Goal: Transaction & Acquisition: Purchase product/service

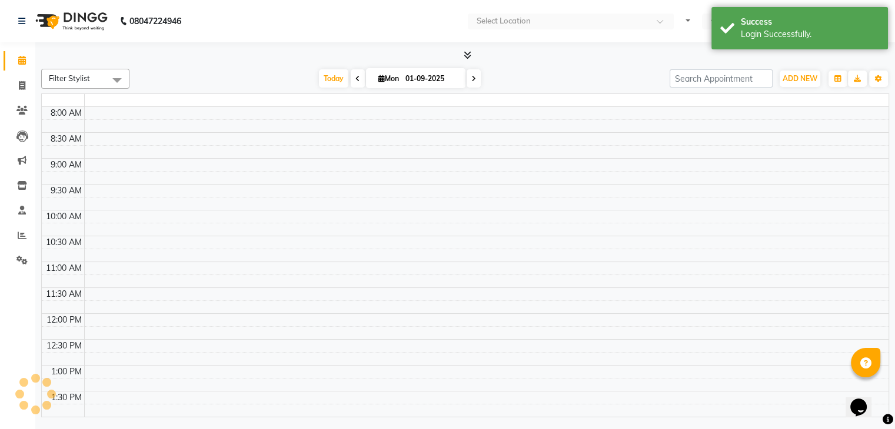
select select "en"
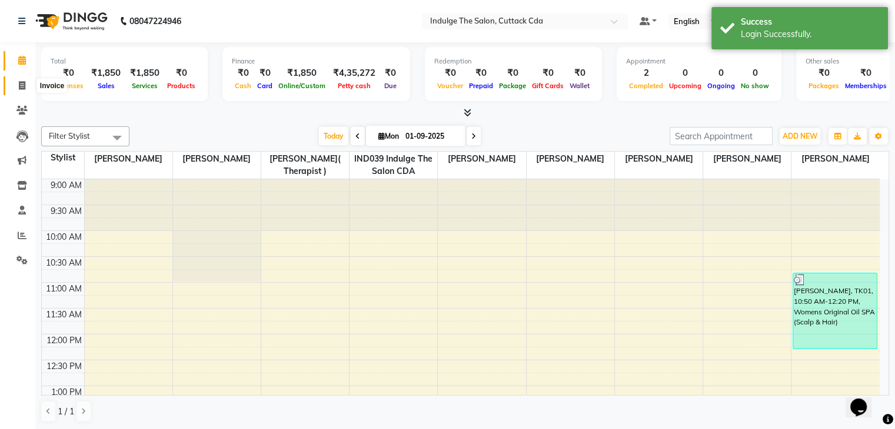
click at [24, 84] on icon at bounding box center [22, 85] width 6 height 9
select select "service"
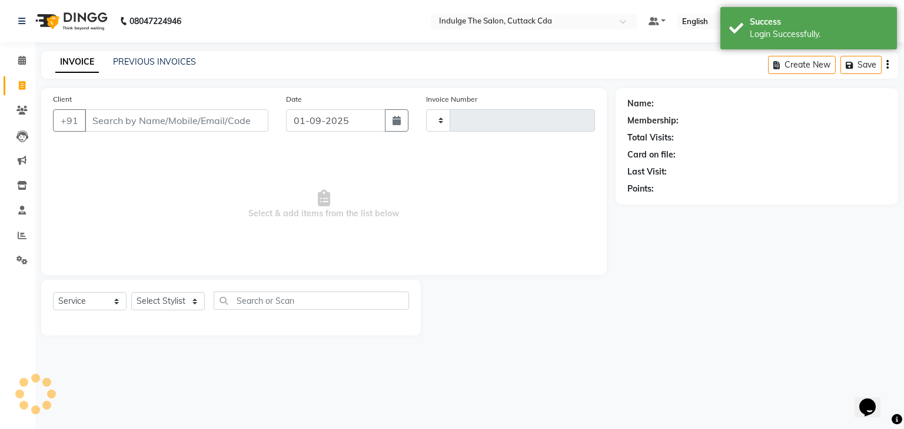
type input "1156"
select select "7297"
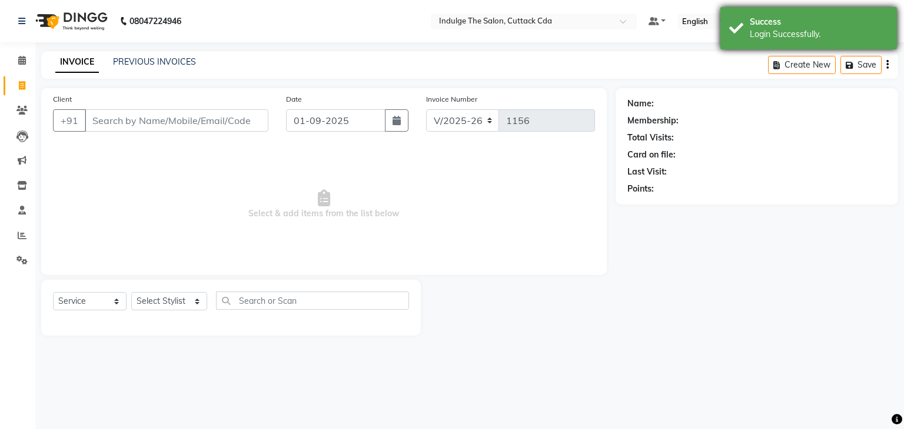
click at [798, 21] on div "Success" at bounding box center [818, 22] width 138 height 12
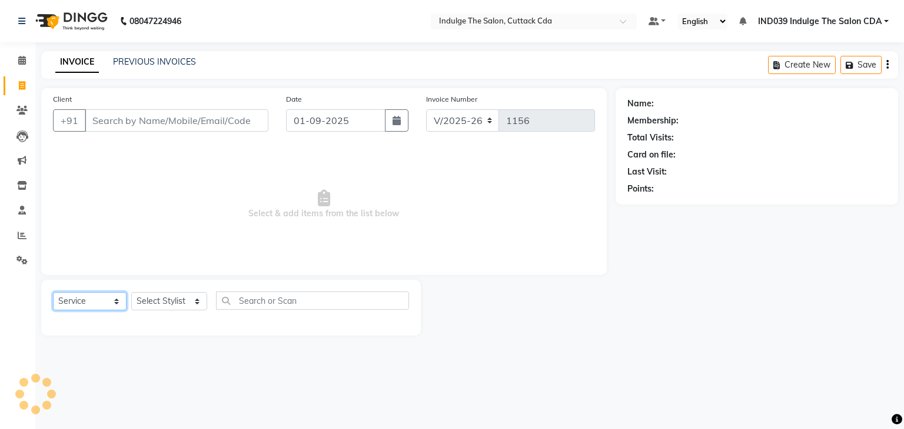
click at [99, 304] on select "Select Service Product Membership Package Voucher Prepaid Gift Card" at bounding box center [90, 301] width 74 height 18
select select "P"
click at [53, 293] on select "Select Service Product Membership Package Voucher Prepaid Gift Card" at bounding box center [90, 301] width 74 height 18
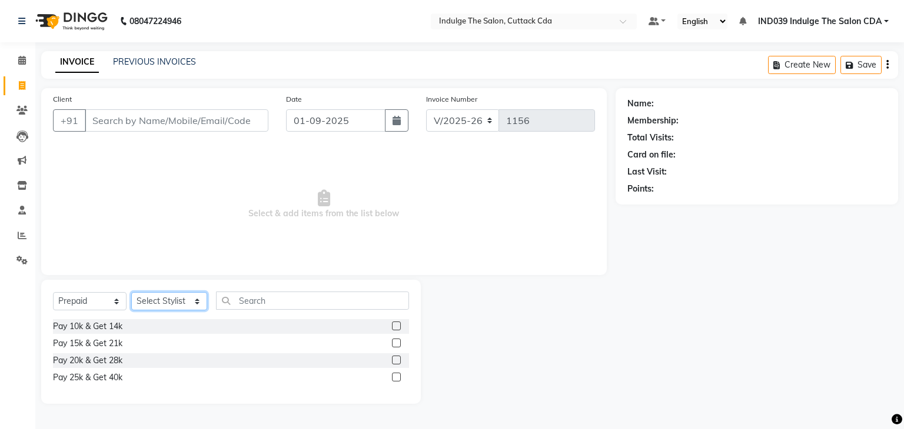
click at [162, 302] on select "Select Stylist Ajay Sethy( Therapist ) GOURAHARI BARIK IND039 Indulge The Salon…" at bounding box center [169, 301] width 76 height 18
select select "77627"
click at [131, 293] on select "Select Stylist Ajay Sethy( Therapist ) GOURAHARI BARIK IND039 Indulge The Salon…" at bounding box center [169, 301] width 76 height 18
click at [394, 325] on label at bounding box center [396, 326] width 9 height 9
click at [394, 325] on input "checkbox" at bounding box center [396, 327] width 8 height 8
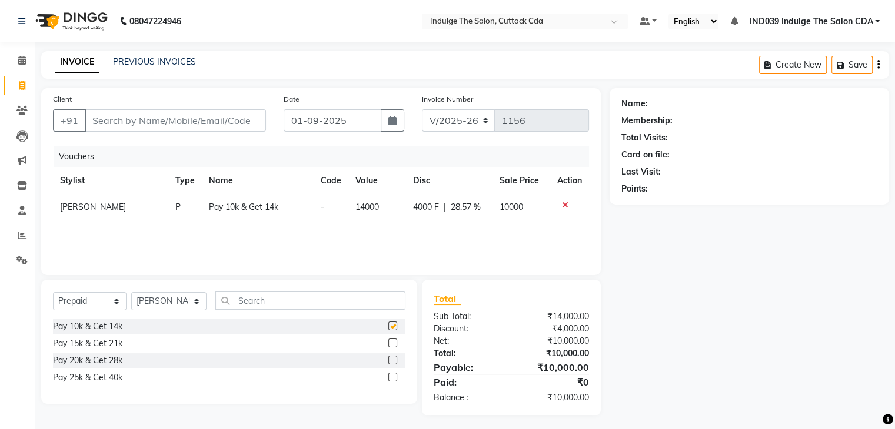
checkbox input "false"
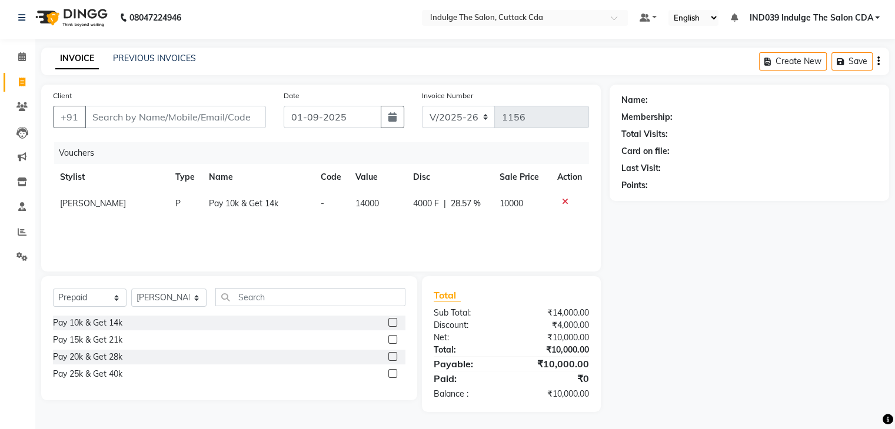
scroll to position [5, 0]
click at [392, 339] on label at bounding box center [392, 339] width 9 height 9
click at [392, 339] on input "checkbox" at bounding box center [392, 340] width 8 height 8
checkbox input "false"
click at [391, 358] on label at bounding box center [392, 356] width 9 height 9
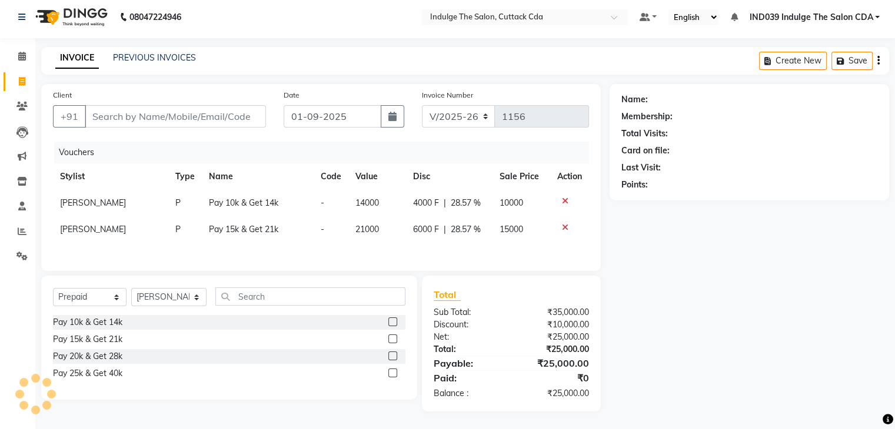
click at [391, 358] on input "checkbox" at bounding box center [392, 357] width 8 height 8
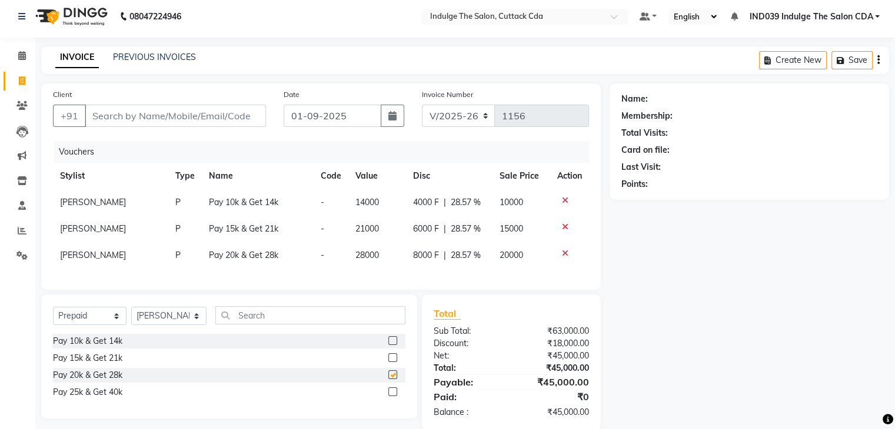
checkbox input "false"
click at [391, 396] on label at bounding box center [392, 392] width 9 height 9
click at [391, 396] on input "checkbox" at bounding box center [392, 393] width 8 height 8
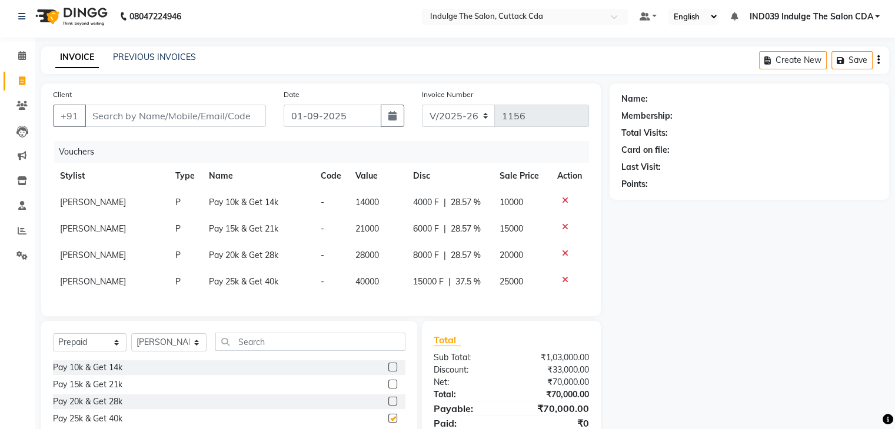
checkbox input "false"
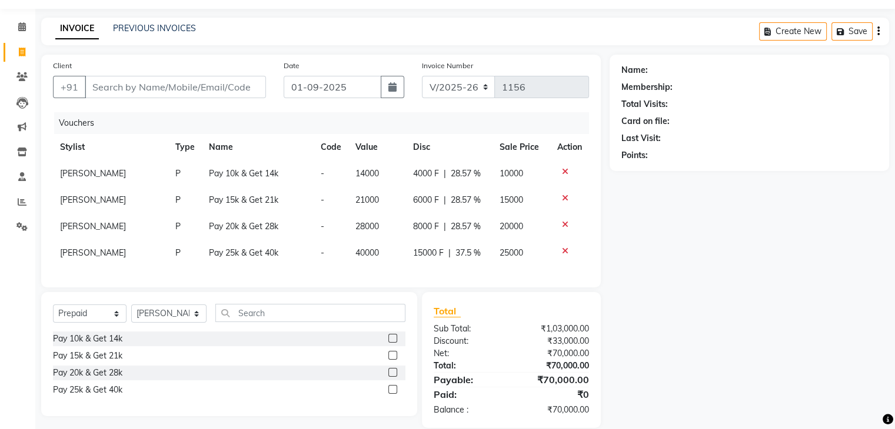
scroll to position [59, 0]
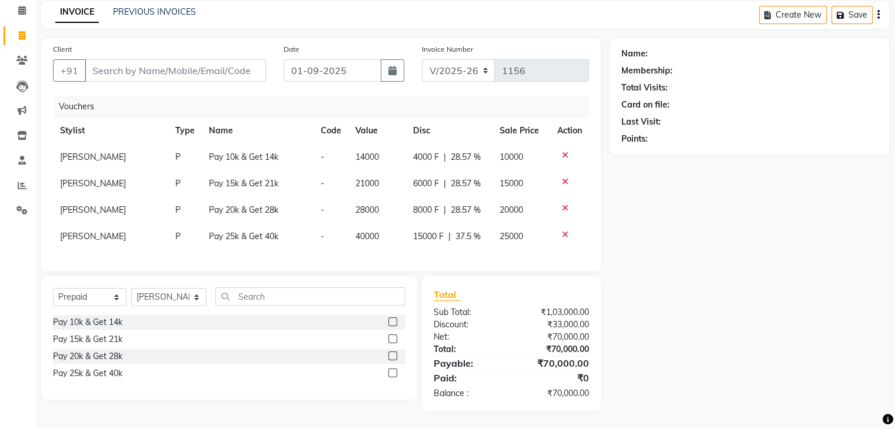
click at [562, 151] on icon at bounding box center [565, 155] width 6 height 8
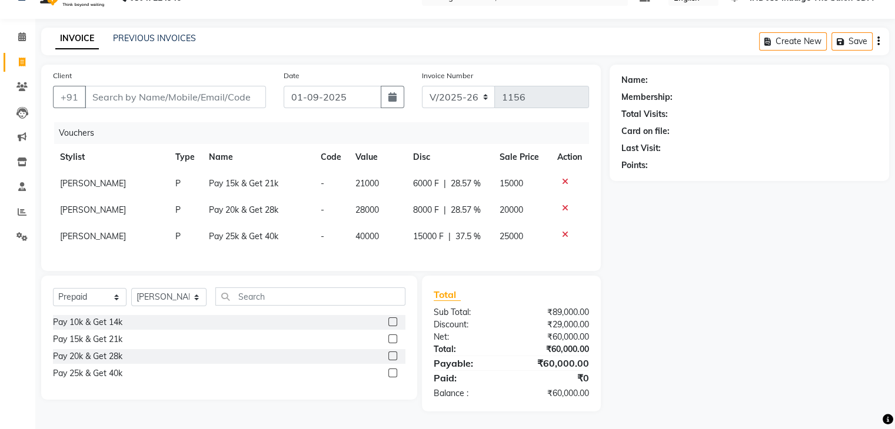
click at [562, 178] on icon at bounding box center [565, 182] width 6 height 8
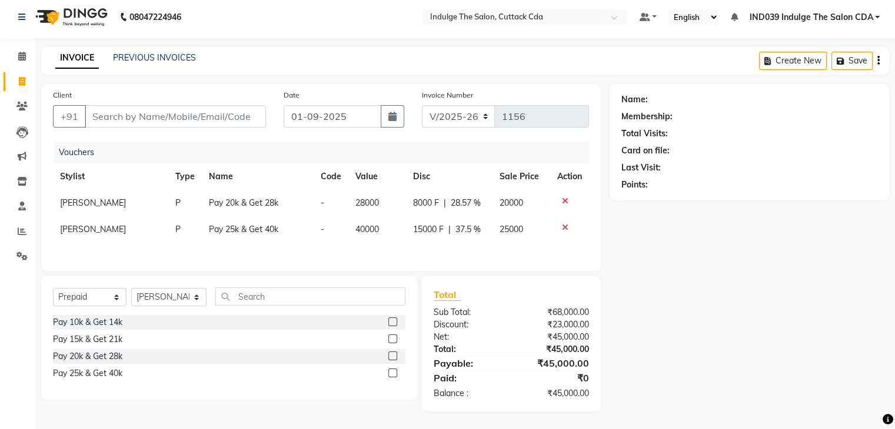
click at [562, 197] on icon at bounding box center [565, 201] width 6 height 8
click at [564, 200] on icon at bounding box center [565, 201] width 6 height 8
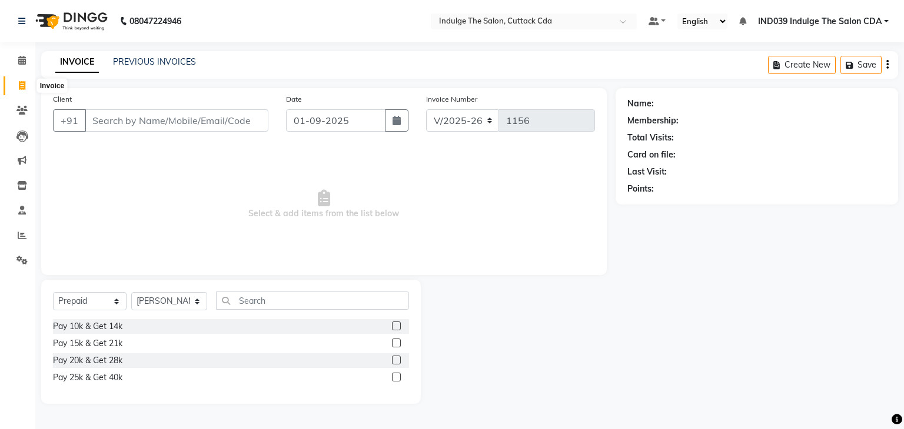
click at [21, 88] on icon at bounding box center [22, 85] width 6 height 9
select select "service"
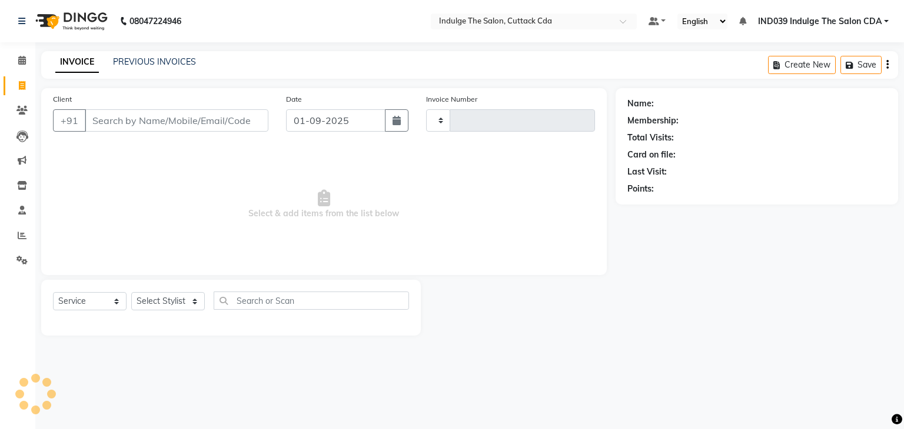
type input "1156"
select select "7297"
click at [136, 60] on link "PREVIOUS INVOICES" at bounding box center [154, 61] width 83 height 11
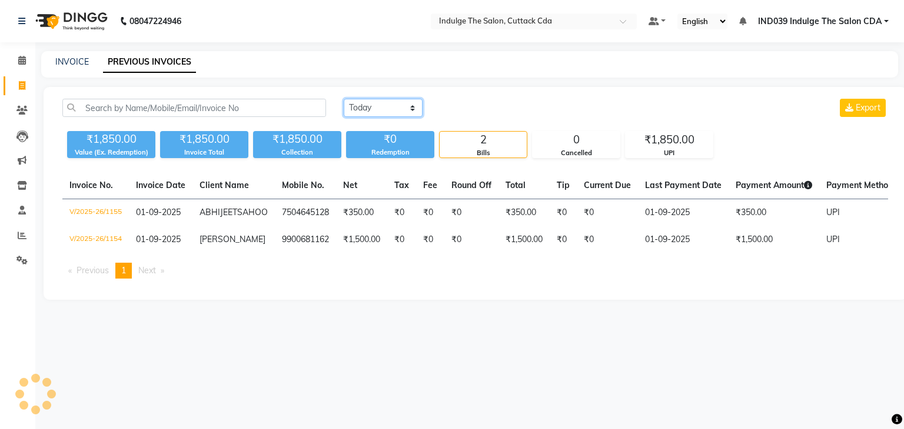
click at [377, 106] on select "Today Yesterday Custom Range" at bounding box center [383, 108] width 79 height 18
select select "range"
click at [344, 99] on select "Today Yesterday Custom Range" at bounding box center [383, 108] width 79 height 18
click at [475, 109] on input "01-09-2025" at bounding box center [479, 108] width 82 height 16
select select "9"
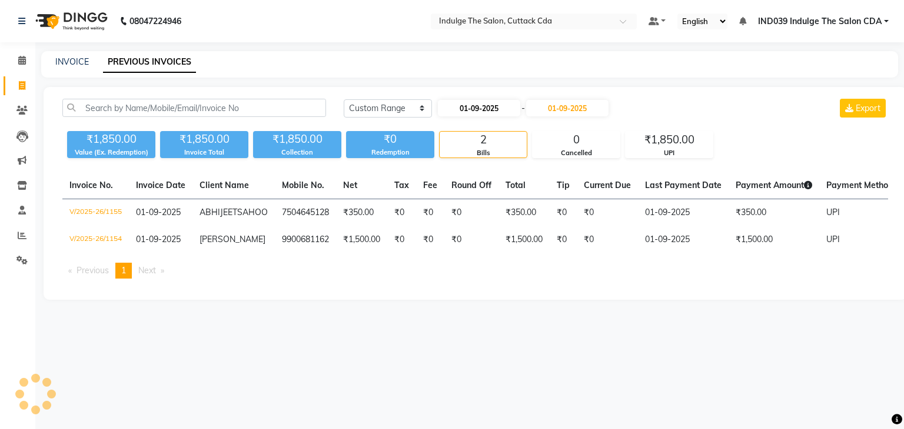
select select "2025"
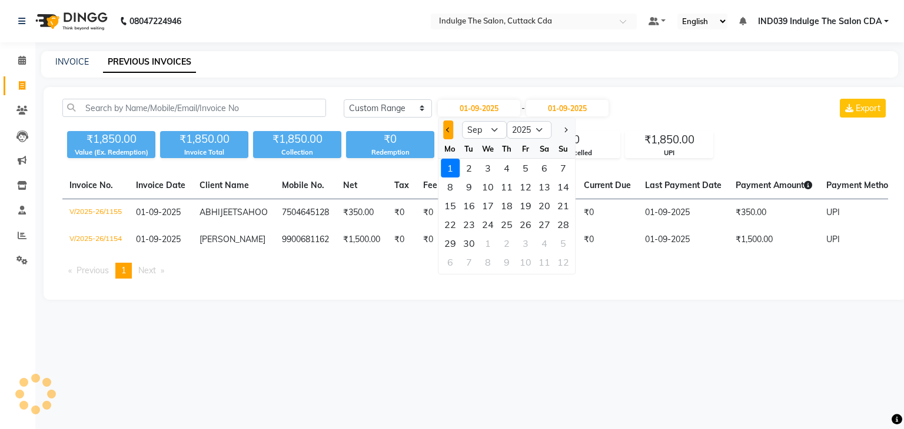
click at [448, 130] on span "Previous month" at bounding box center [448, 130] width 5 height 5
select select "6"
click at [562, 168] on div "1" at bounding box center [563, 168] width 19 height 19
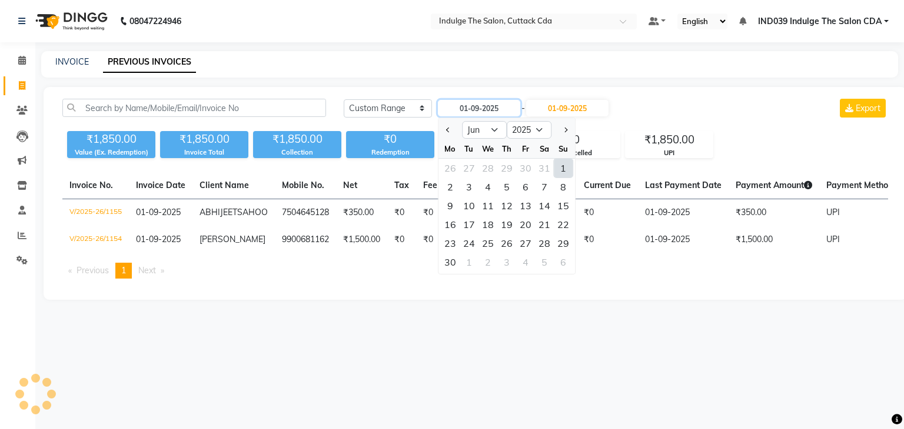
type input "01-06-2025"
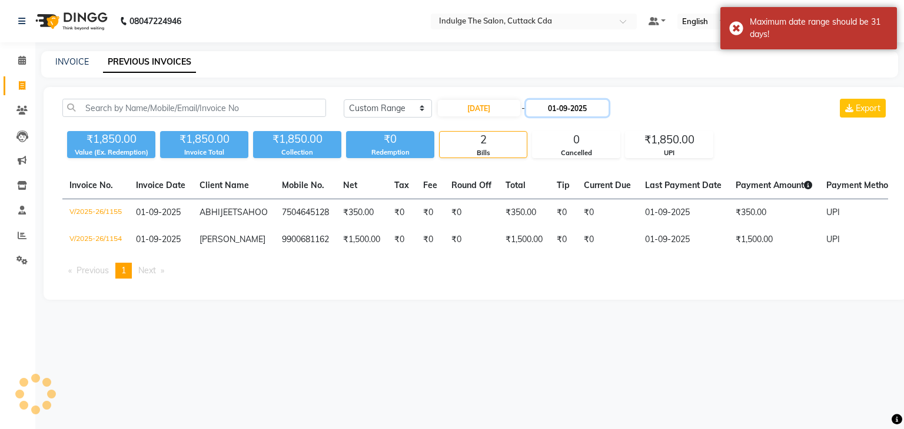
click at [569, 111] on input "01-09-2025" at bounding box center [567, 108] width 82 height 16
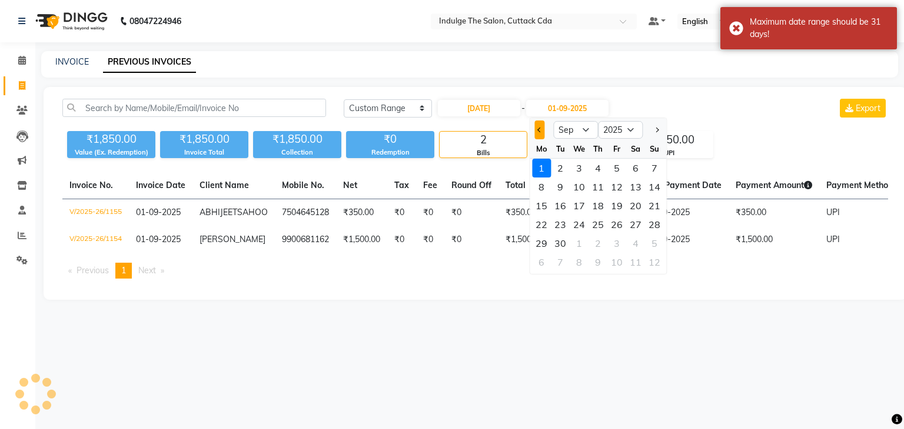
click at [539, 128] on span "Previous month" at bounding box center [539, 130] width 5 height 5
select select "6"
click at [540, 261] on div "30" at bounding box center [541, 262] width 19 height 19
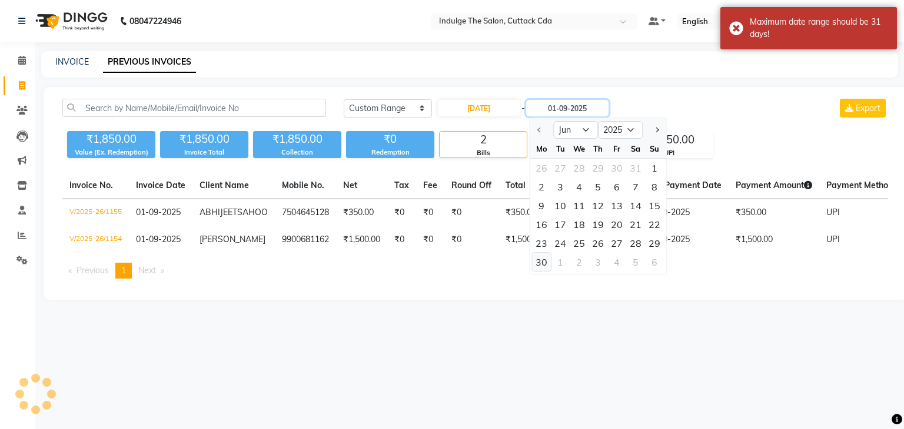
type input "[DATE]"
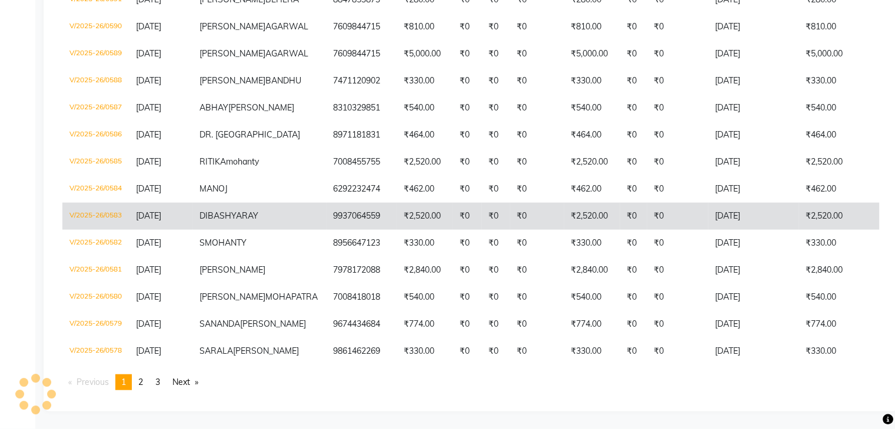
scroll to position [3151, 0]
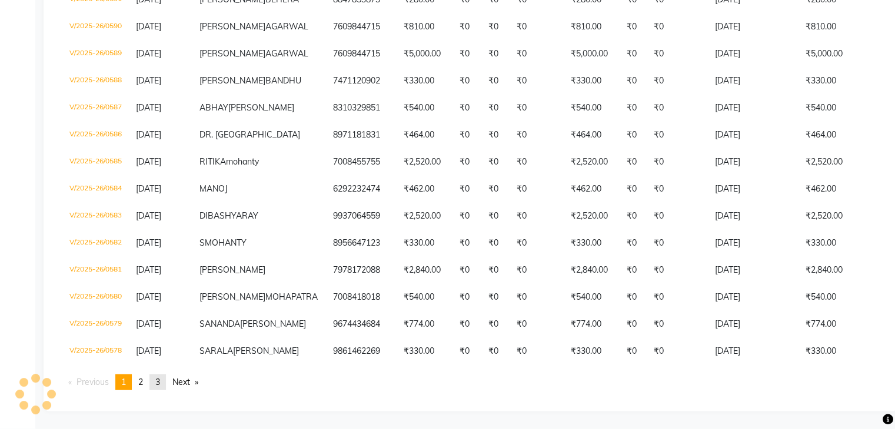
click at [158, 379] on link "page 3" at bounding box center [157, 383] width 16 height 16
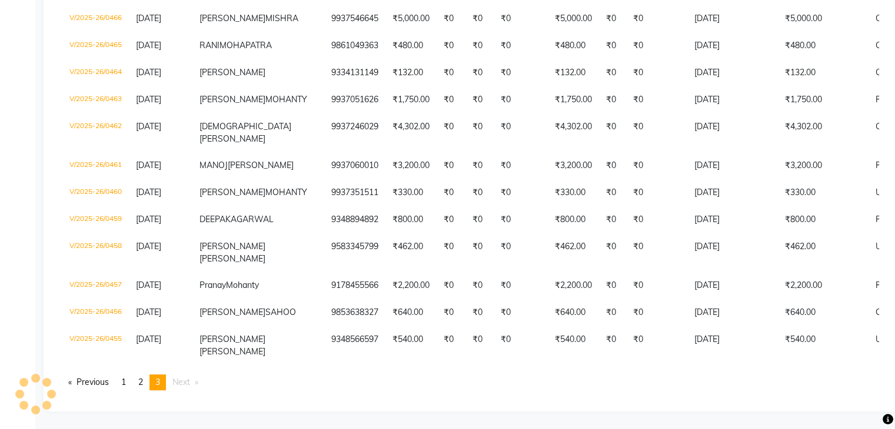
scroll to position [734, 0]
click at [143, 384] on span "2" at bounding box center [140, 382] width 5 height 11
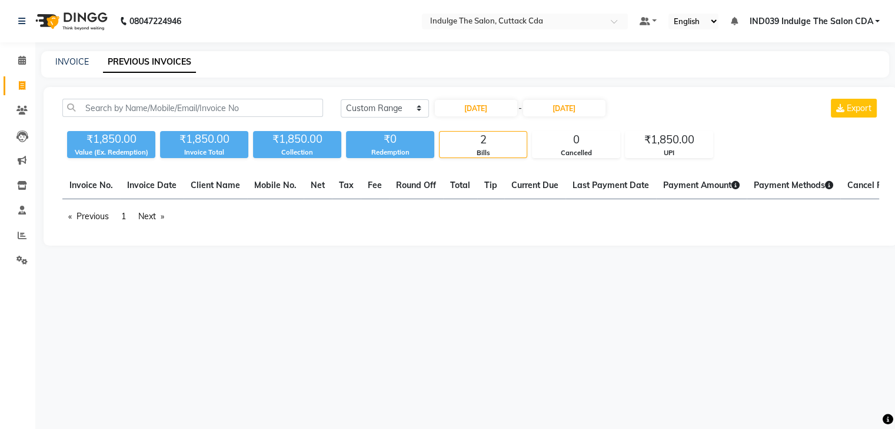
scroll to position [0, 0]
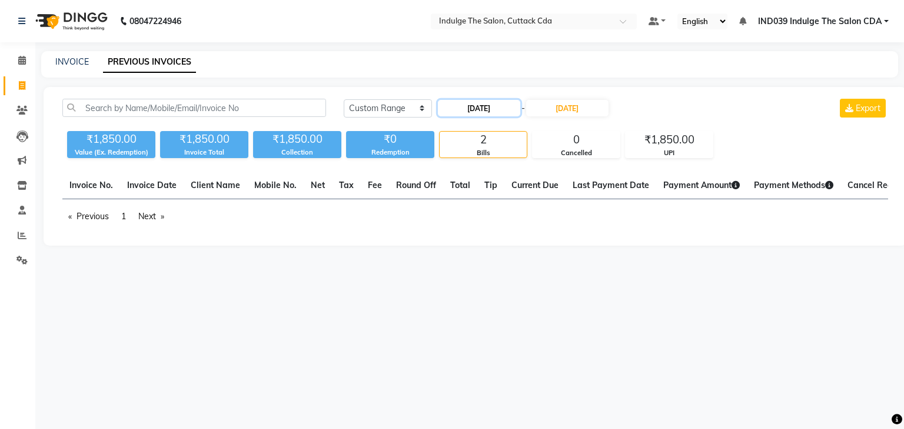
click at [474, 103] on input "01-06-2025" at bounding box center [479, 108] width 82 height 16
select select "6"
select select "2025"
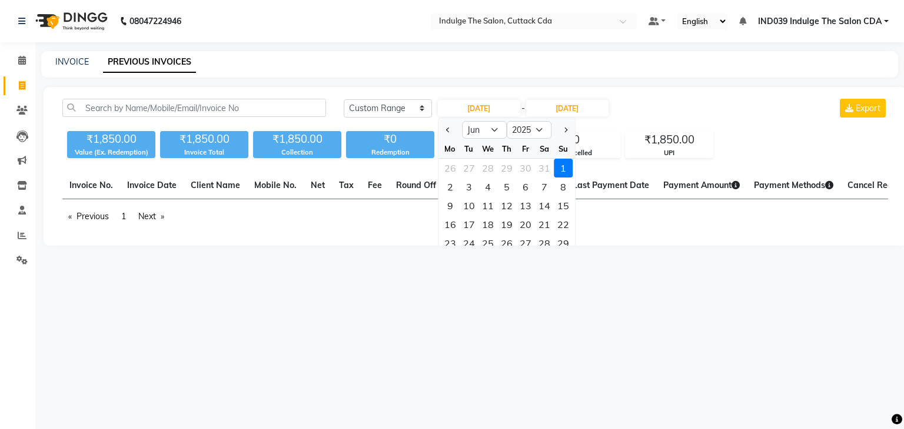
click at [563, 169] on div "1" at bounding box center [563, 168] width 19 height 19
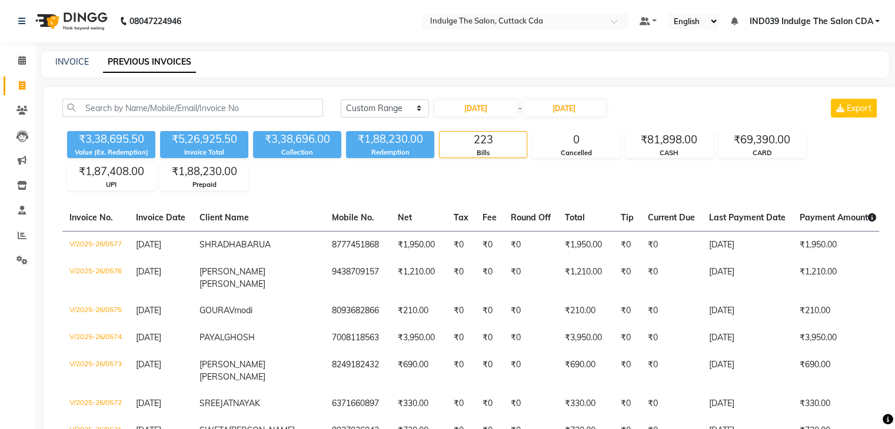
click at [501, 179] on div "₹3,38,695.50 Value (Ex. Redemption) ₹5,26,925.50 Invoice Total ₹3,38,696.00 Col…" at bounding box center [470, 158] width 816 height 64
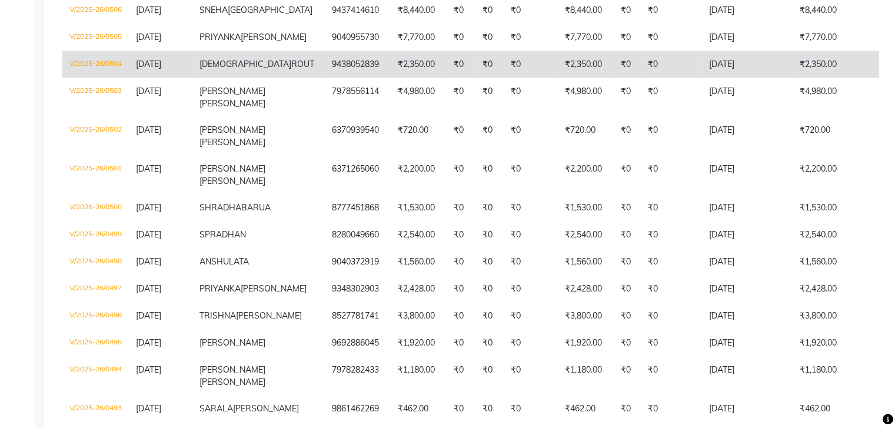
scroll to position [2269, 0]
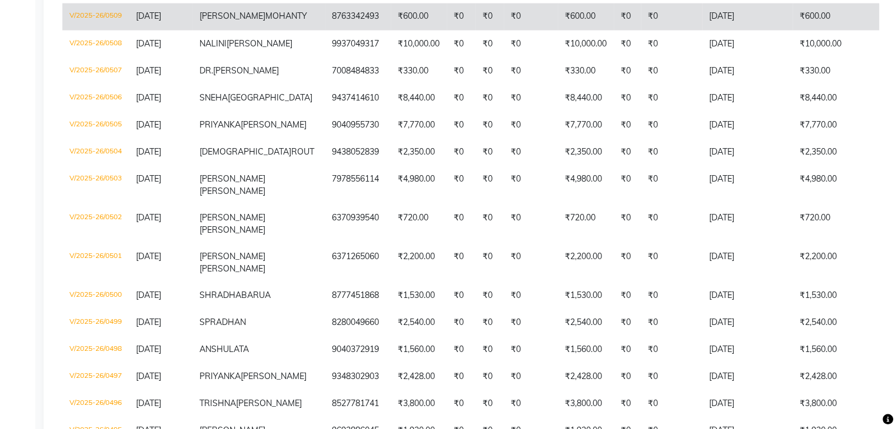
scroll to position [2151, 0]
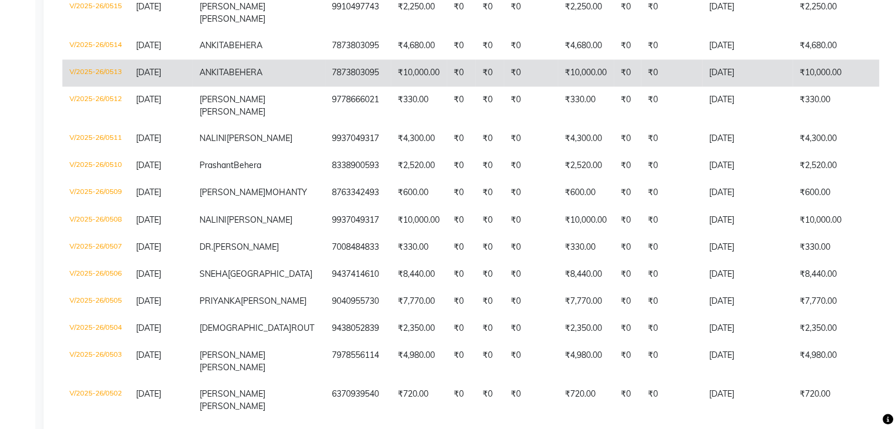
scroll to position [1975, 0]
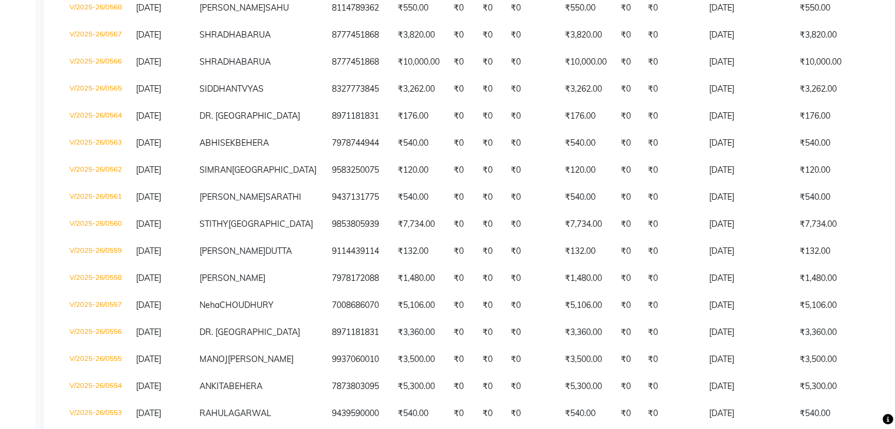
scroll to position [445, 0]
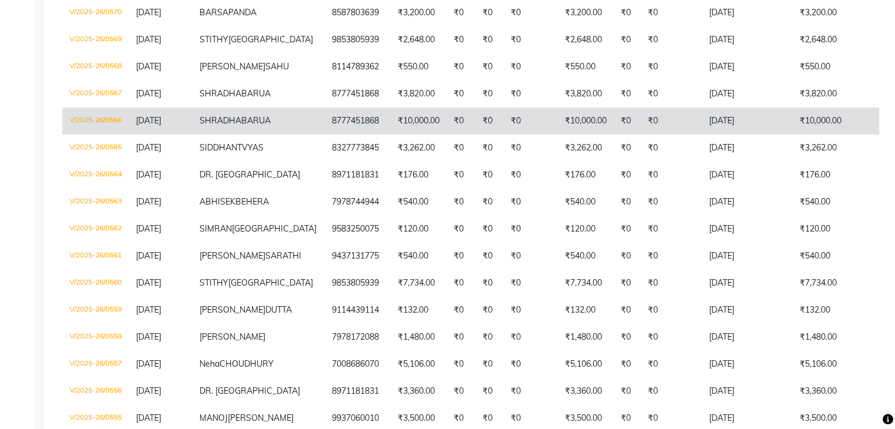
click at [87, 131] on td "V/2025-26/0566" at bounding box center [95, 121] width 66 height 27
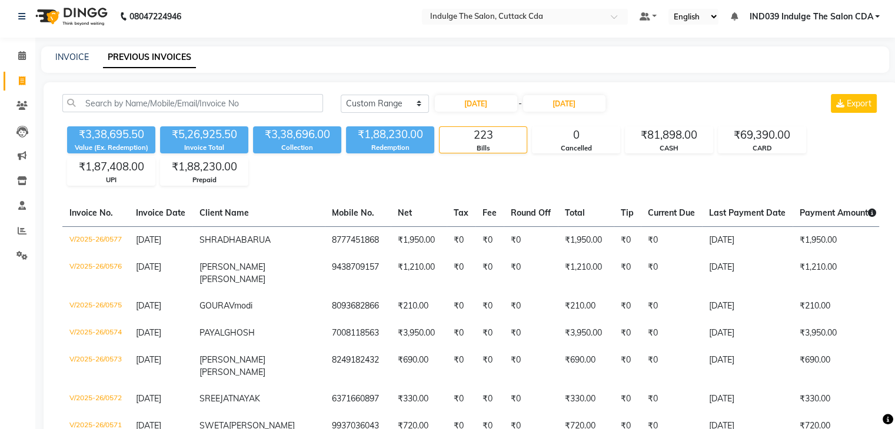
scroll to position [0, 0]
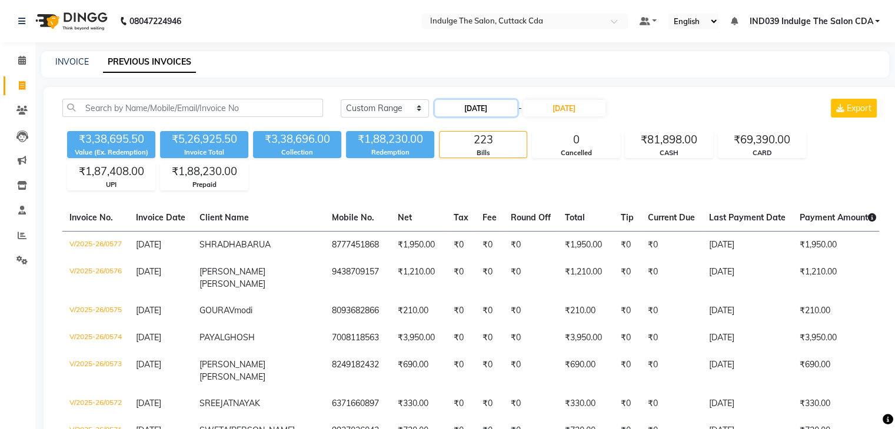
click at [473, 109] on input "01-06-2025" at bounding box center [476, 108] width 82 height 16
select select "6"
select select "2025"
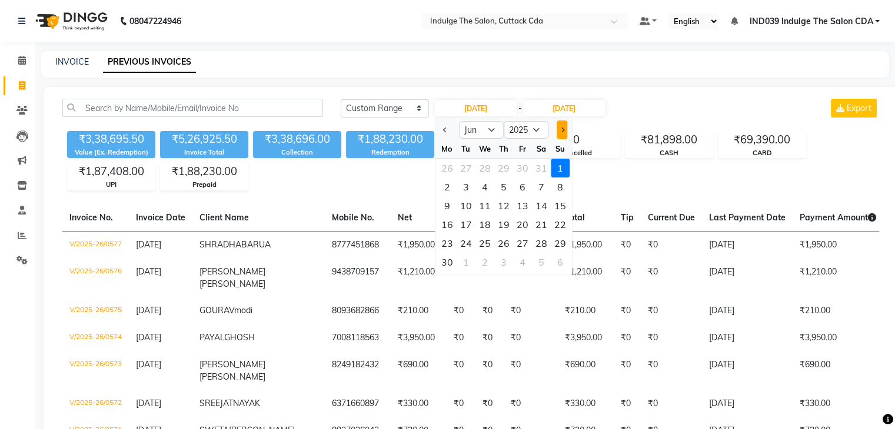
click at [559, 129] on span "Next month" at bounding box center [561, 130] width 5 height 5
select select "7"
click at [467, 168] on div "1" at bounding box center [465, 168] width 19 height 19
type input "01-07-2025"
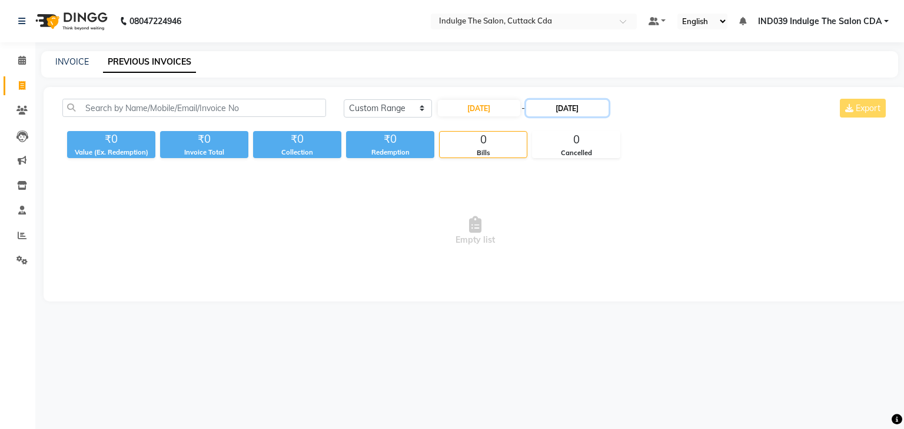
click at [569, 109] on input "30-06-2025" at bounding box center [567, 108] width 82 height 16
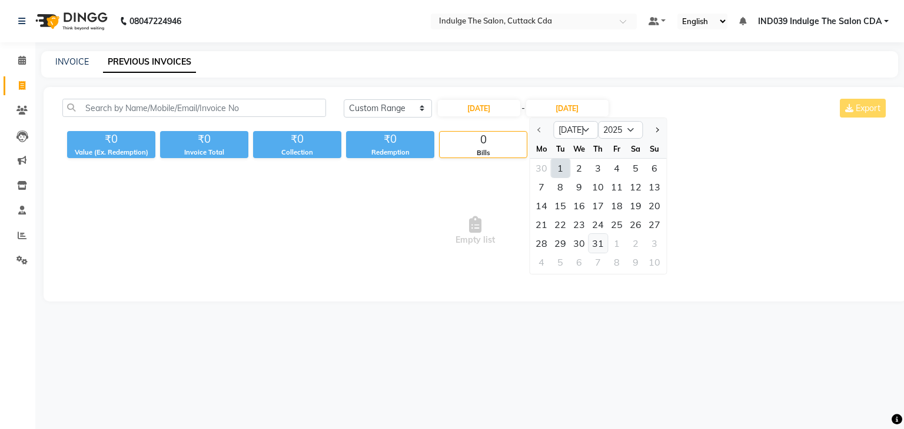
click at [596, 242] on div "31" at bounding box center [597, 243] width 19 height 19
type input "31-07-2025"
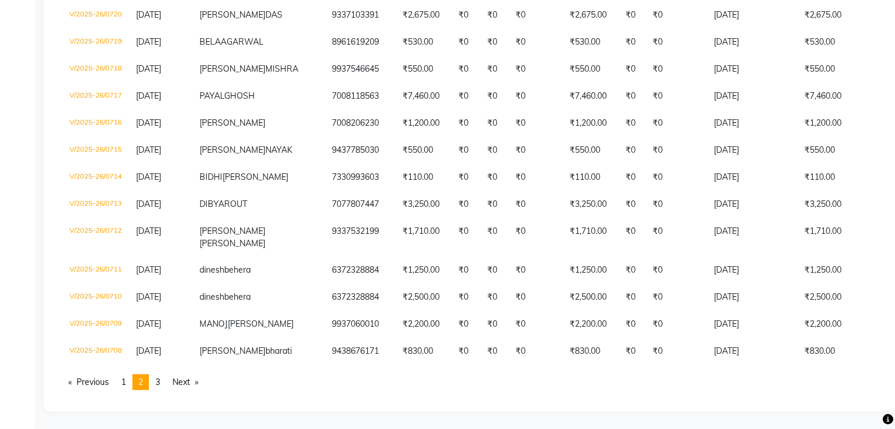
scroll to position [3409, 0]
click at [160, 382] on span "3" at bounding box center [157, 382] width 5 height 11
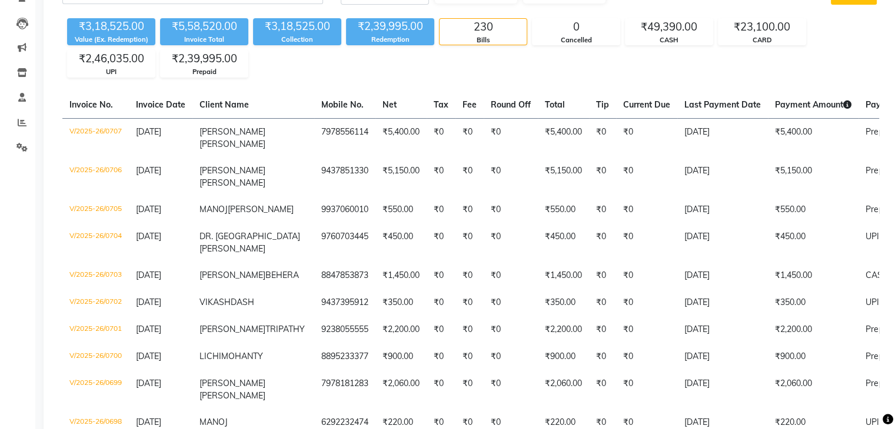
scroll to position [41, 0]
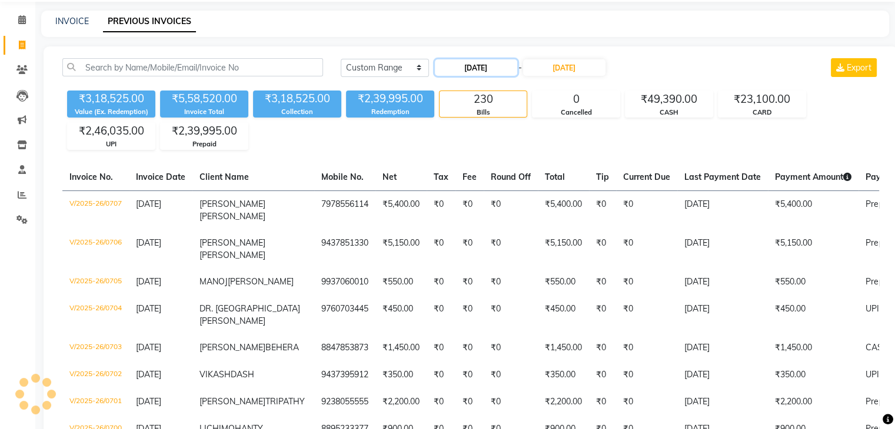
click at [475, 69] on input "01-07-2025" at bounding box center [476, 67] width 82 height 16
select select "7"
select select "2025"
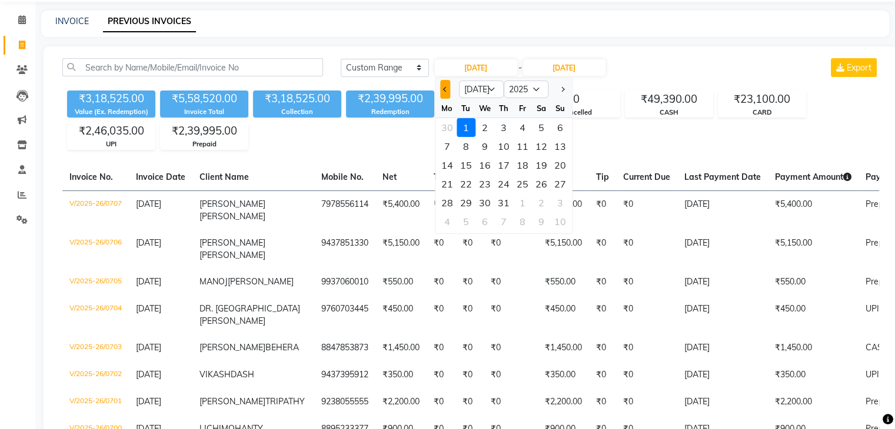
click at [444, 88] on span "Previous month" at bounding box center [445, 89] width 5 height 5
select select "6"
click at [559, 126] on div "1" at bounding box center [560, 127] width 19 height 19
type input "01-06-2025"
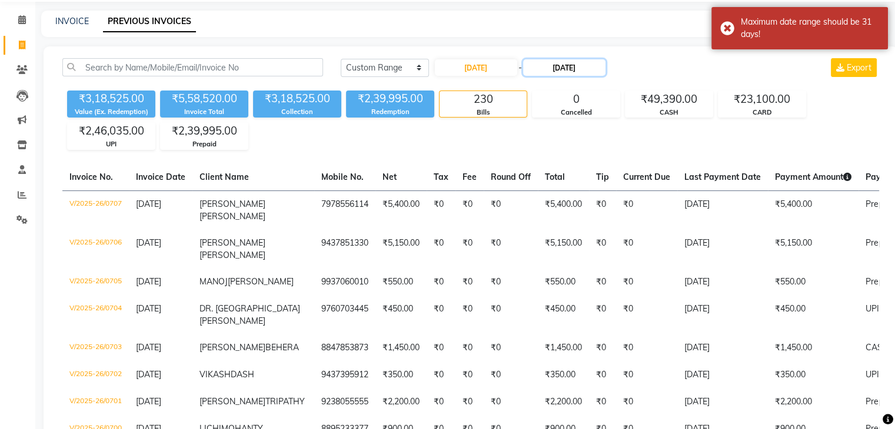
click at [563, 66] on input "31-07-2025" at bounding box center [564, 67] width 82 height 16
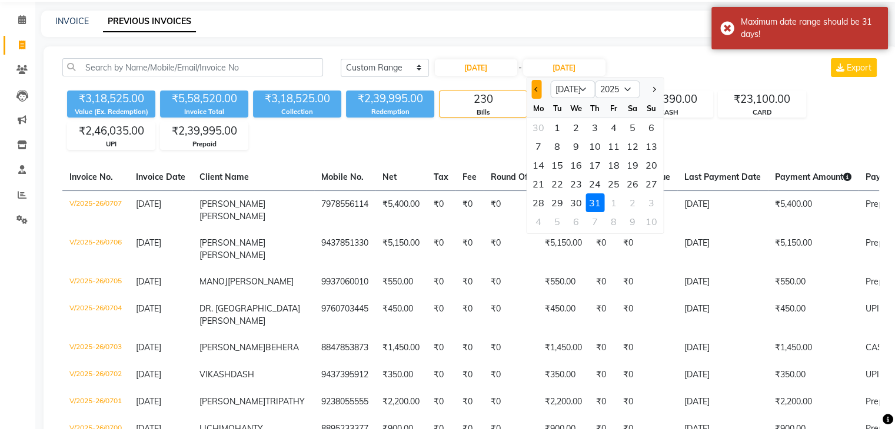
click at [535, 95] on button "Previous month" at bounding box center [536, 89] width 10 height 19
select select "6"
click at [540, 220] on div "30" at bounding box center [538, 221] width 19 height 19
type input "30-06-2025"
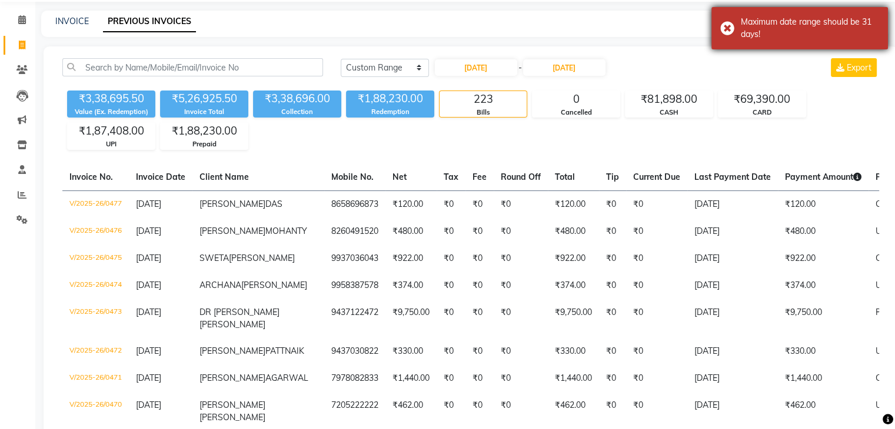
click at [779, 36] on div "Maximum date range should be 31 days!" at bounding box center [810, 28] width 138 height 25
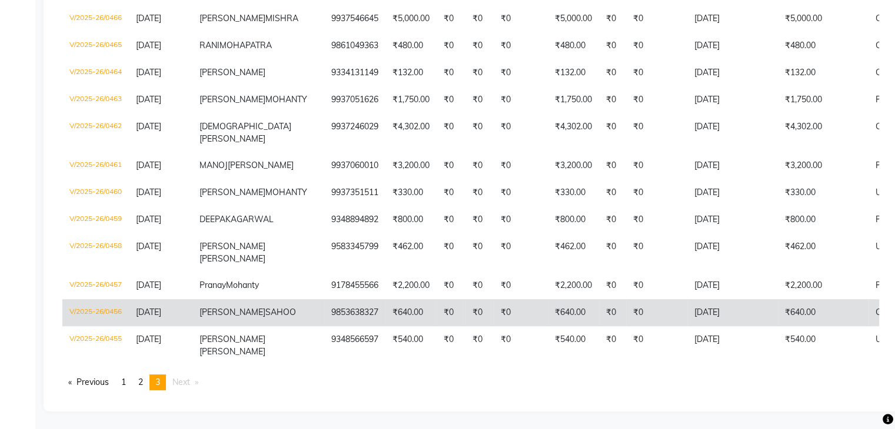
scroll to position [734, 0]
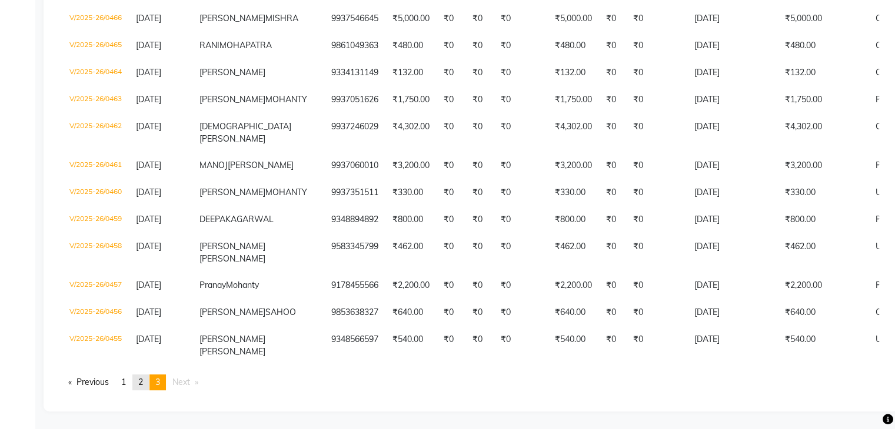
click at [143, 386] on span "2" at bounding box center [140, 382] width 5 height 11
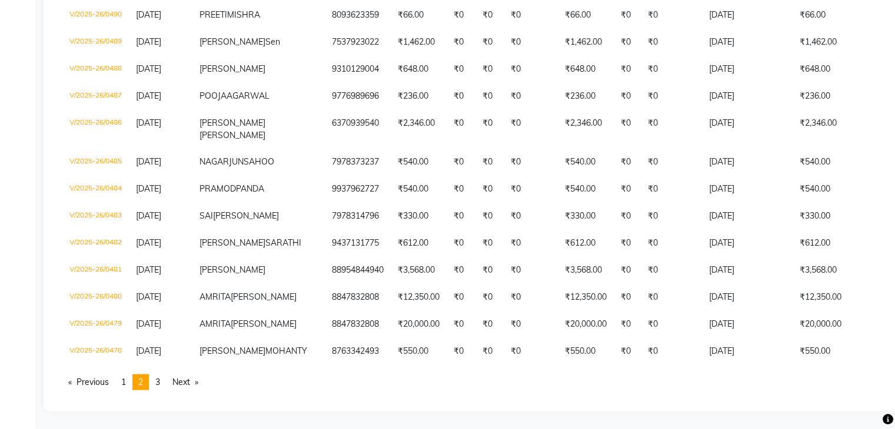
scroll to position [3151, 0]
click at [126, 382] on span "1" at bounding box center [123, 382] width 5 height 11
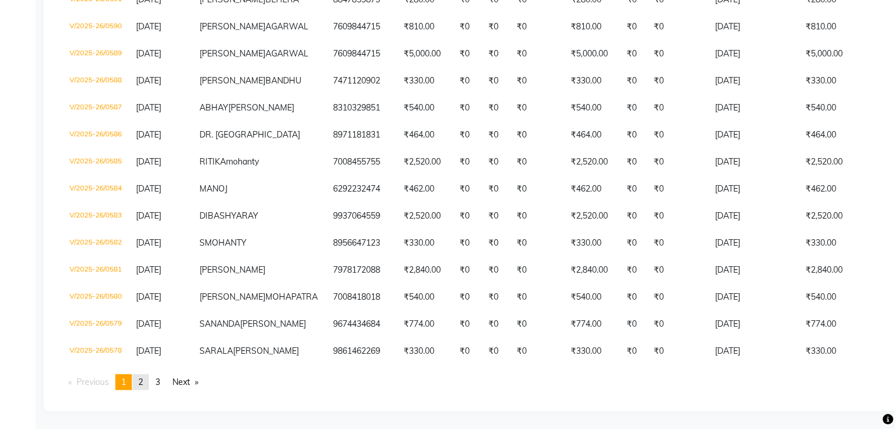
click at [143, 385] on span "2" at bounding box center [140, 382] width 5 height 11
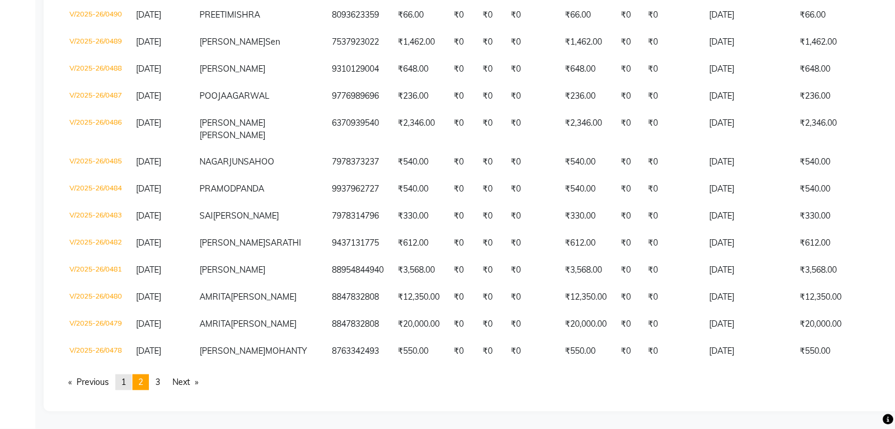
click at [123, 382] on link "page 1" at bounding box center [123, 383] width 16 height 16
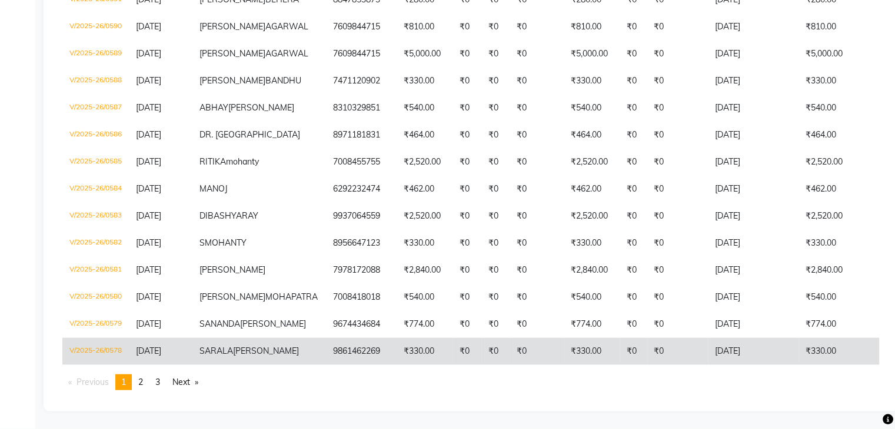
scroll to position [2916, 0]
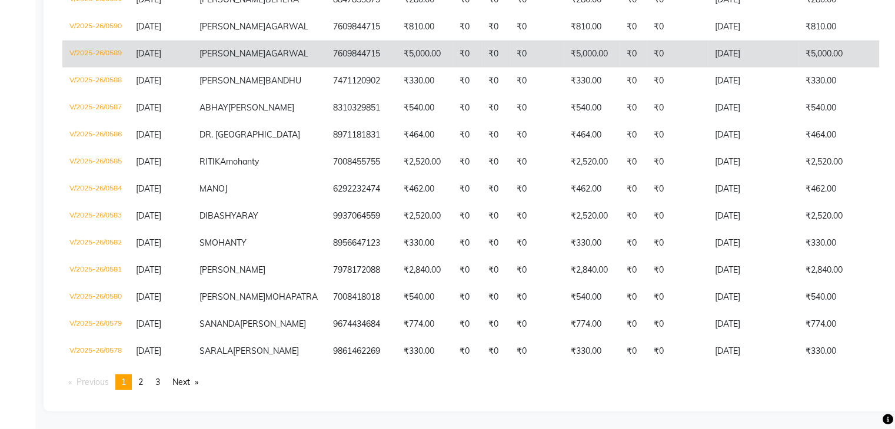
click at [114, 68] on td "V/2025-26/0589" at bounding box center [95, 54] width 66 height 27
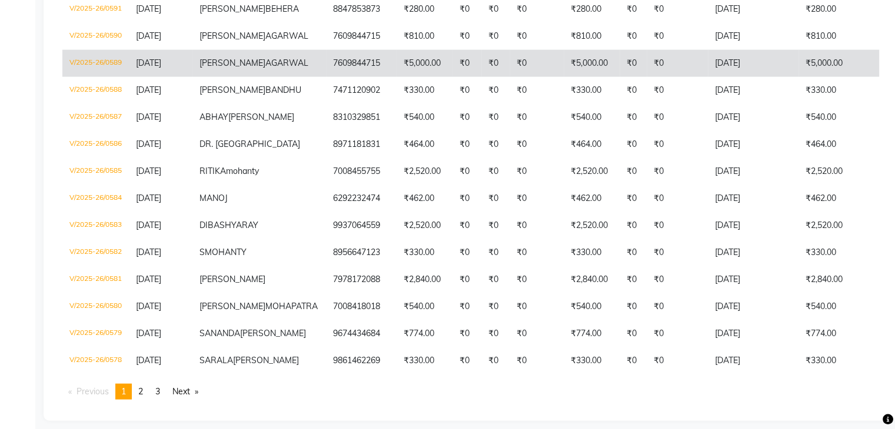
scroll to position [2622, 0]
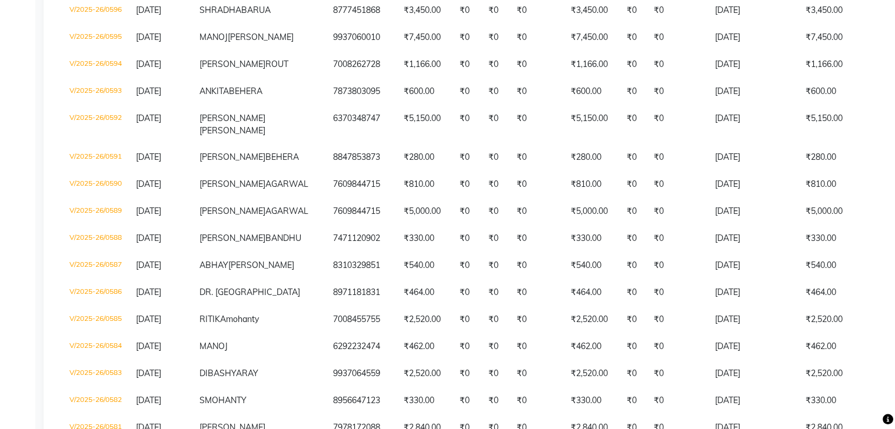
scroll to position [2504, 0]
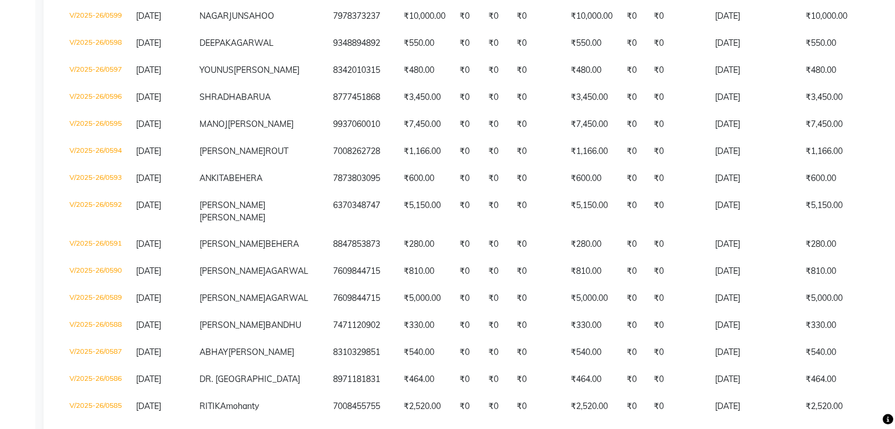
scroll to position [2386, 0]
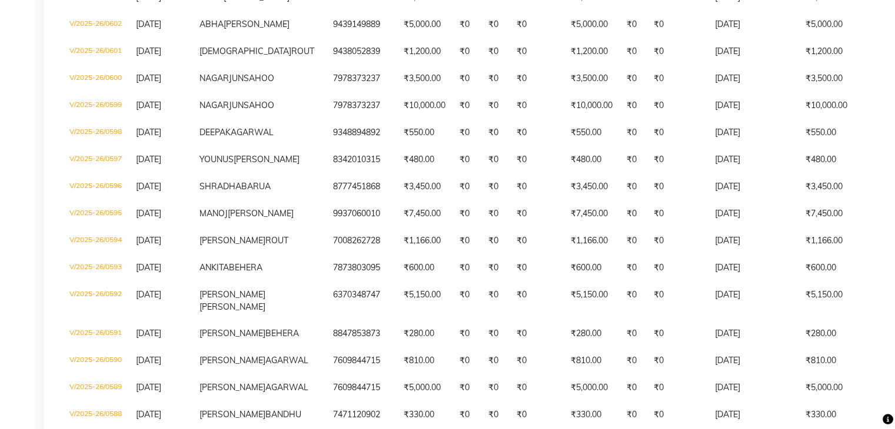
scroll to position [2328, 0]
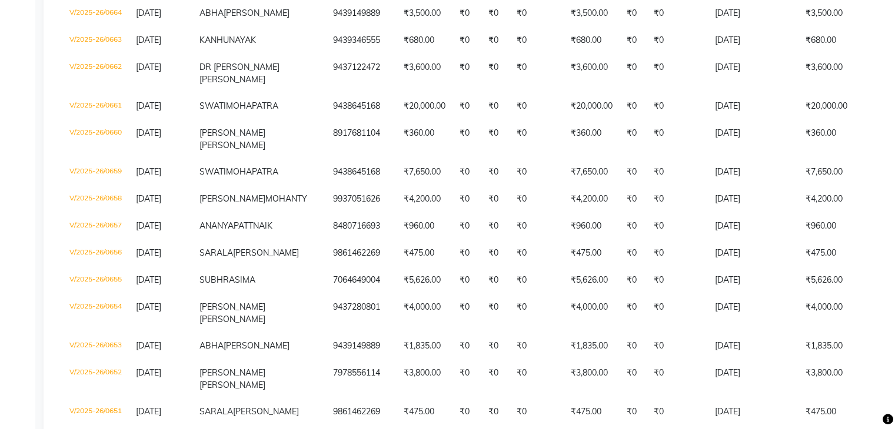
scroll to position [563, 0]
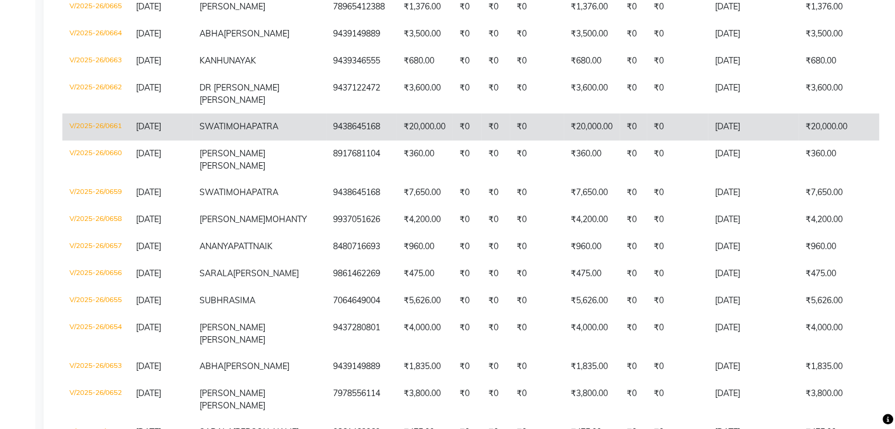
click at [101, 141] on td "V/2025-26/0661" at bounding box center [95, 127] width 66 height 27
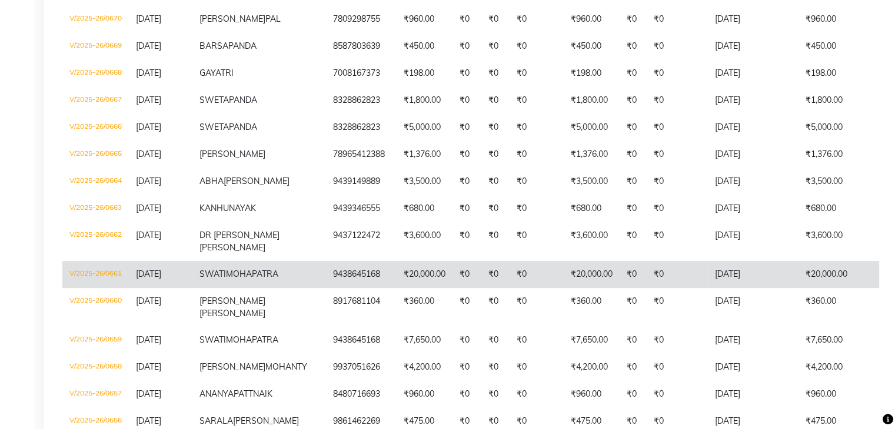
scroll to position [386, 0]
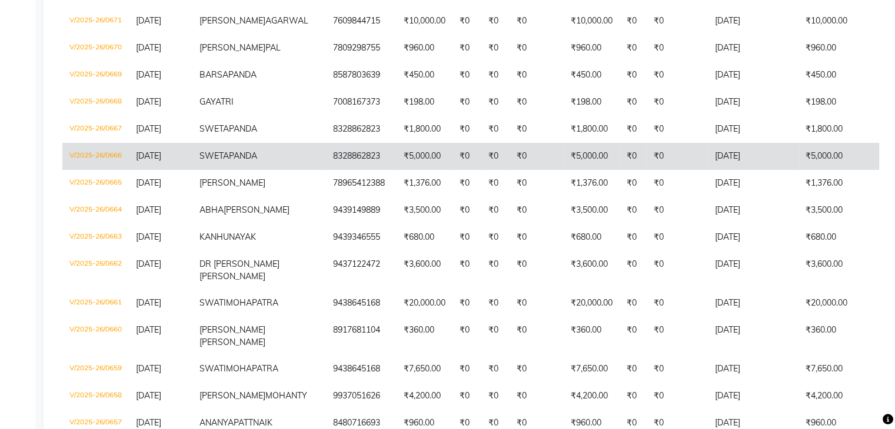
click at [111, 170] on td "V/2025-26/0666" at bounding box center [95, 156] width 66 height 27
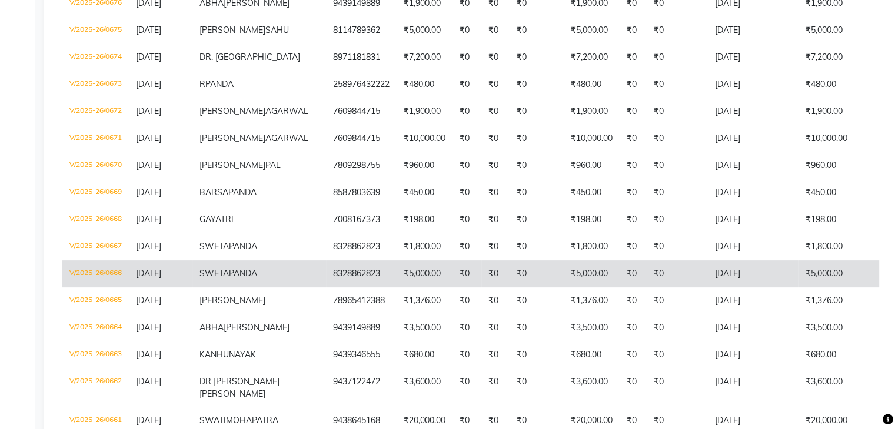
scroll to position [210, 0]
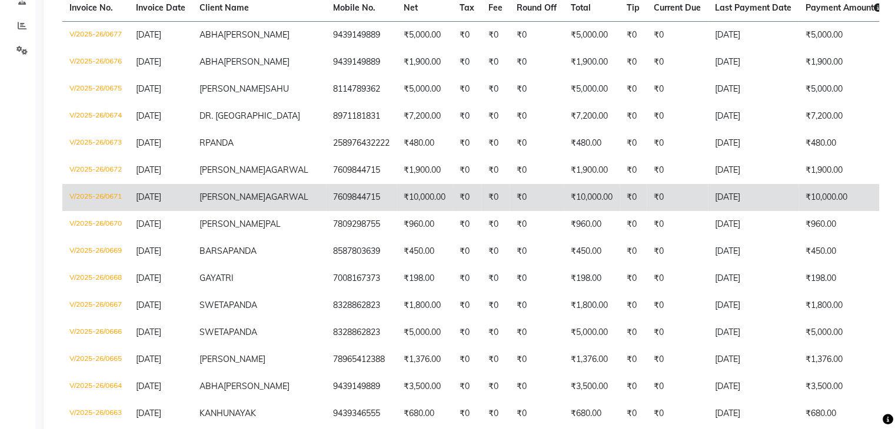
click at [101, 206] on td "V/2025-26/0671" at bounding box center [95, 197] width 66 height 27
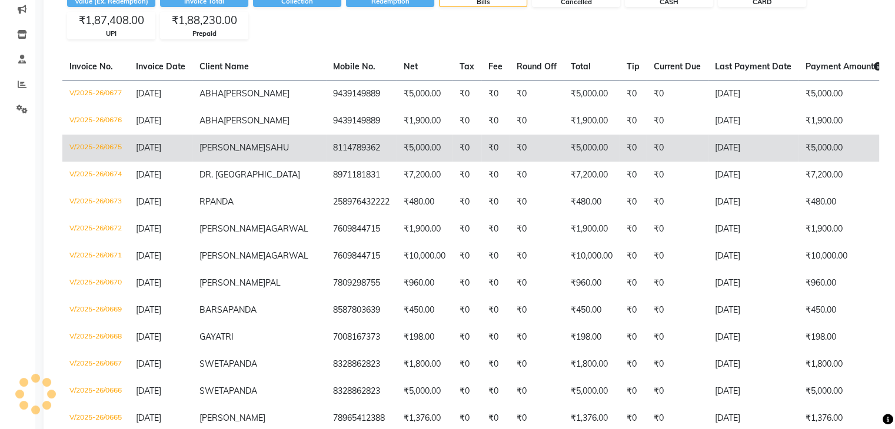
click at [109, 146] on td "V/2025-26/0675" at bounding box center [95, 148] width 66 height 27
click at [89, 144] on td "V/2025-26/0675" at bounding box center [95, 148] width 66 height 27
click at [115, 145] on td "V/2025-26/0675" at bounding box center [95, 148] width 66 height 27
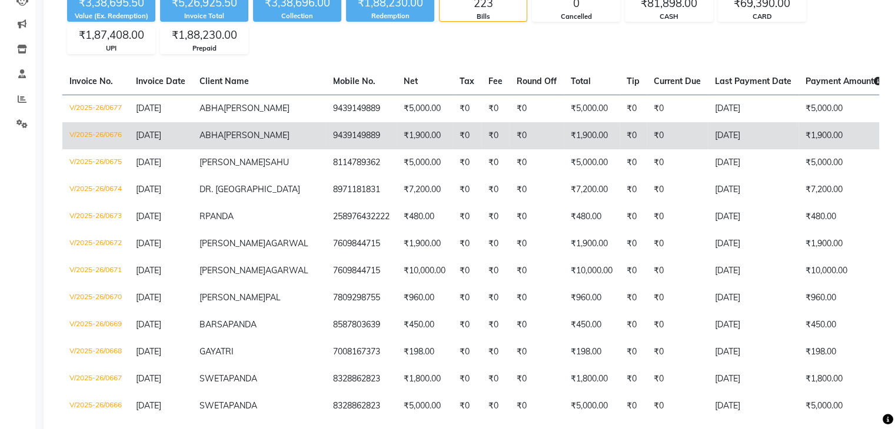
scroll to position [92, 0]
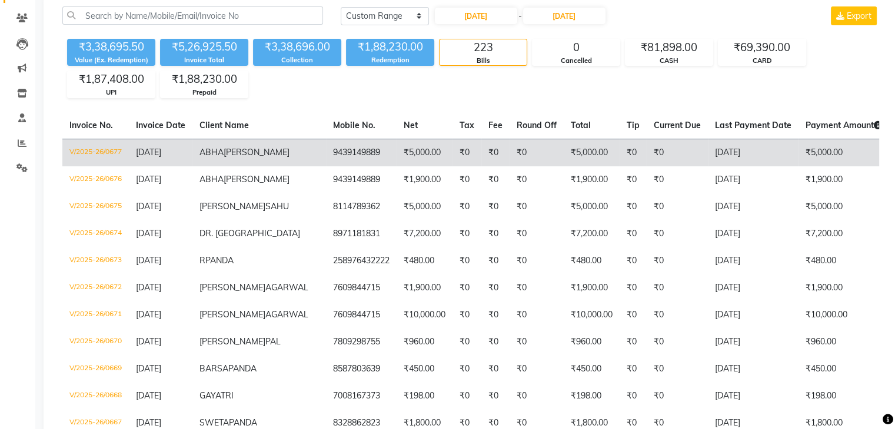
click at [91, 148] on td "V/2025-26/0677" at bounding box center [95, 153] width 66 height 28
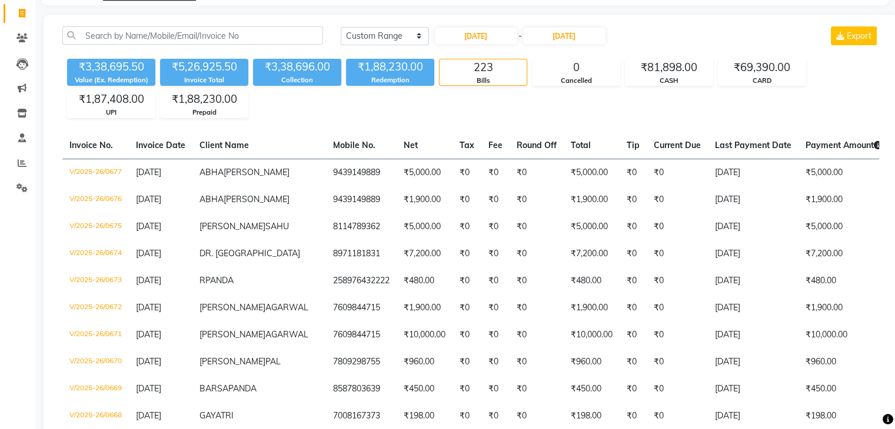
scroll to position [0, 0]
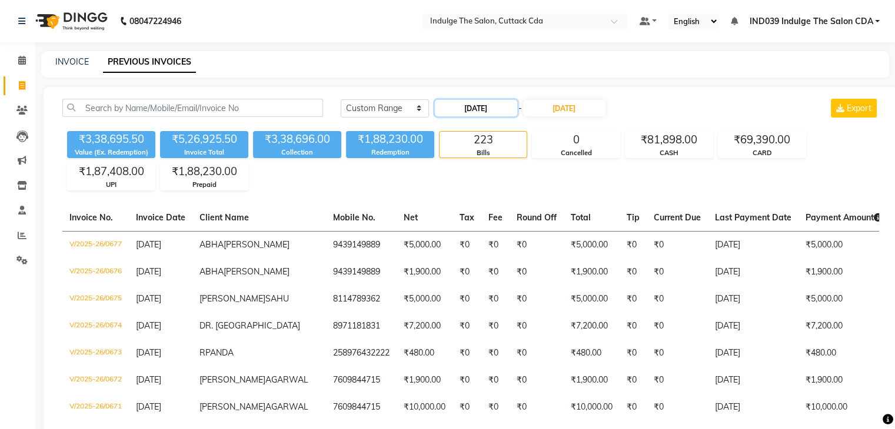
click at [468, 106] on input "01-06-2025" at bounding box center [476, 108] width 82 height 16
select select "6"
select select "2025"
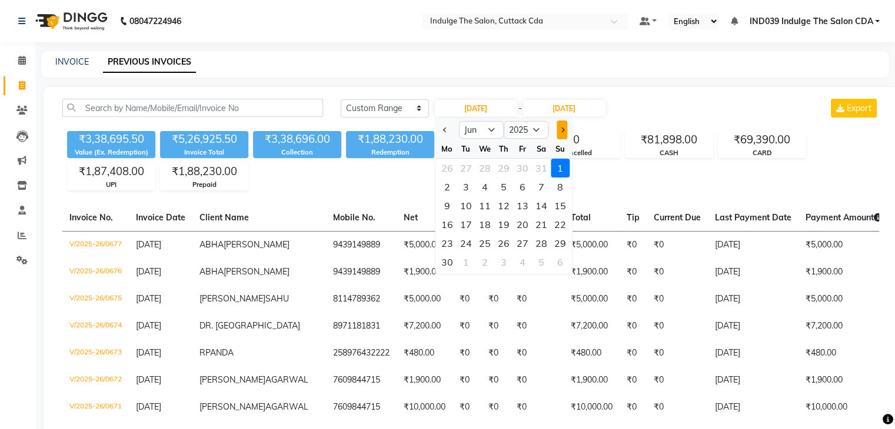
click at [561, 130] on span "Next month" at bounding box center [561, 130] width 5 height 5
select select "7"
click at [464, 168] on div "1" at bounding box center [465, 168] width 19 height 19
type input "01-07-2025"
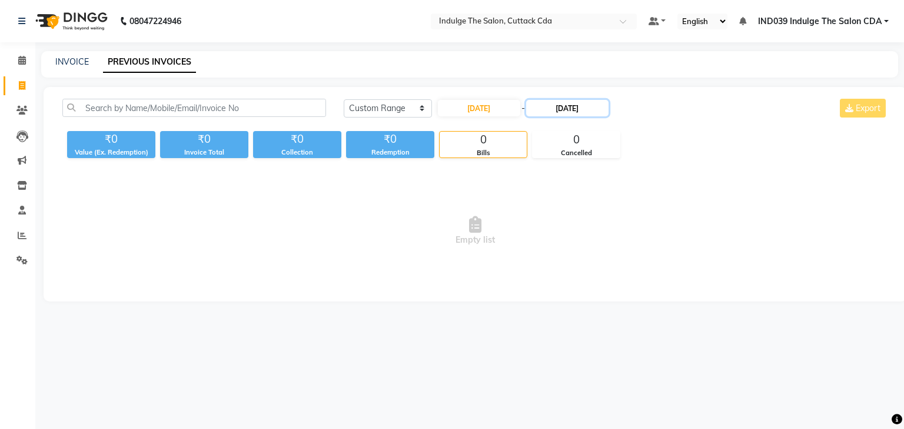
click at [565, 110] on input "30-06-2025" at bounding box center [567, 108] width 82 height 16
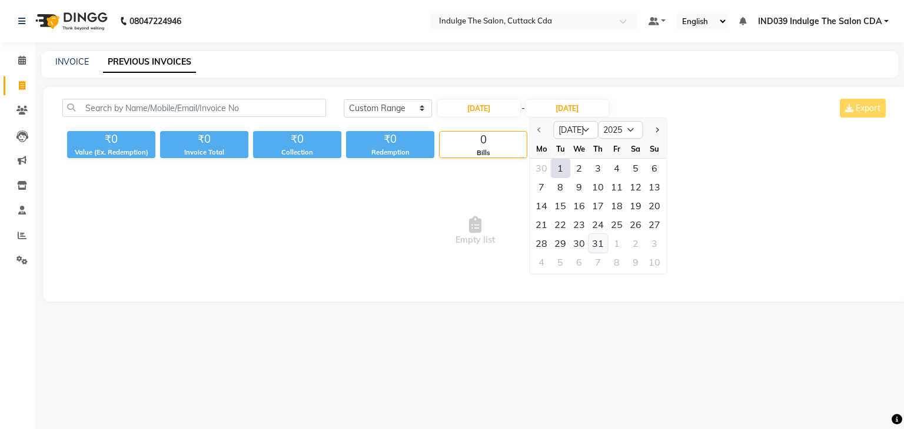
click at [597, 241] on div "31" at bounding box center [597, 243] width 19 height 19
type input "31-07-2025"
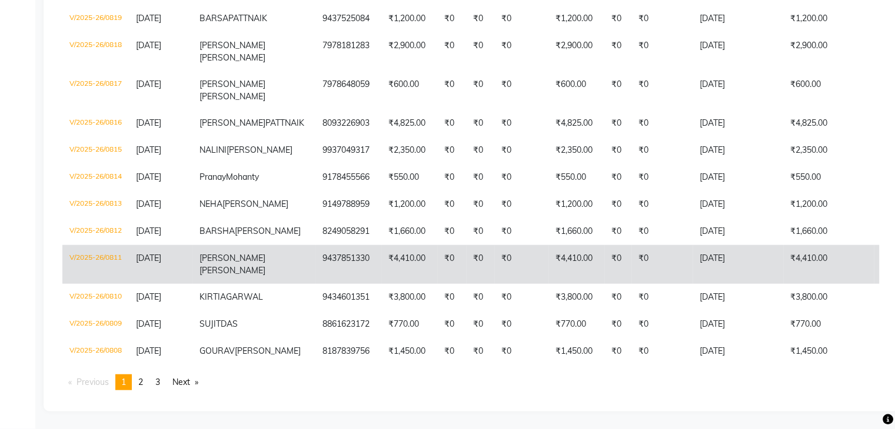
scroll to position [3186, 0]
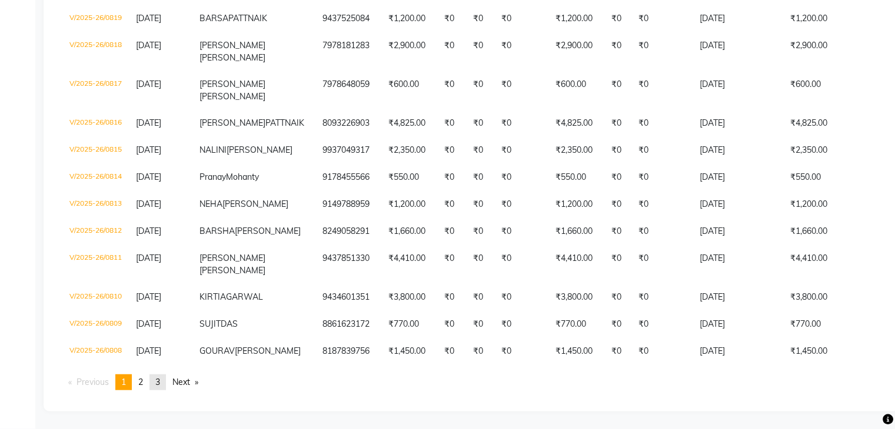
click at [160, 384] on span "3" at bounding box center [157, 382] width 5 height 11
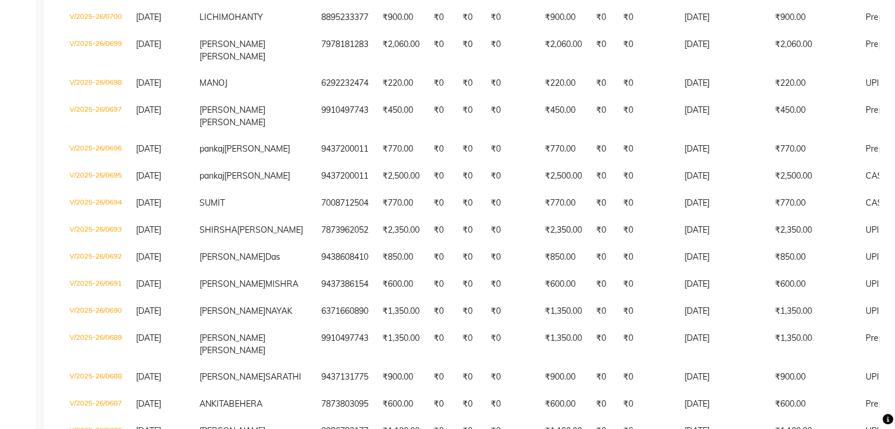
scroll to position [923, 0]
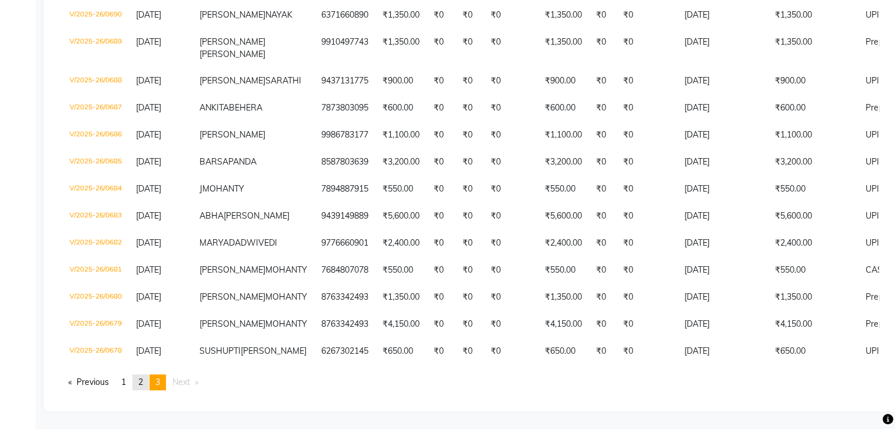
click at [143, 380] on span "2" at bounding box center [140, 382] width 5 height 11
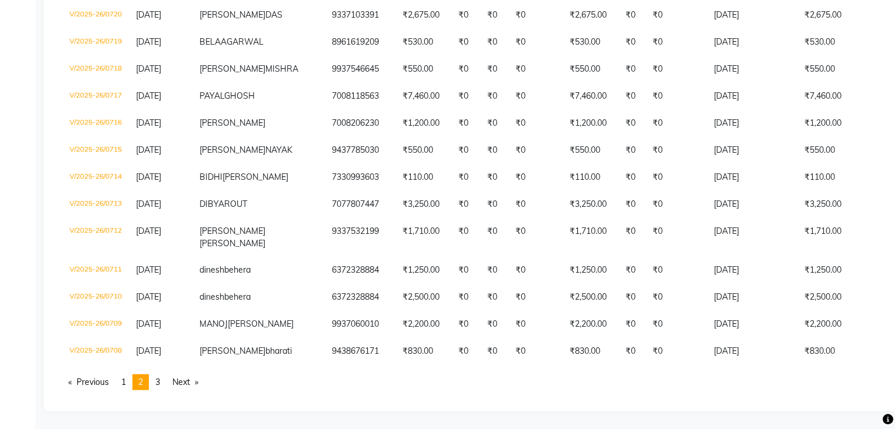
scroll to position [3409, 0]
click at [160, 382] on span "3" at bounding box center [157, 382] width 5 height 11
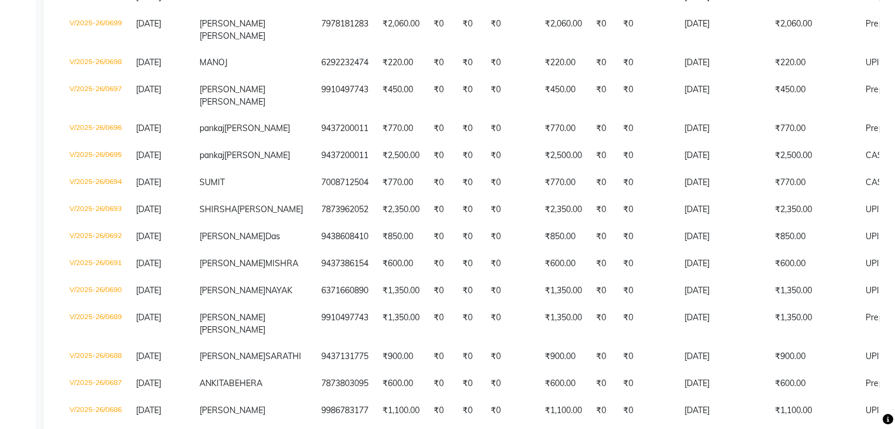
scroll to position [452, 0]
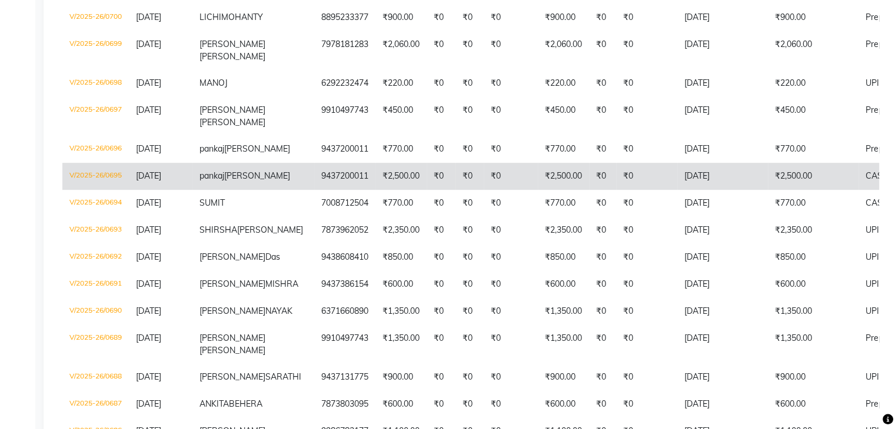
click at [114, 190] on td "V/2025-26/0695" at bounding box center [95, 176] width 66 height 27
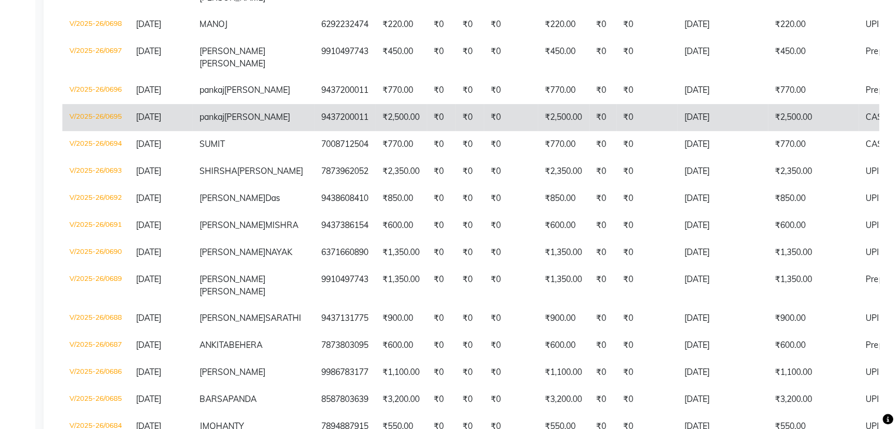
scroll to position [923, 0]
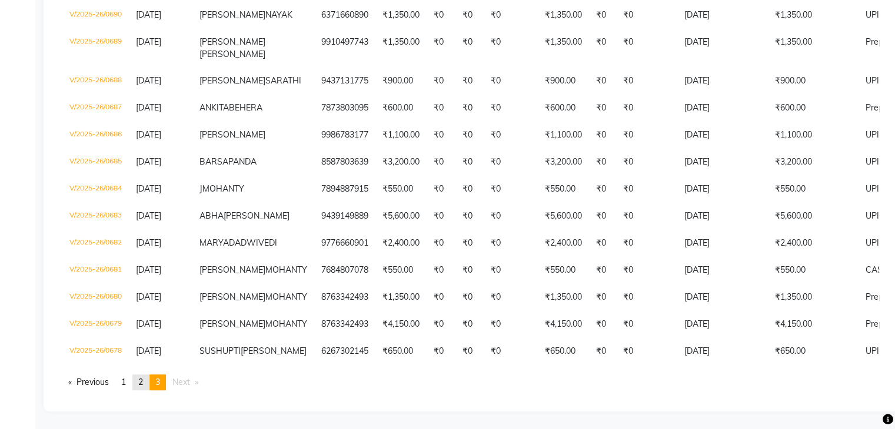
click at [141, 382] on span "2" at bounding box center [140, 382] width 5 height 11
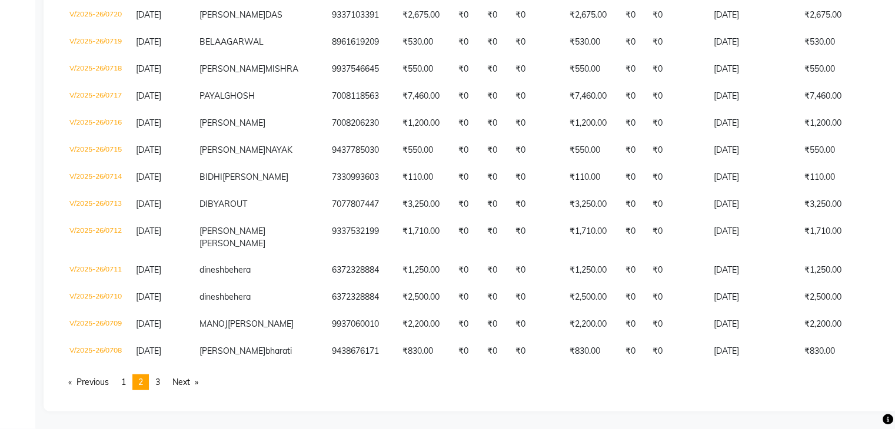
scroll to position [3409, 0]
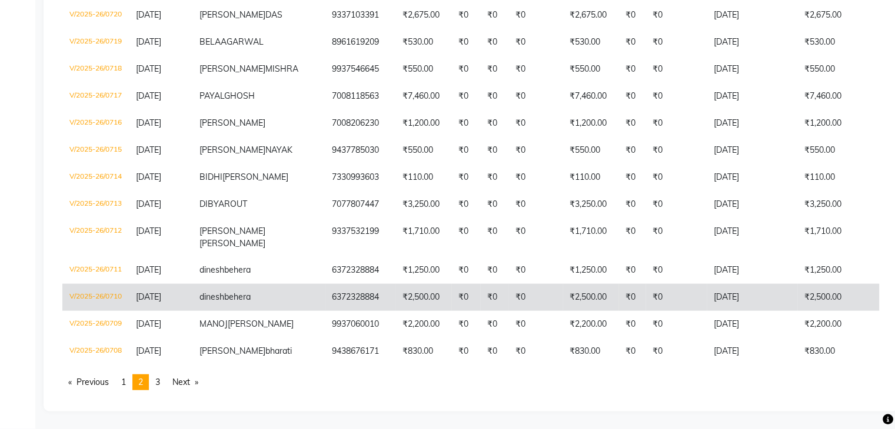
click at [117, 284] on td "V/2025-26/0710" at bounding box center [95, 297] width 66 height 27
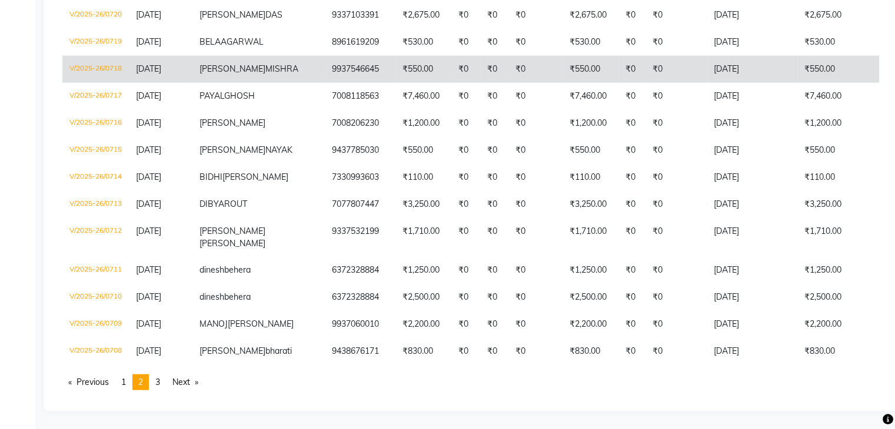
scroll to position [3115, 0]
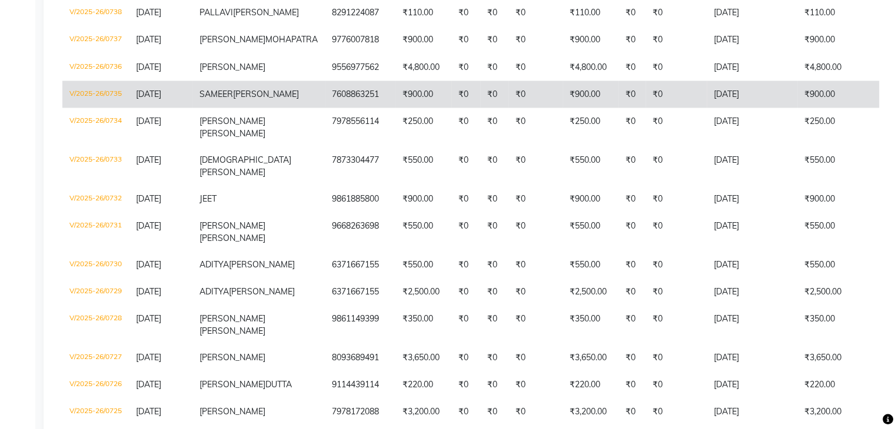
scroll to position [2174, 0]
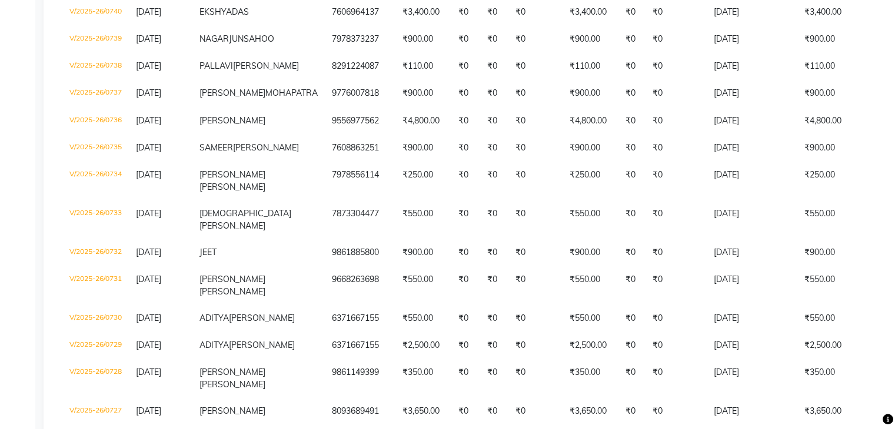
scroll to position [2115, 0]
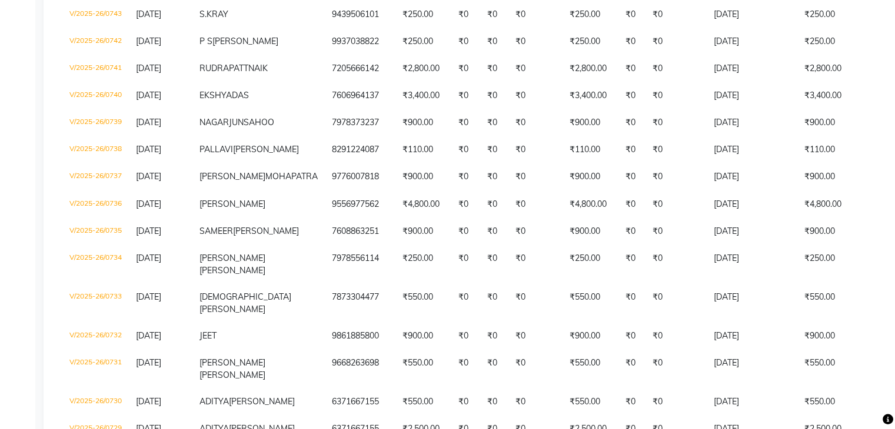
scroll to position [2056, 0]
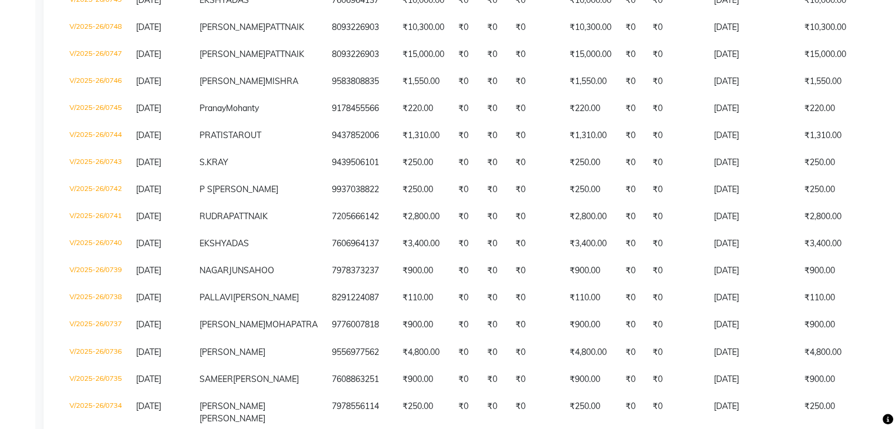
scroll to position [1880, 0]
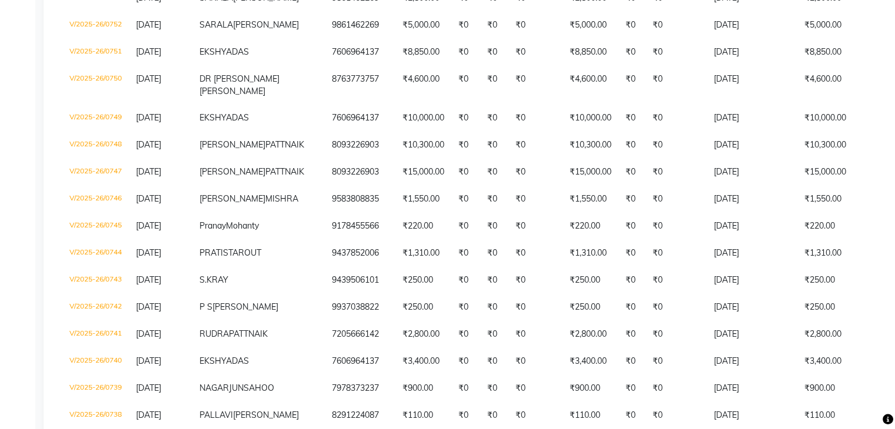
scroll to position [1762, 0]
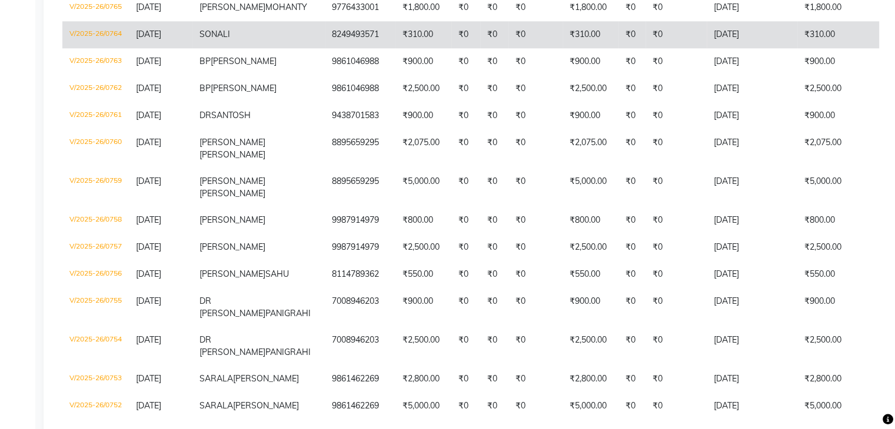
scroll to position [1351, 0]
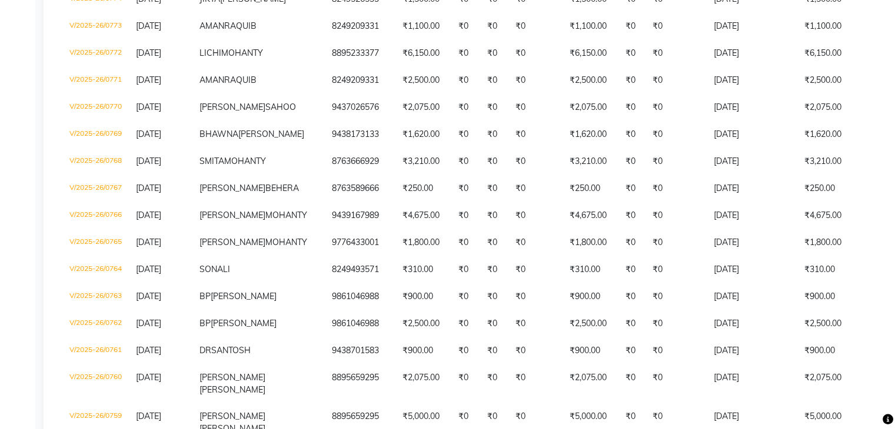
scroll to position [1115, 0]
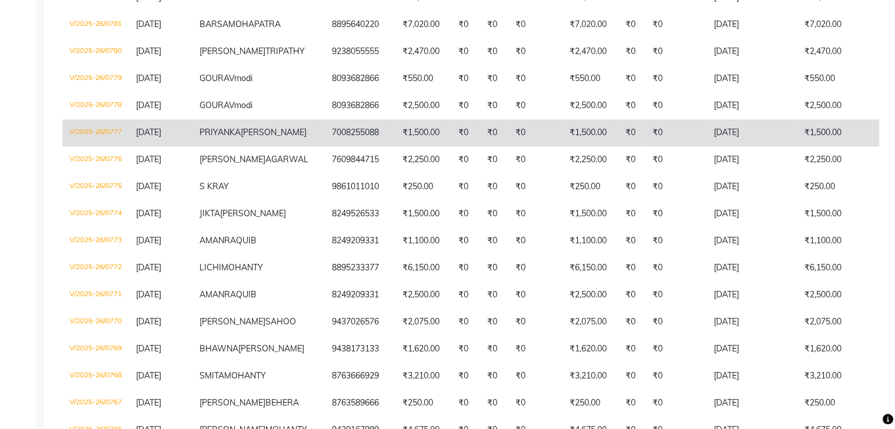
scroll to position [939, 0]
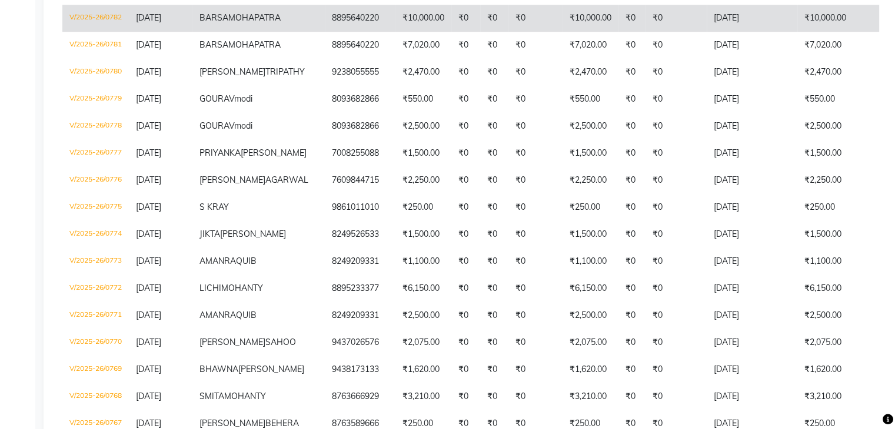
click at [108, 32] on td "V/2025-26/0782" at bounding box center [95, 18] width 66 height 27
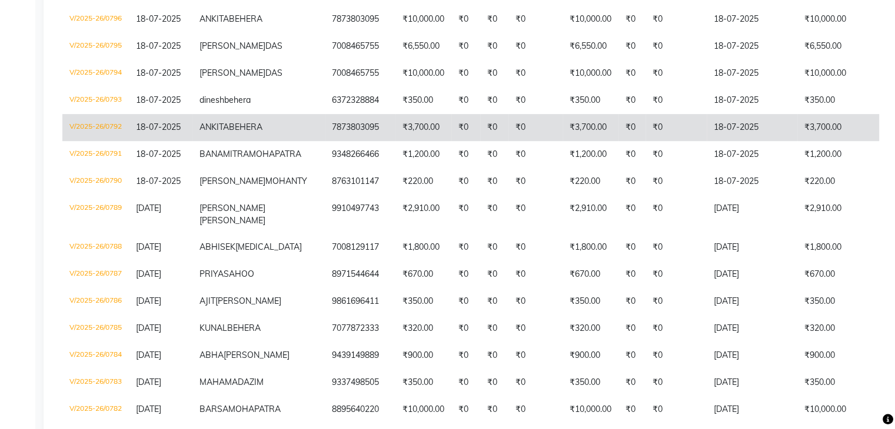
scroll to position [527, 0]
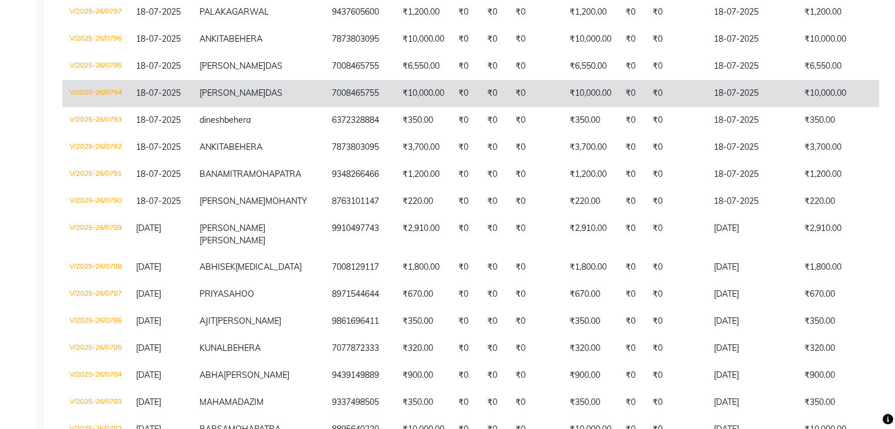
click at [103, 107] on td "V/2025-26/0794" at bounding box center [95, 93] width 66 height 27
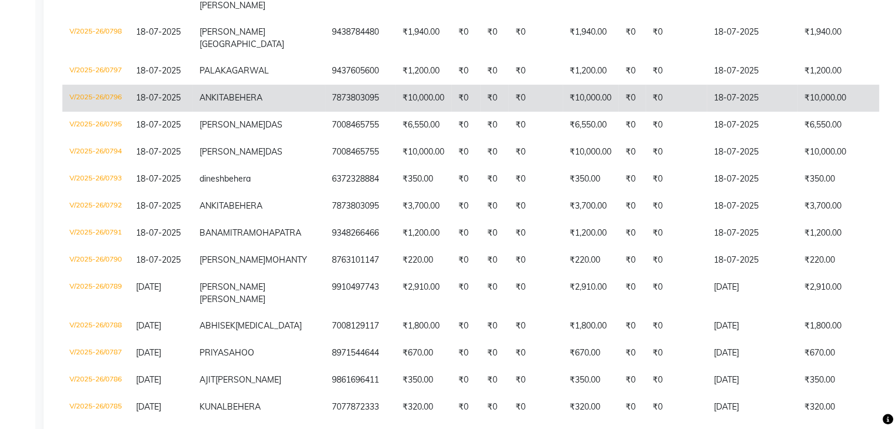
click at [98, 112] on td "V/2025-26/0796" at bounding box center [95, 98] width 66 height 27
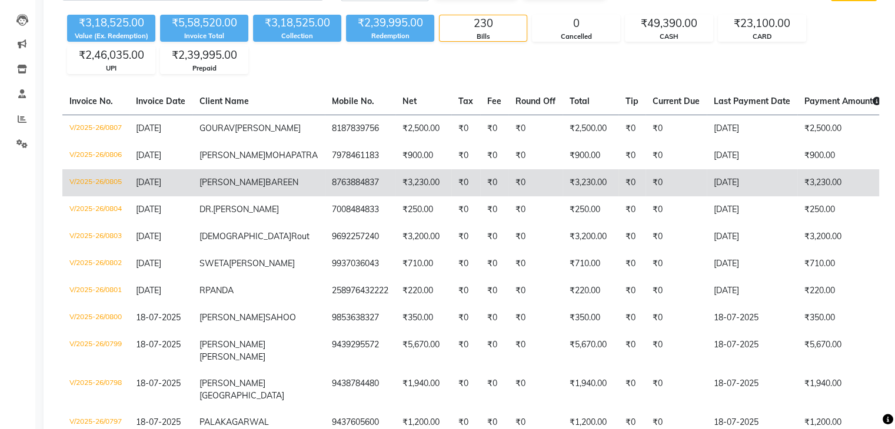
scroll to position [115, 0]
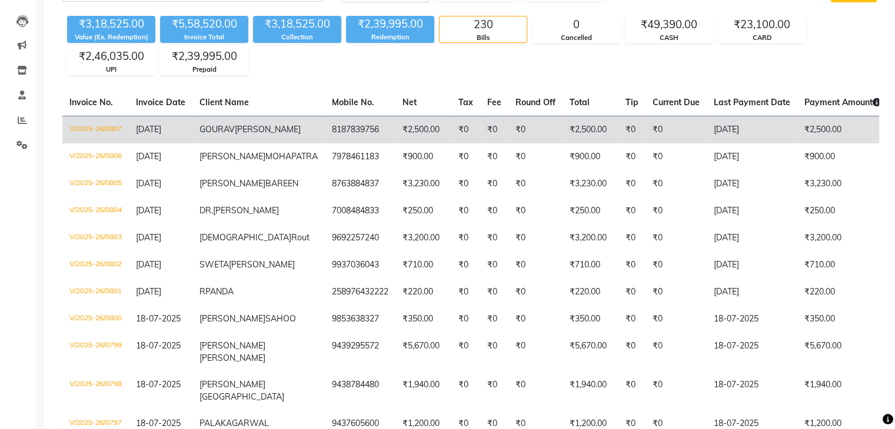
click at [113, 126] on td "V/2025-26/0807" at bounding box center [95, 130] width 66 height 28
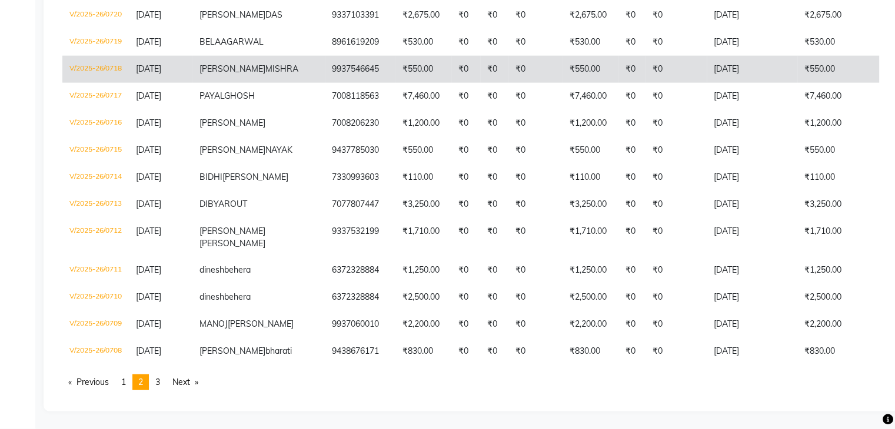
scroll to position [3409, 0]
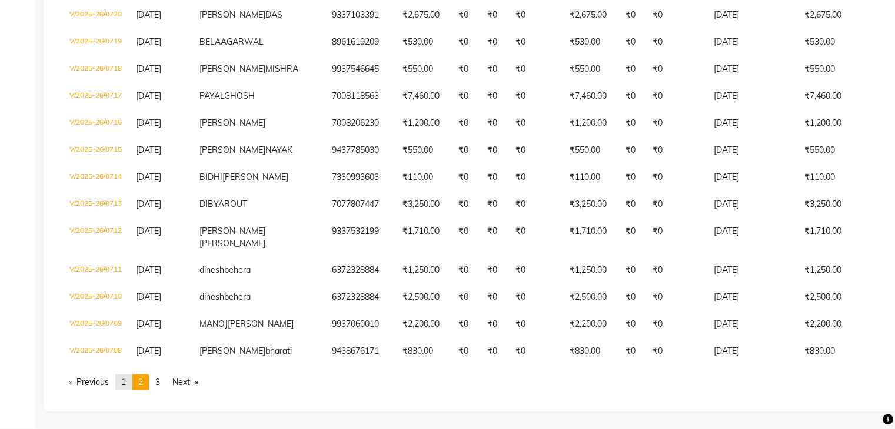
click at [123, 384] on span "1" at bounding box center [123, 382] width 5 height 11
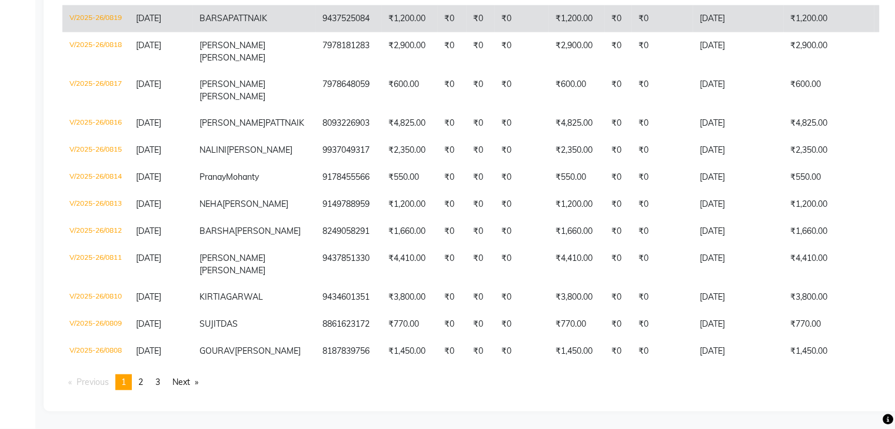
scroll to position [2951, 0]
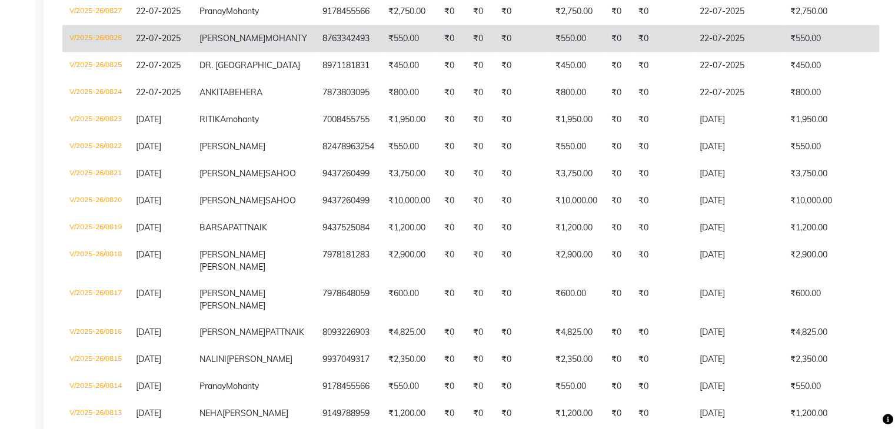
scroll to position [2539, 0]
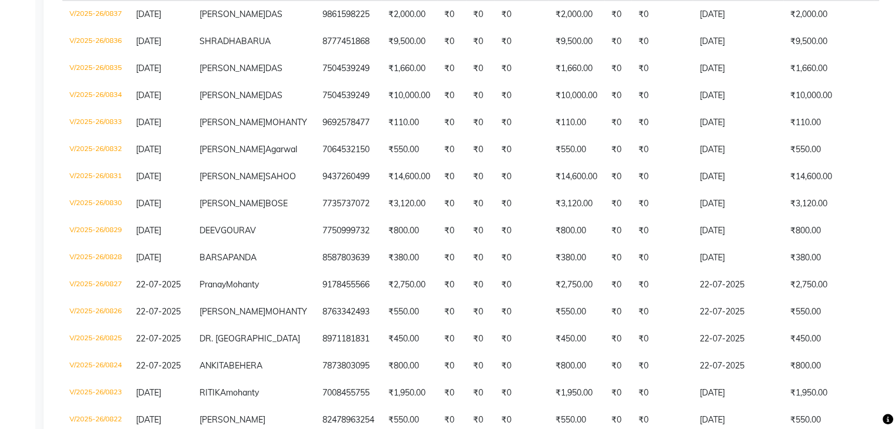
scroll to position [2304, 0]
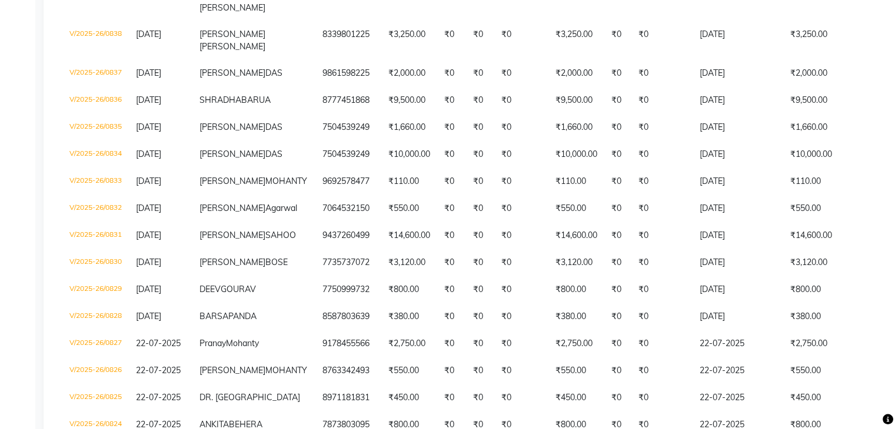
scroll to position [2245, 0]
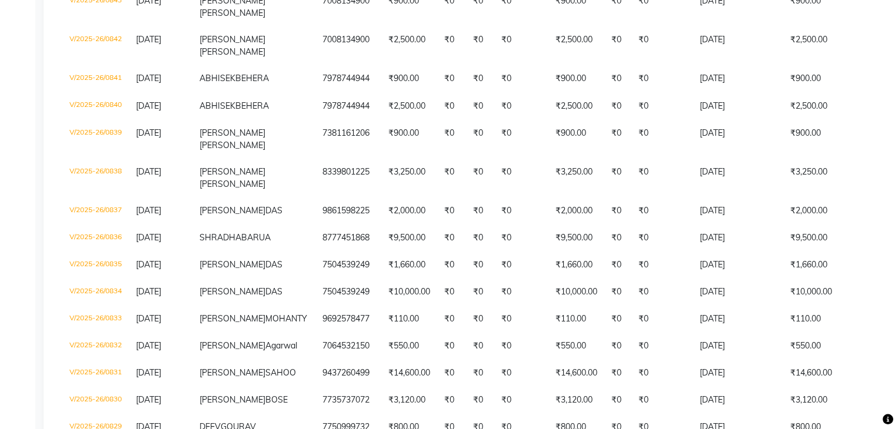
scroll to position [2128, 0]
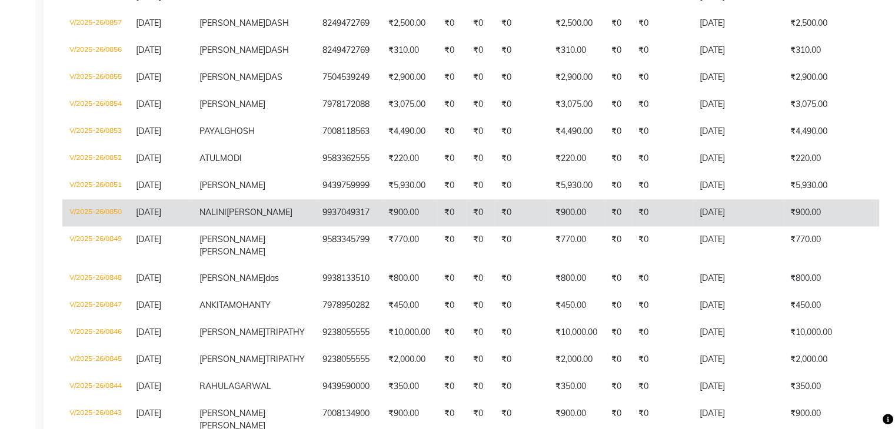
scroll to position [1657, 0]
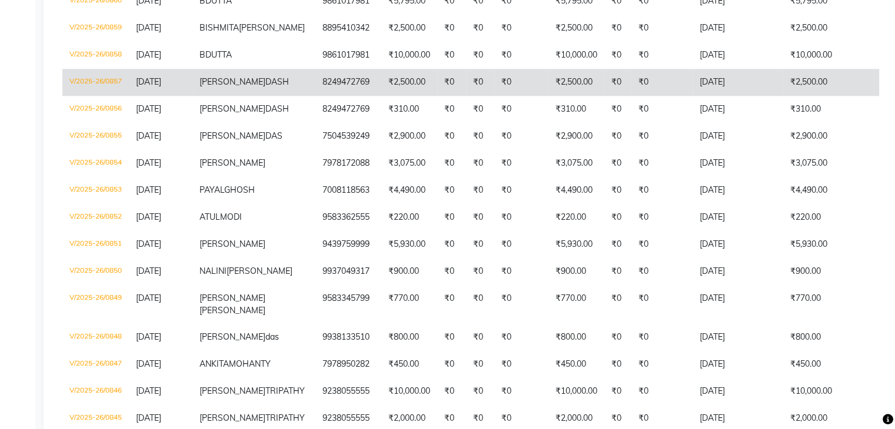
click at [106, 96] on td "V/2025-26/0857" at bounding box center [95, 82] width 66 height 27
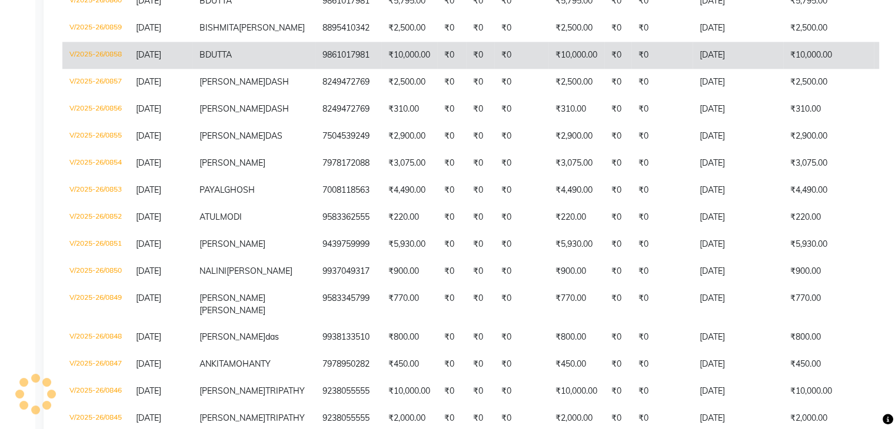
click at [101, 69] on td "V/2025-26/0858" at bounding box center [95, 55] width 66 height 27
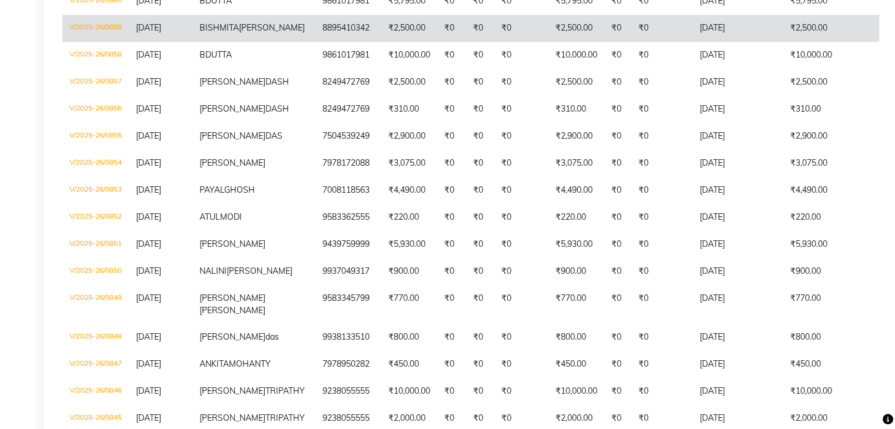
click at [112, 42] on td "V/2025-26/0859" at bounding box center [95, 28] width 66 height 27
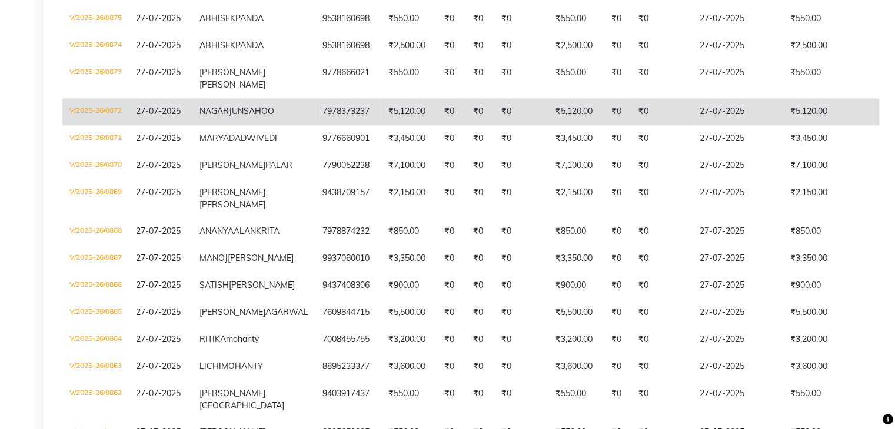
scroll to position [1128, 0]
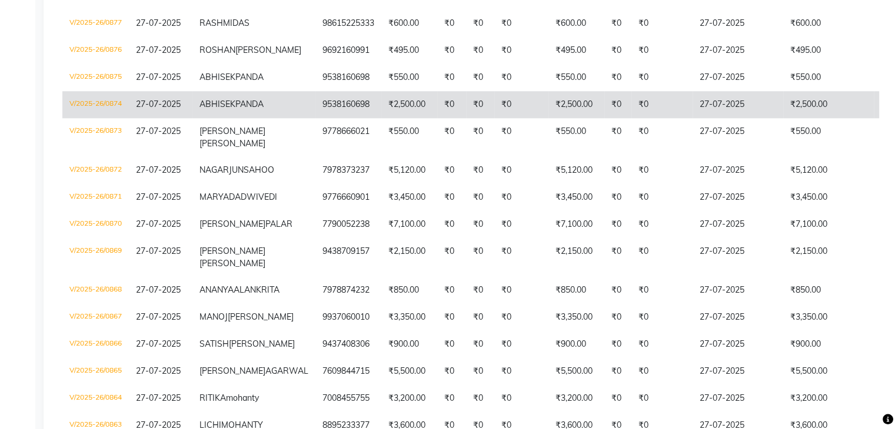
click at [101, 118] on td "V/2025-26/0874" at bounding box center [95, 104] width 66 height 27
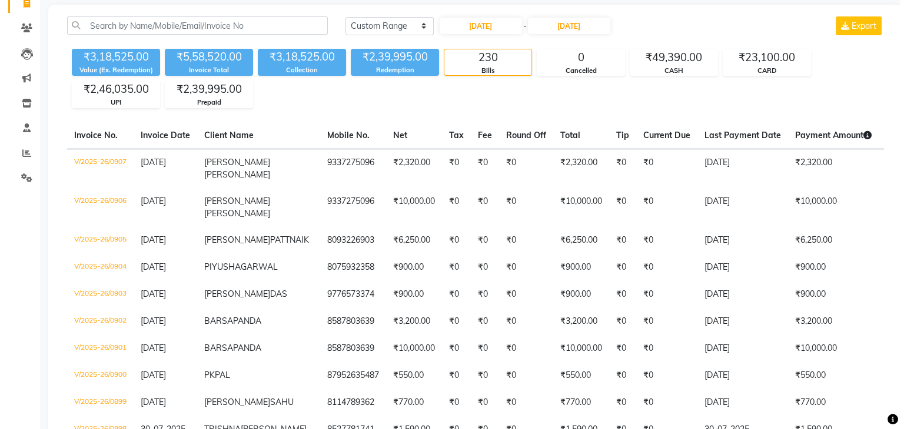
scroll to position [0, 0]
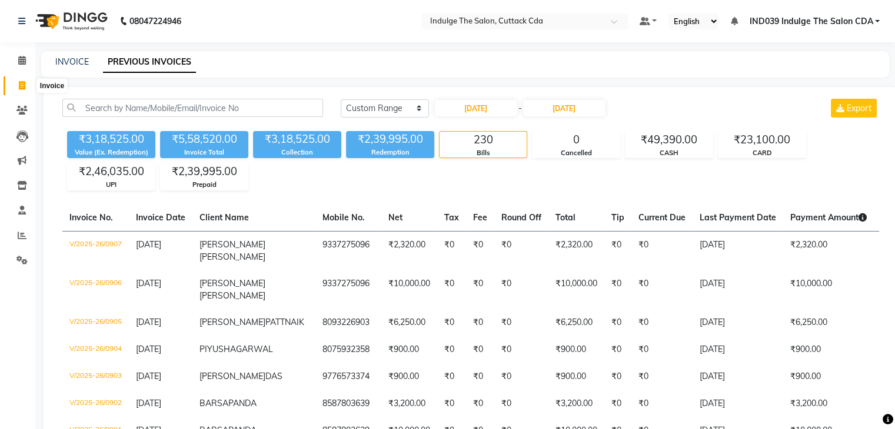
drag, startPoint x: 22, startPoint y: 85, endPoint x: 33, endPoint y: 85, distance: 11.2
click at [22, 85] on icon at bounding box center [22, 85] width 6 height 9
select select "service"
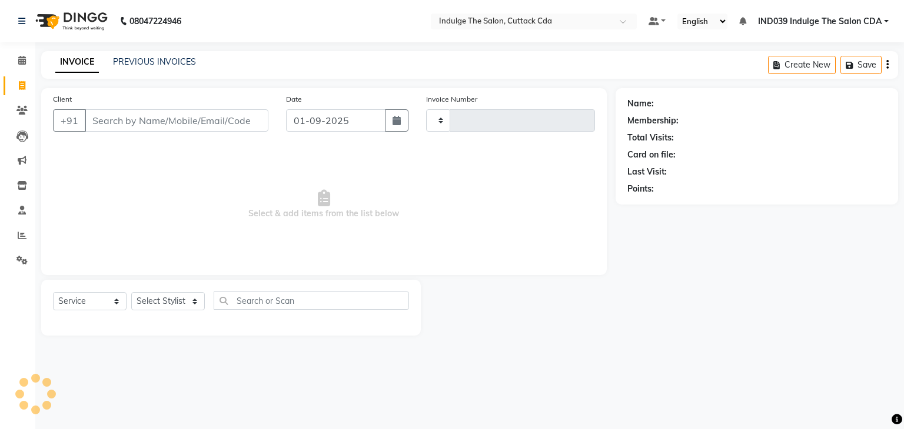
type input "1158"
select select "7297"
click at [18, 231] on icon at bounding box center [22, 235] width 9 height 9
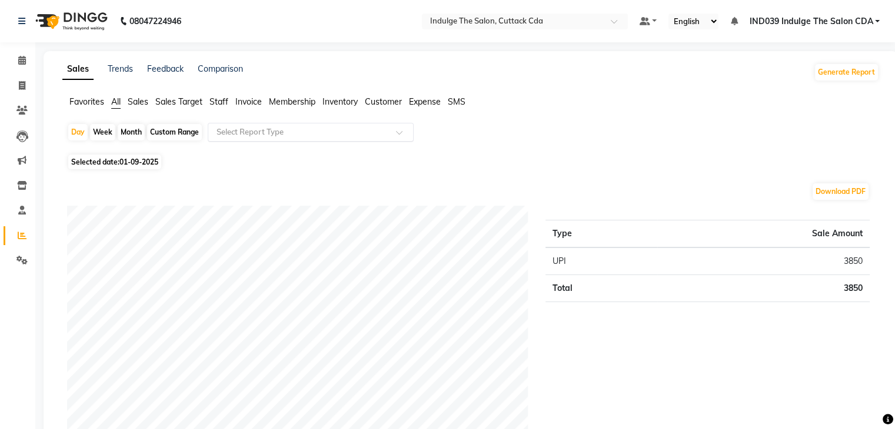
click at [261, 128] on input "text" at bounding box center [298, 132] width 169 height 12
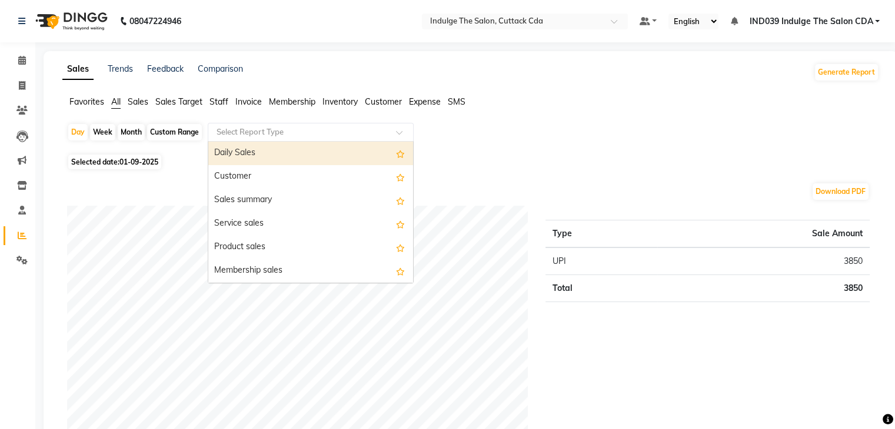
click at [271, 152] on div "Daily Sales" at bounding box center [310, 154] width 205 height 24
select select "full_report"
select select "csv"
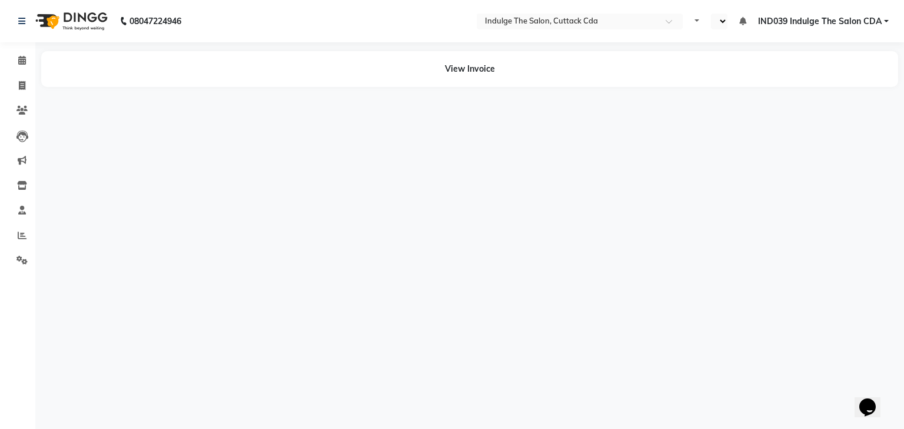
select select "en"
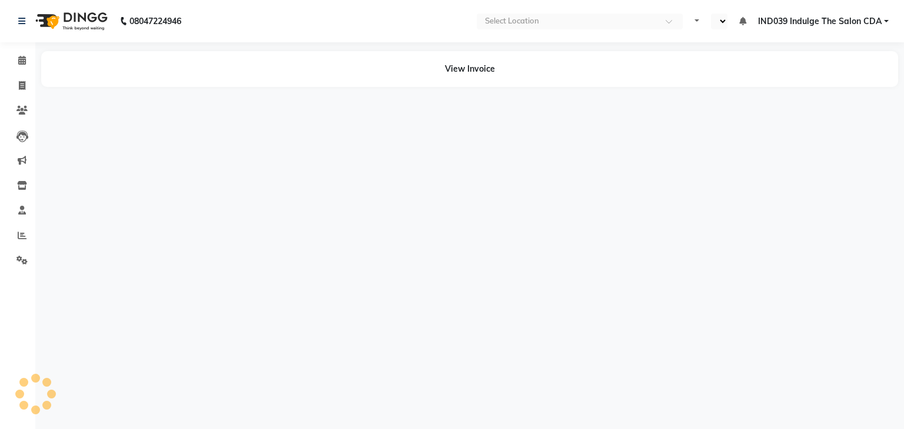
select select "en"
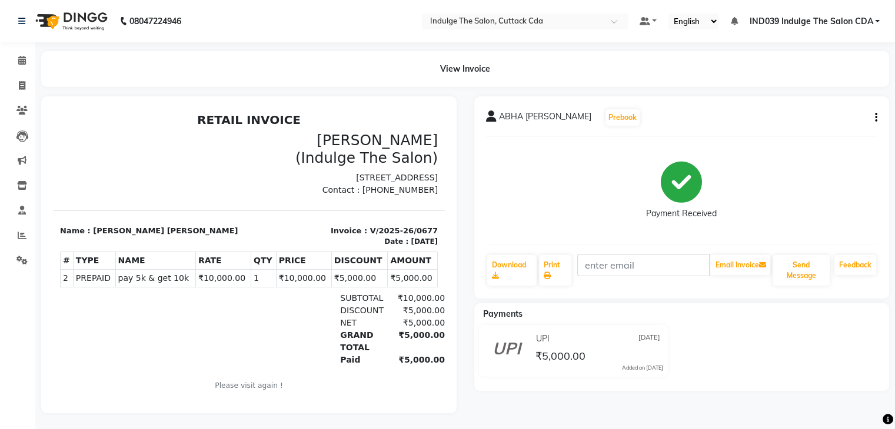
scroll to position [10, 0]
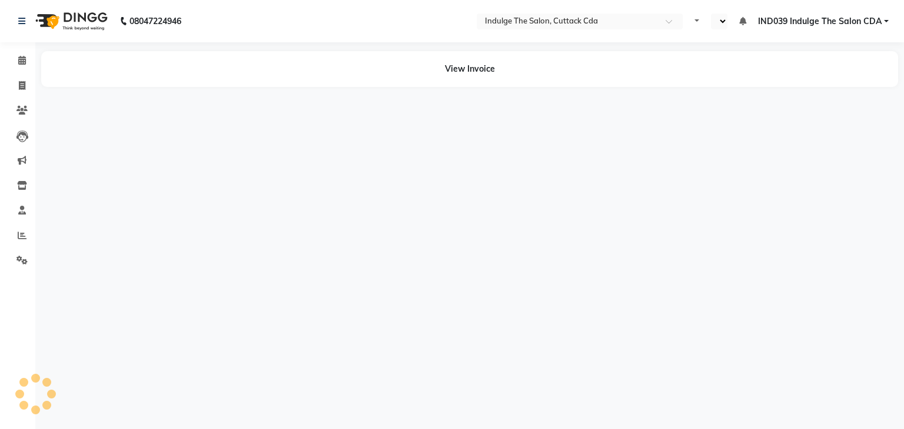
select select "en"
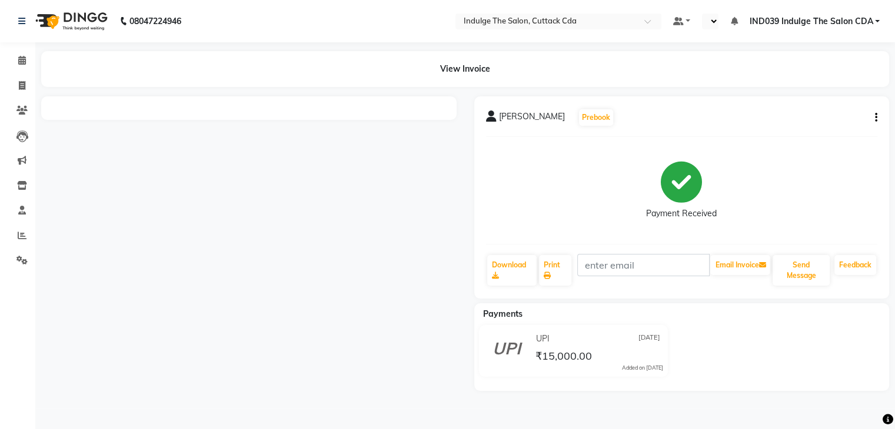
select select "en"
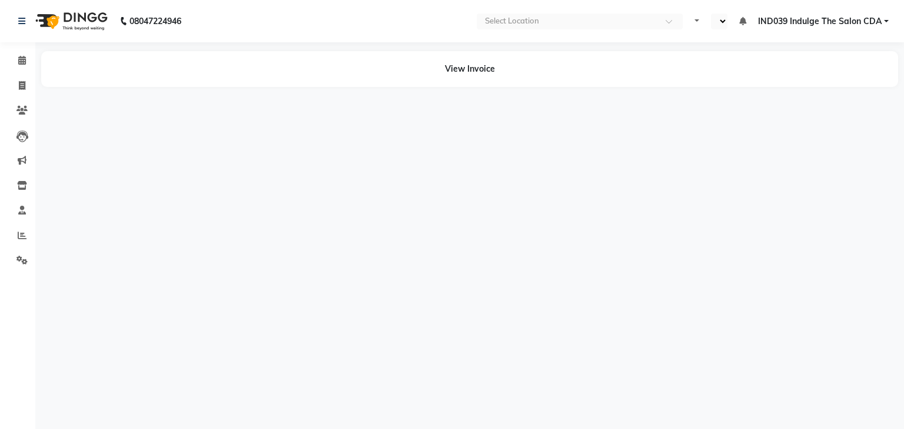
select select "en"
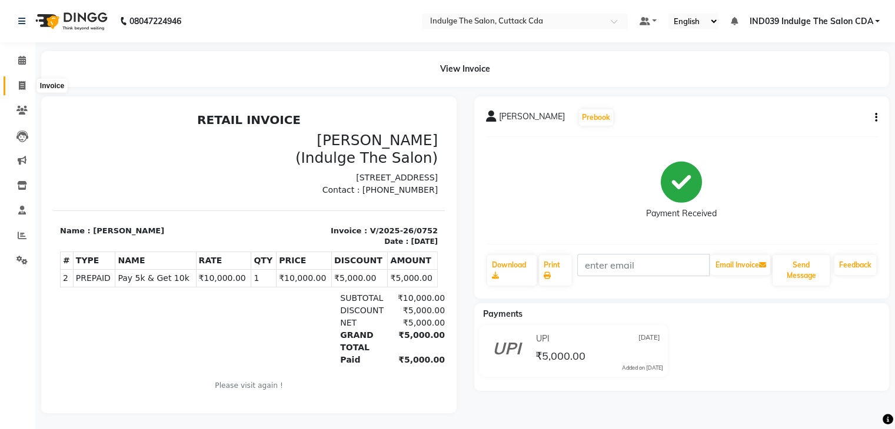
click at [22, 85] on icon at bounding box center [22, 85] width 6 height 9
select select "service"
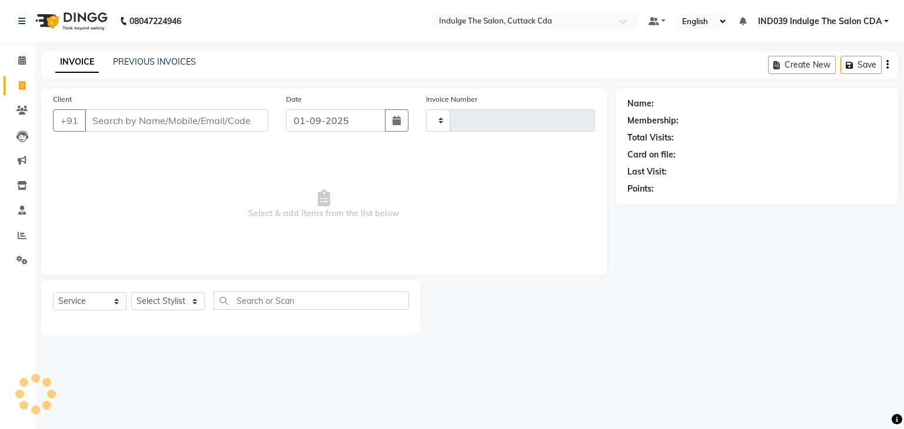
type input "1156"
select select "7297"
click at [172, 299] on select "Select Stylist" at bounding box center [168, 301] width 74 height 18
click at [168, 303] on select "Select Stylist" at bounding box center [168, 301] width 74 height 18
click at [168, 301] on select "Select Stylist" at bounding box center [168, 301] width 74 height 18
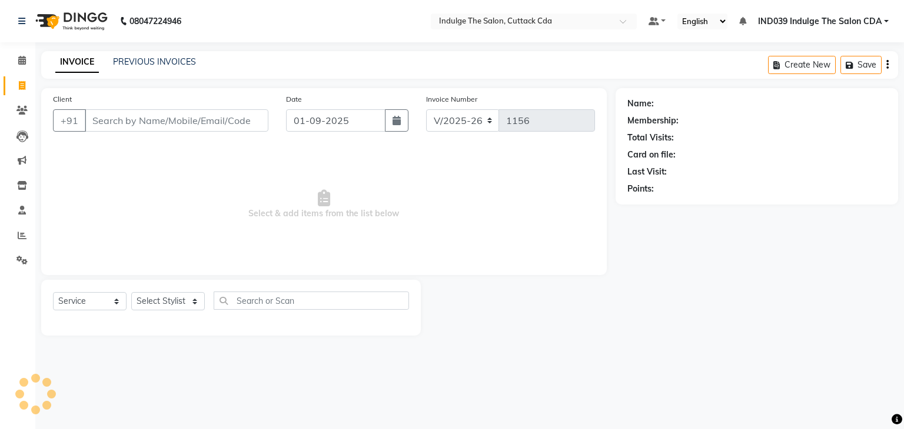
click at [404, 364] on div "08047224946 Select Location × Indulge The Salon, Cuttack Cda Default Panel My P…" at bounding box center [452, 214] width 904 height 429
click at [167, 300] on select "Select Stylist" at bounding box center [168, 301] width 74 height 18
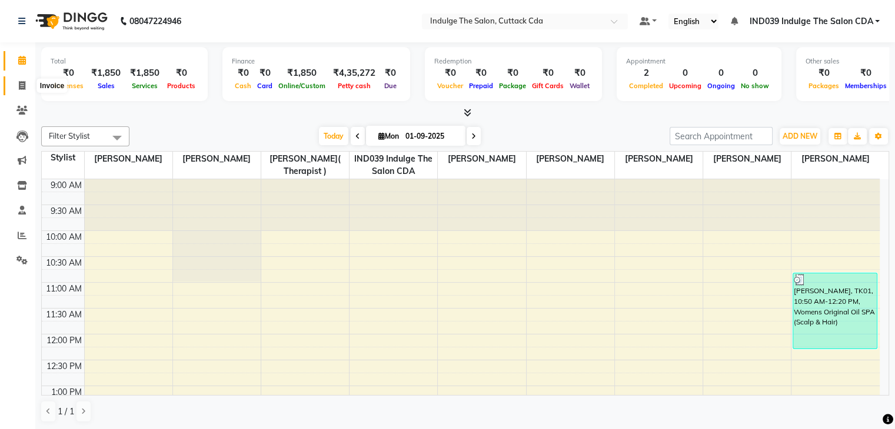
click at [22, 88] on icon at bounding box center [22, 85] width 6 height 9
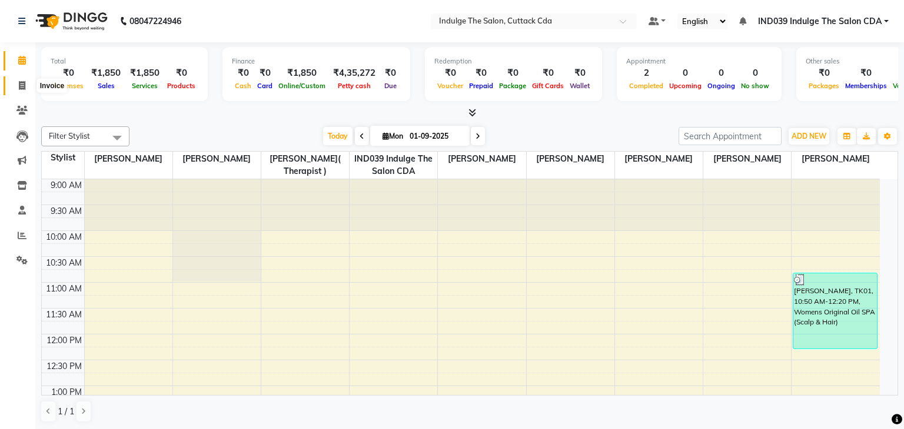
select select "service"
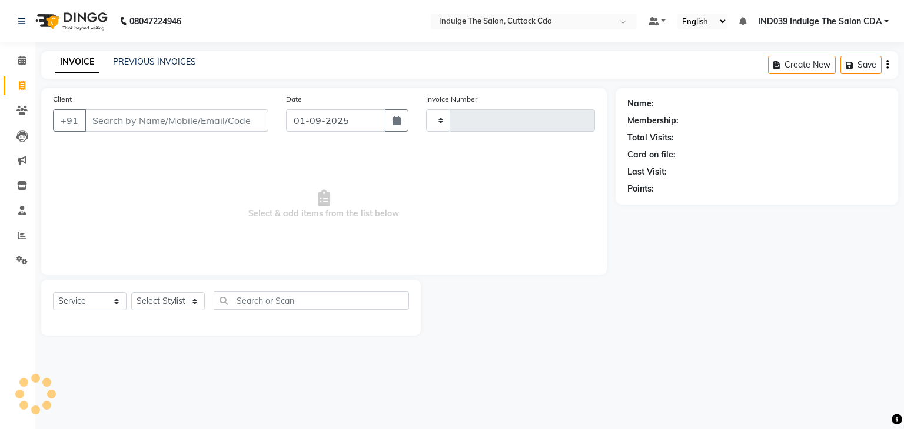
type input "1156"
select select "7297"
click at [165, 302] on select "Select Stylist" at bounding box center [168, 301] width 74 height 18
click at [171, 305] on select "Select Stylist" at bounding box center [168, 301] width 74 height 18
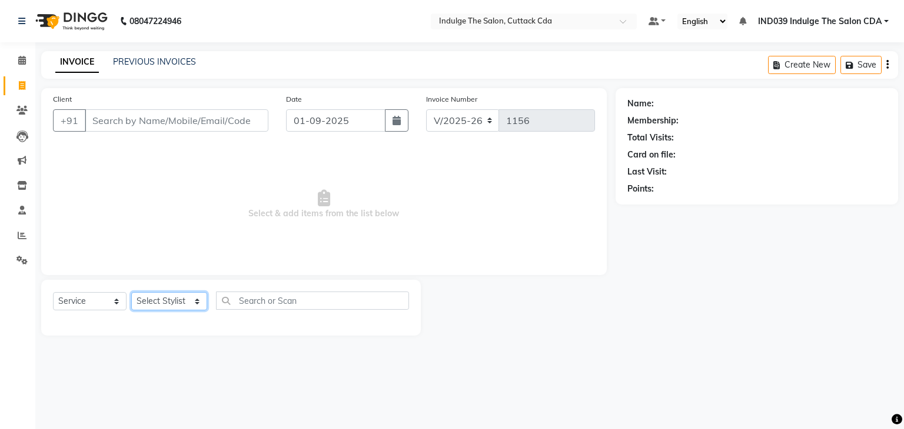
click at [165, 302] on select "Select Stylist Ajay Sethy( Therapist ) GOURAHARI BARIK IND039 Indulge The Salon…" at bounding box center [169, 301] width 76 height 18
select select "86601"
click at [131, 293] on select "Select Stylist Ajay Sethy( Therapist ) GOURAHARI BARIK IND039 Indulge The Salon…" at bounding box center [169, 301] width 76 height 18
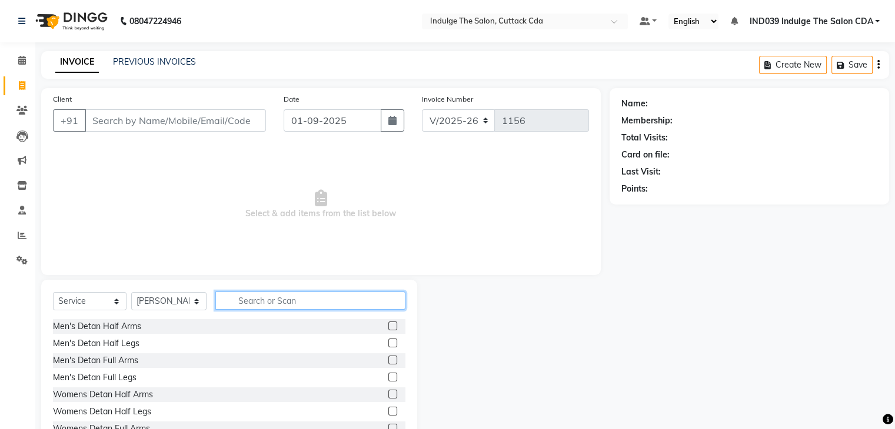
click at [301, 298] on input "text" at bounding box center [309, 301] width 189 height 18
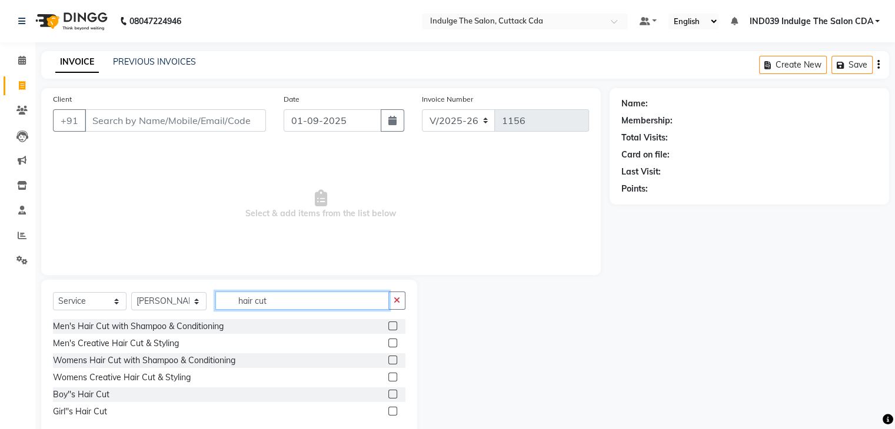
type input "hair cut"
click at [392, 325] on label at bounding box center [392, 326] width 9 height 9
click at [392, 325] on input "checkbox" at bounding box center [392, 327] width 8 height 8
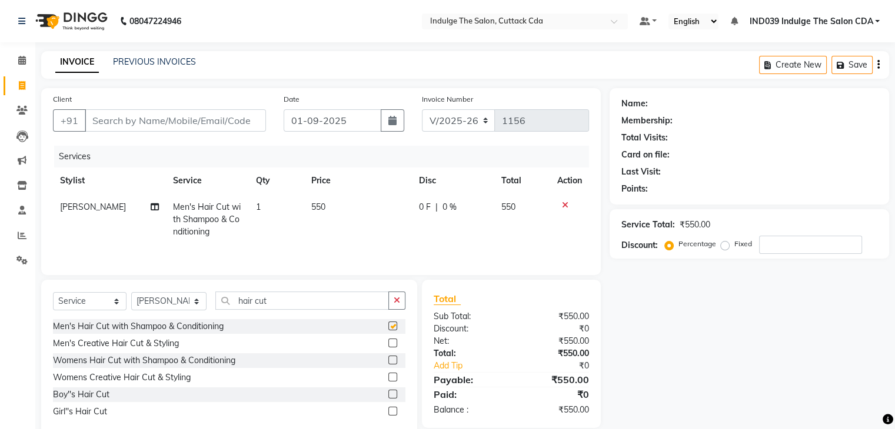
checkbox input "false"
click at [154, 300] on select "Select Stylist Ajay Sethy( Therapist ) GOURAHARI BARIK IND039 Indulge The Salon…" at bounding box center [168, 301] width 75 height 18
select select "87394"
click at [131, 294] on select "Select Stylist Ajay Sethy( Therapist ) GOURAHARI BARIK IND039 Indulge The Salon…" at bounding box center [168, 301] width 75 height 18
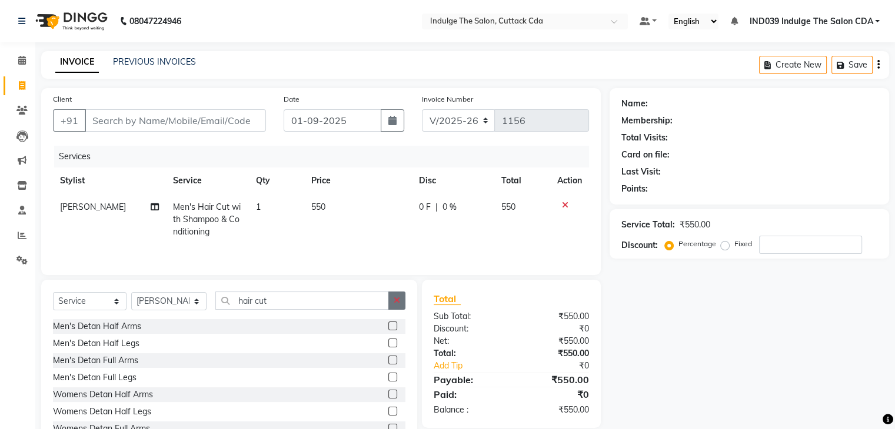
click at [391, 302] on button "button" at bounding box center [396, 301] width 17 height 18
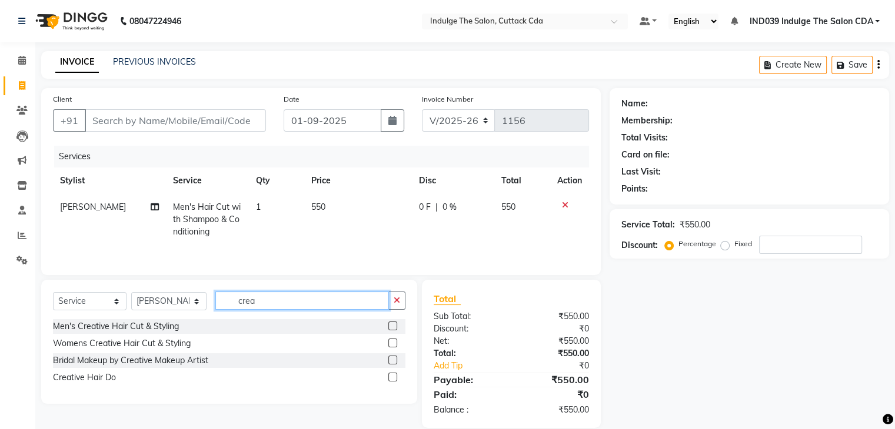
type input "crea"
click at [393, 344] on label at bounding box center [392, 343] width 9 height 9
click at [393, 344] on input "checkbox" at bounding box center [392, 344] width 8 height 8
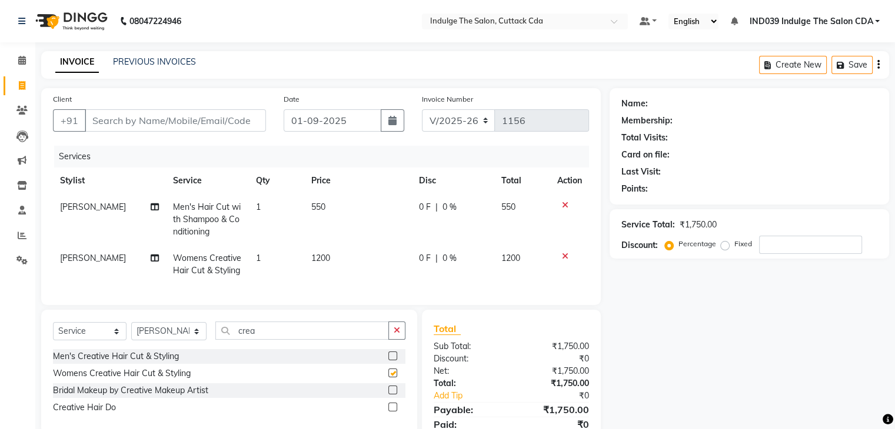
checkbox input "false"
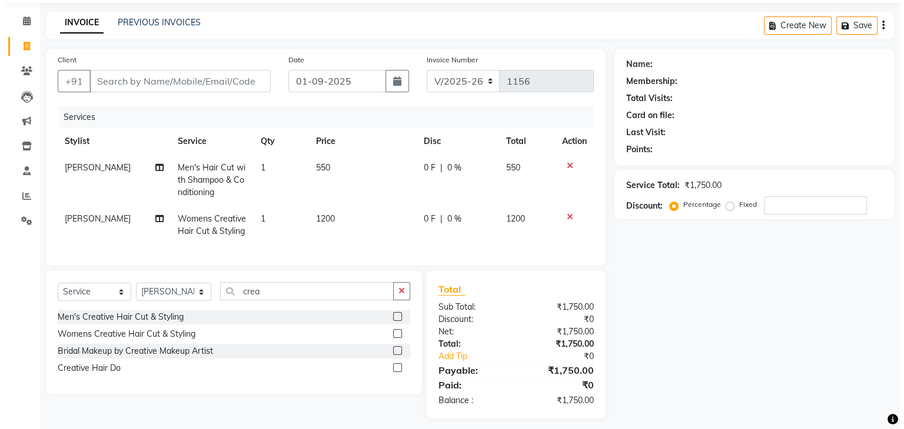
scroll to position [56, 0]
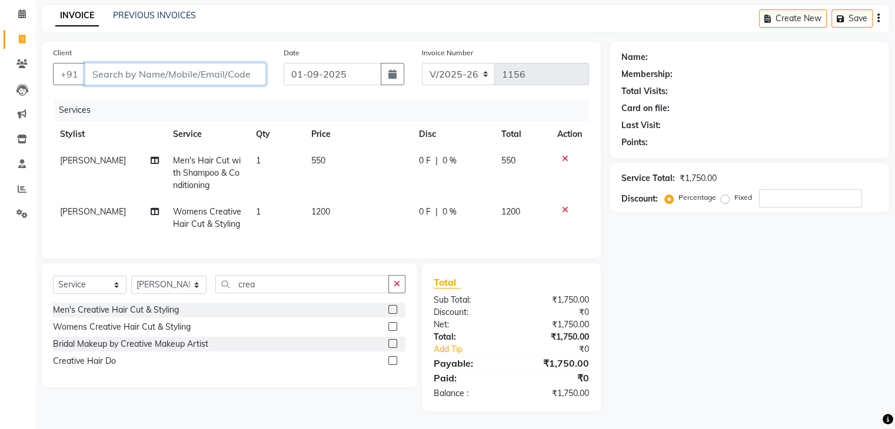
click at [138, 69] on input "Client" at bounding box center [175, 74] width 181 height 22
type input "8"
type input "0"
type input "8917465408"
click at [229, 68] on span "Add Client" at bounding box center [235, 74] width 46 height 12
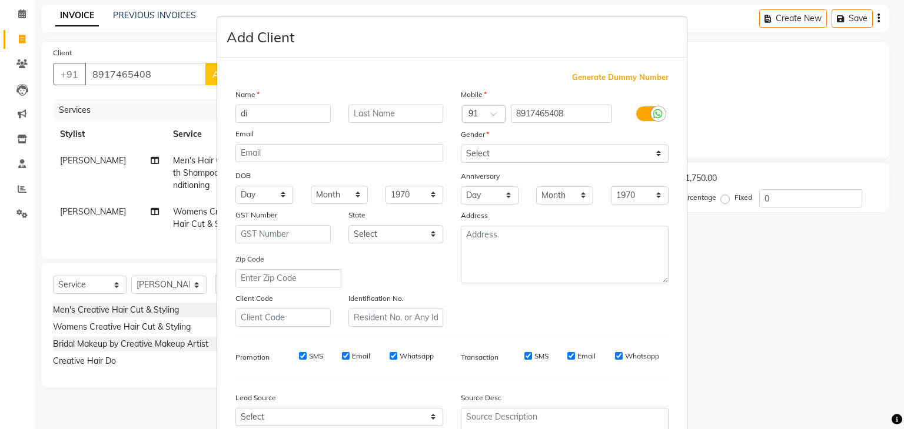
type input "d"
type input "DIBYADARSAN"
drag, startPoint x: 516, startPoint y: 152, endPoint x: 524, endPoint y: 162, distance: 13.1
click at [516, 152] on select "Select Male Female Other Prefer Not To Say" at bounding box center [565, 154] width 208 height 18
select select "male"
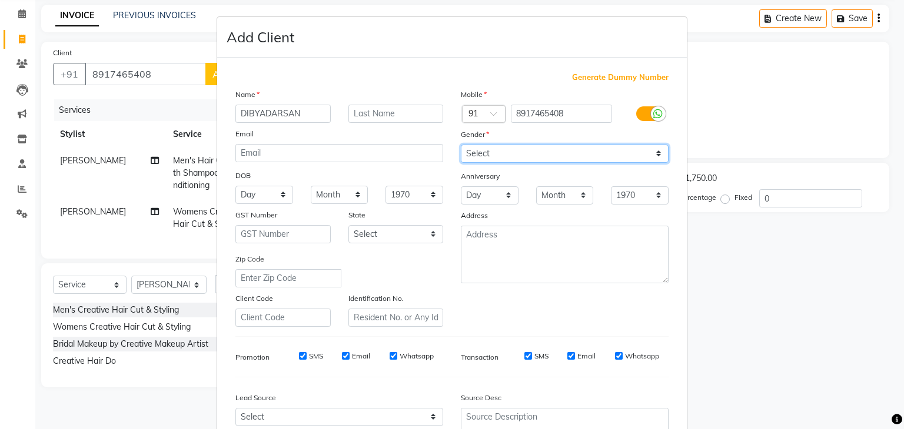
click at [461, 145] on select "Select Male Female Other Prefer Not To Say" at bounding box center [565, 154] width 208 height 18
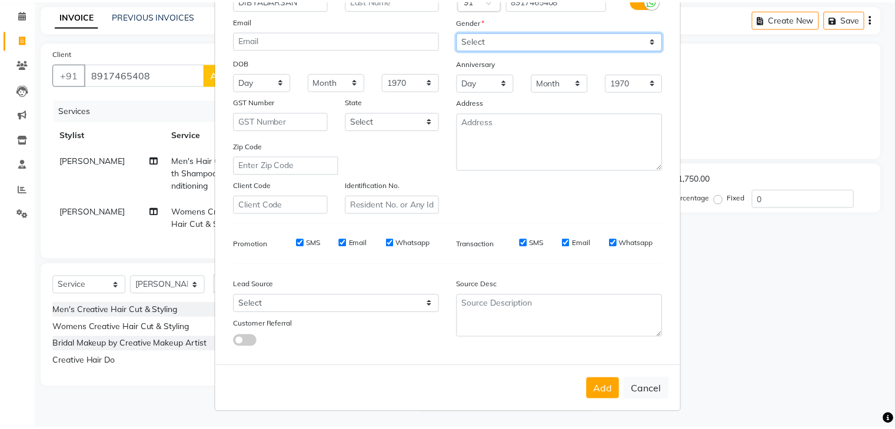
scroll to position [119, 0]
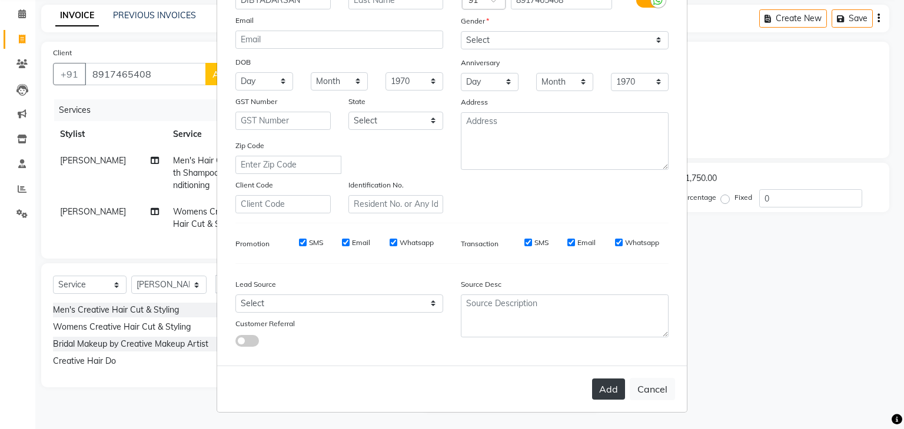
click at [603, 395] on button "Add" at bounding box center [608, 389] width 33 height 21
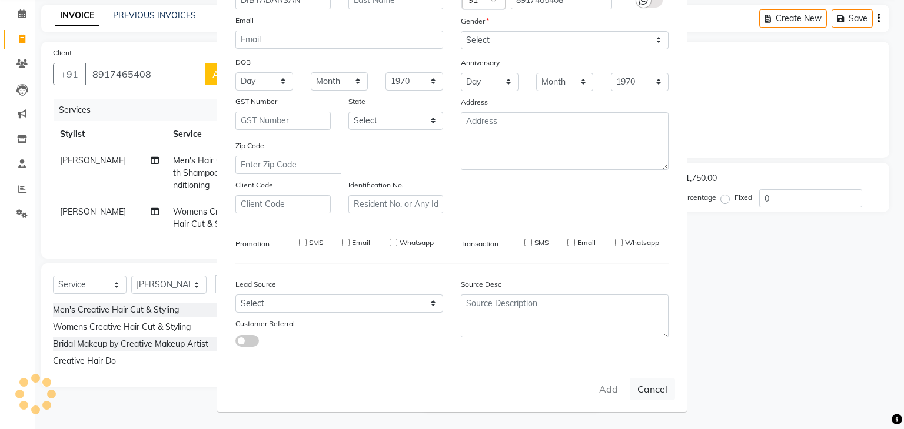
select select
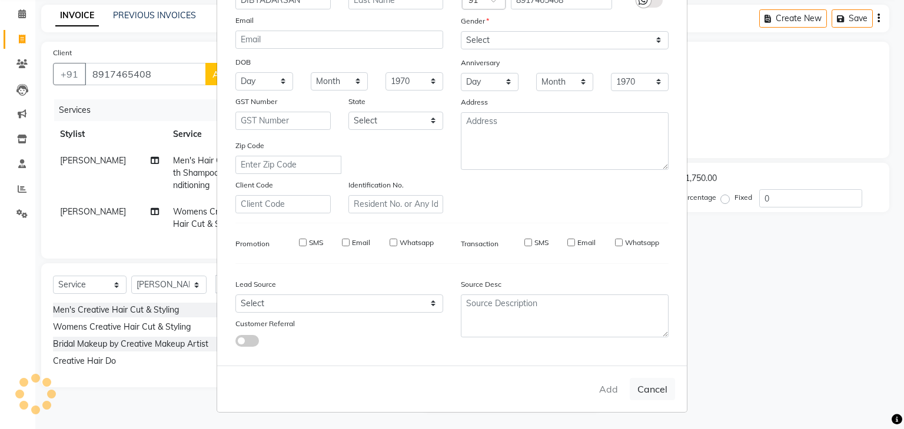
select select
checkbox input "false"
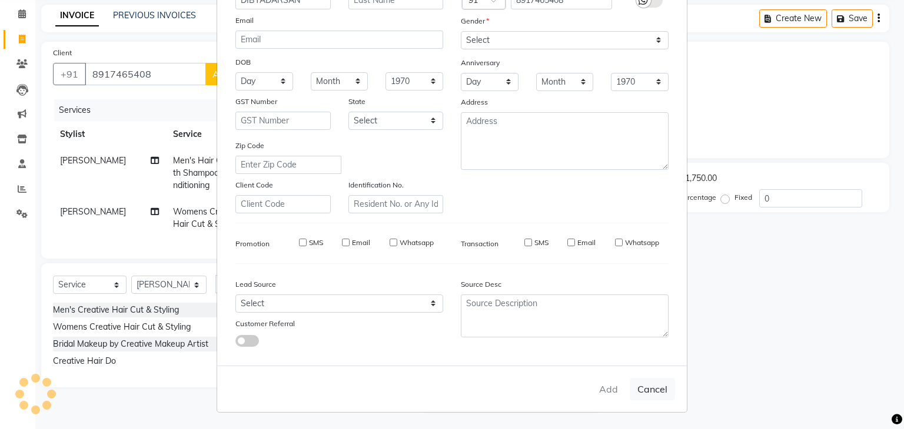
checkbox input "false"
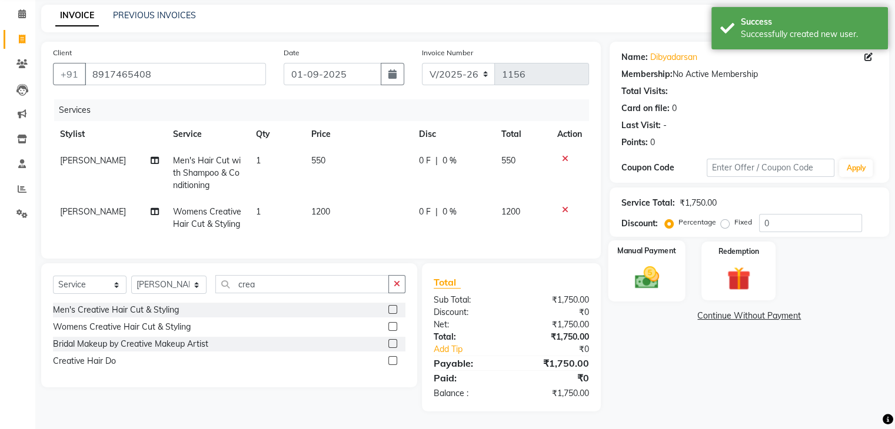
click at [652, 266] on img at bounding box center [645, 278] width 39 height 28
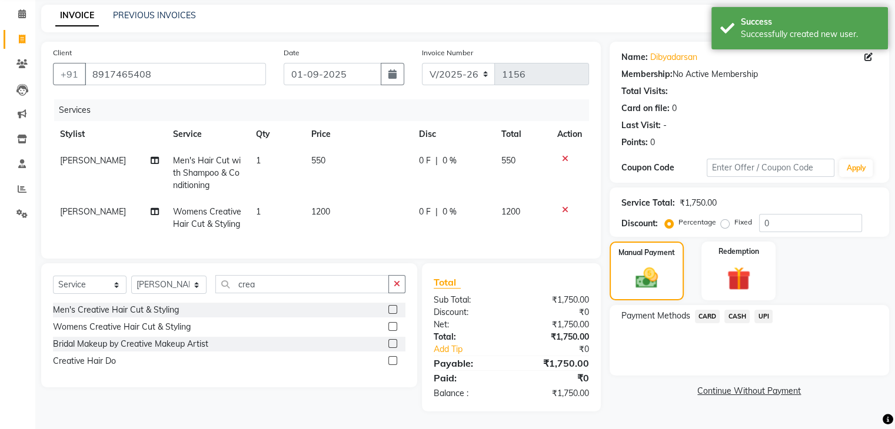
click at [760, 310] on span "UPI" at bounding box center [763, 317] width 18 height 14
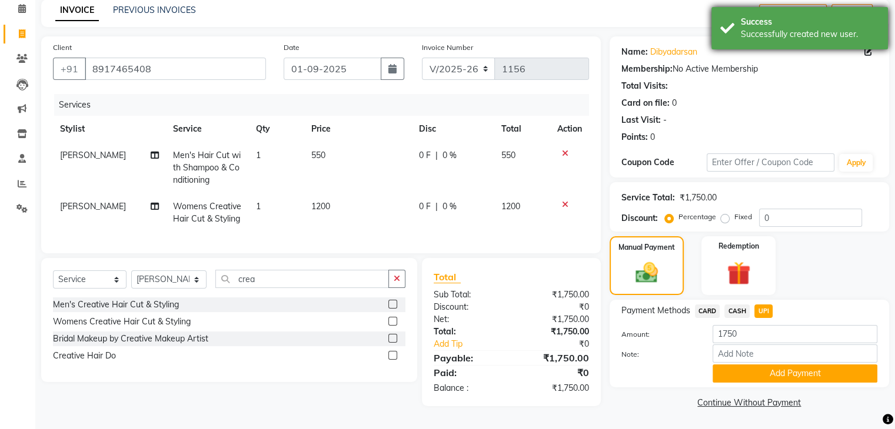
click at [812, 18] on div "Success" at bounding box center [810, 22] width 138 height 12
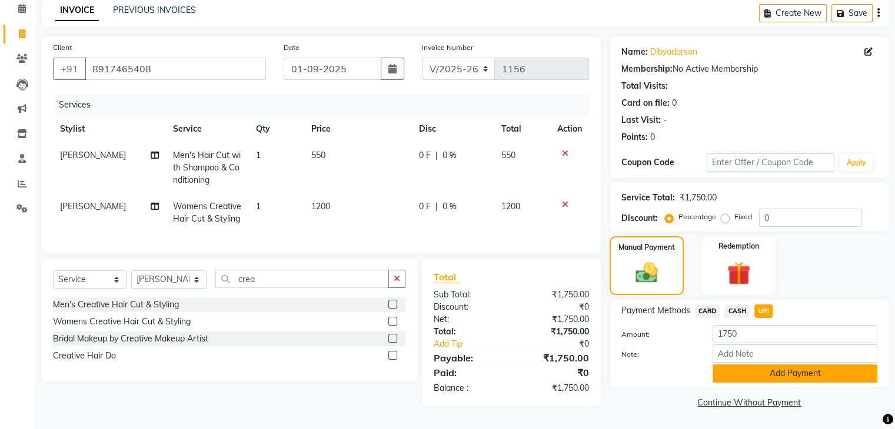
click at [814, 371] on button "Add Payment" at bounding box center [794, 374] width 165 height 18
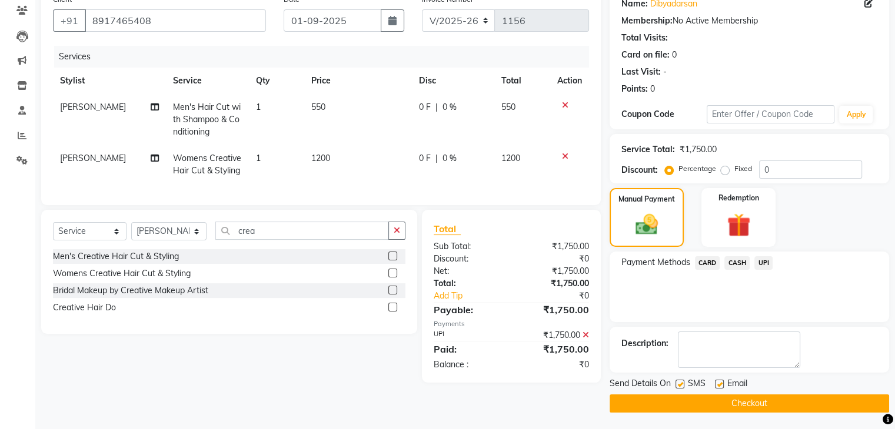
scroll to position [101, 0]
click at [809, 398] on button "Checkout" at bounding box center [748, 403] width 279 height 18
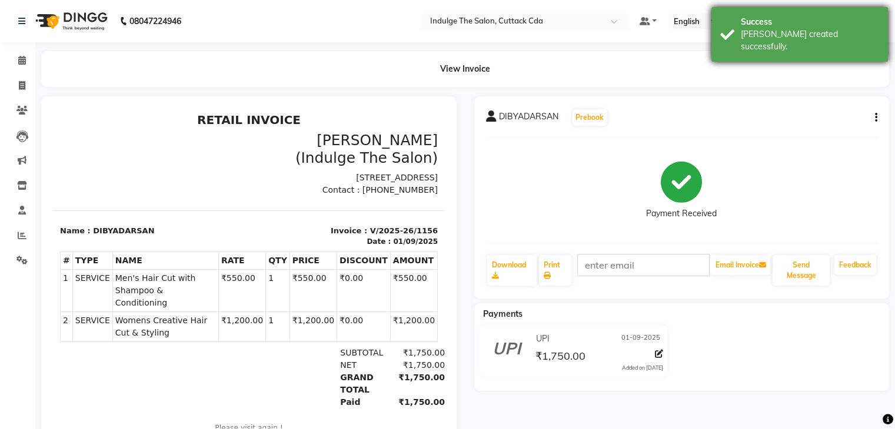
click at [795, 16] on div "Success" at bounding box center [810, 22] width 138 height 12
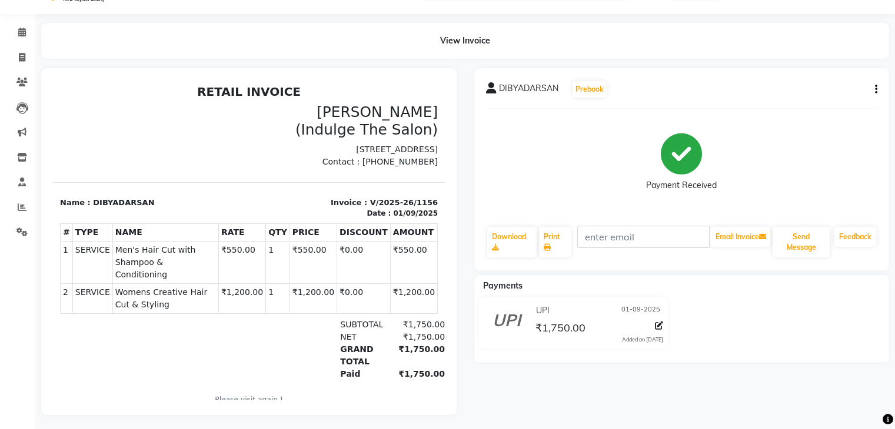
scroll to position [35, 0]
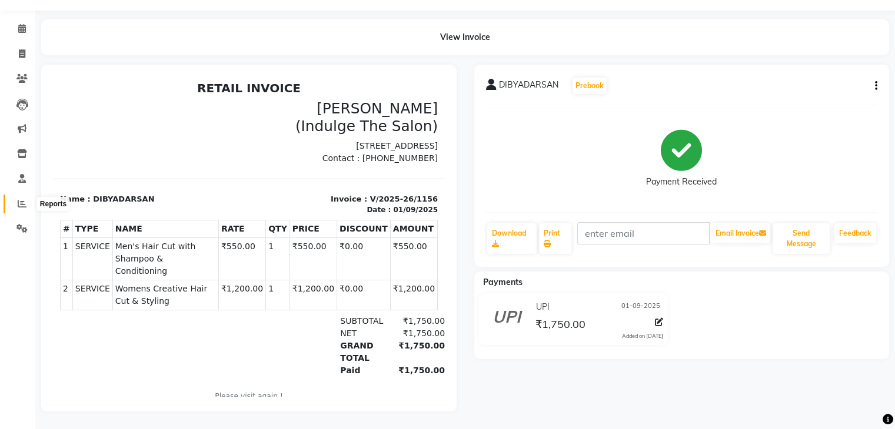
click at [24, 199] on icon at bounding box center [22, 203] width 9 height 9
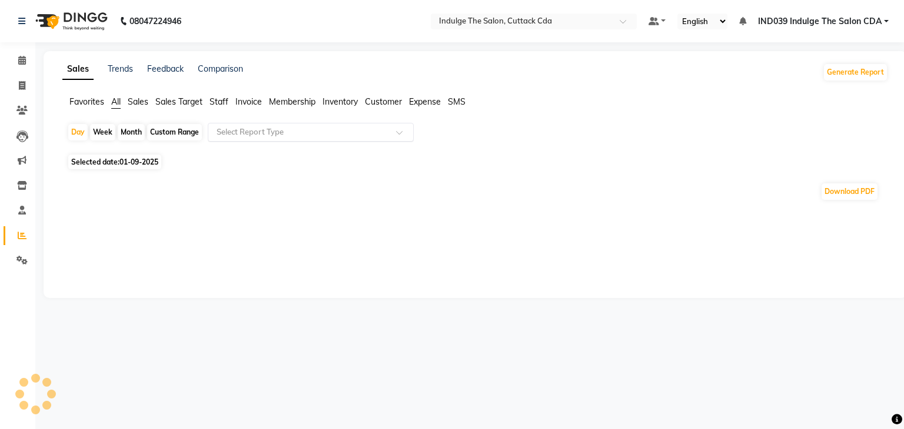
click at [246, 128] on input "text" at bounding box center [298, 132] width 169 height 12
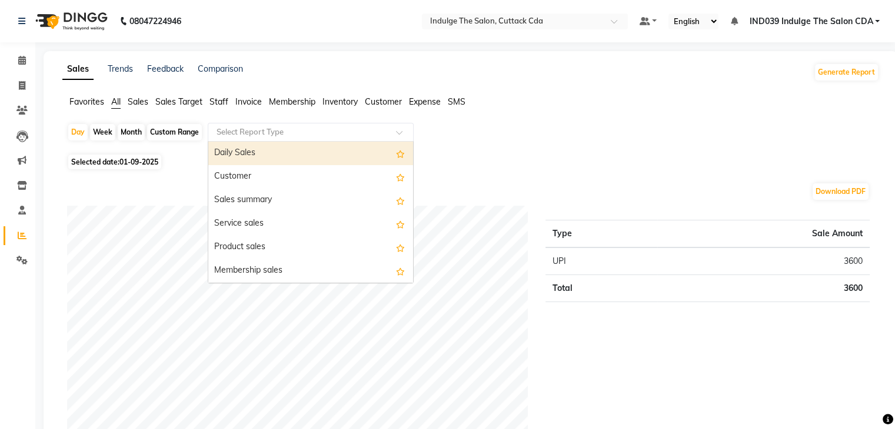
click at [262, 149] on div "Daily Sales" at bounding box center [310, 154] width 205 height 24
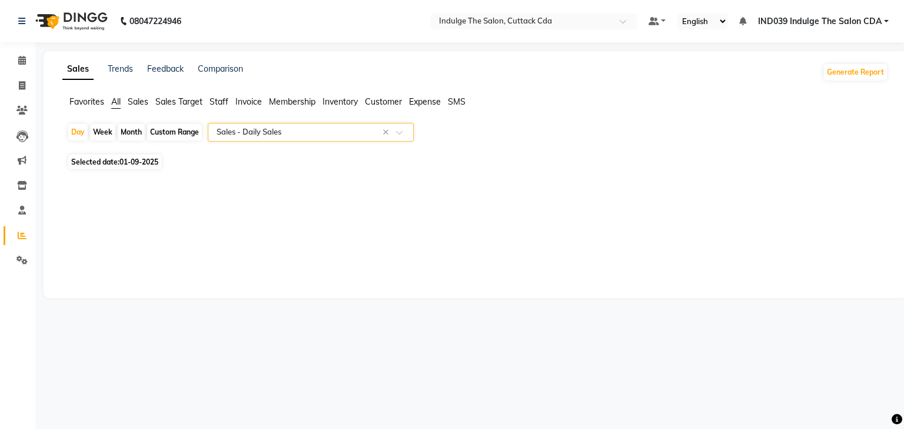
select select "full_report"
select select "csv"
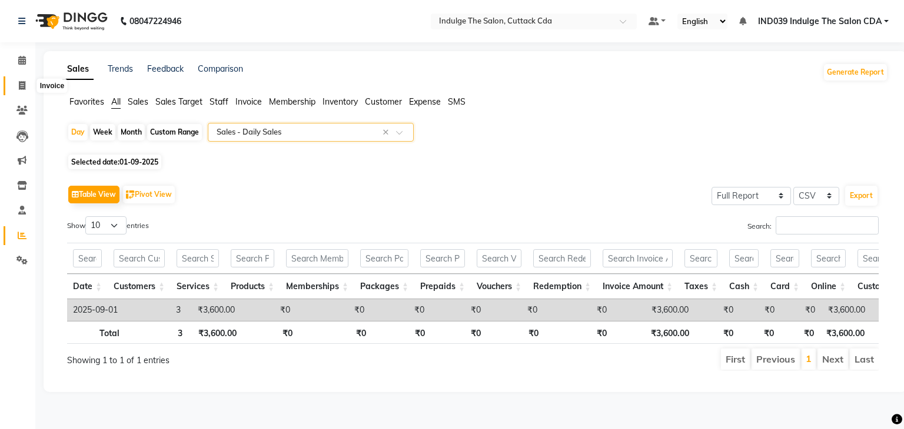
click at [24, 83] on icon at bounding box center [22, 85] width 6 height 9
select select "service"
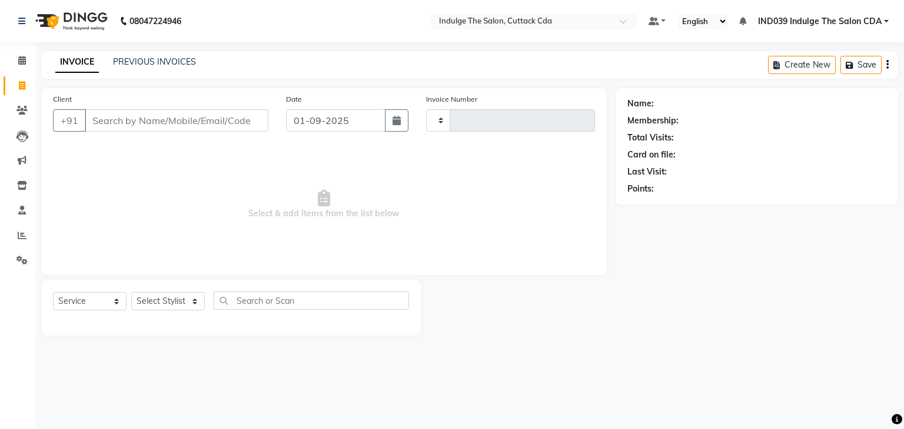
type input "1157"
select select "7297"
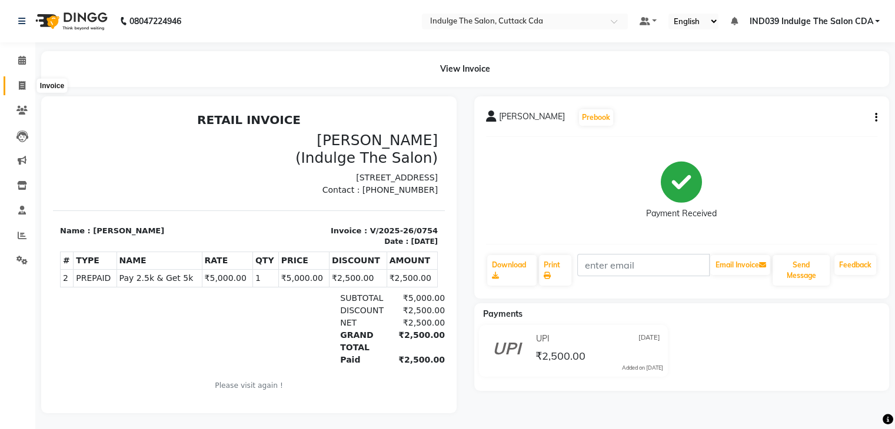
click at [19, 86] on icon at bounding box center [22, 85] width 6 height 9
select select "service"
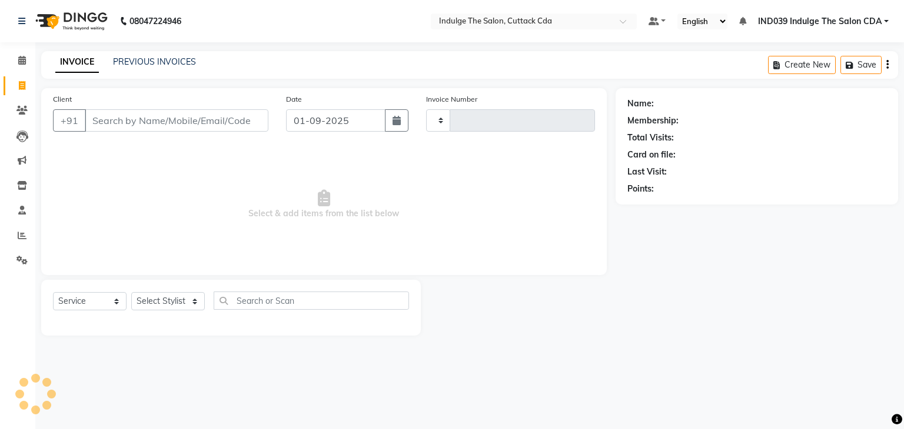
type input "1157"
select select "7297"
click at [19, 236] on icon at bounding box center [22, 235] width 9 height 9
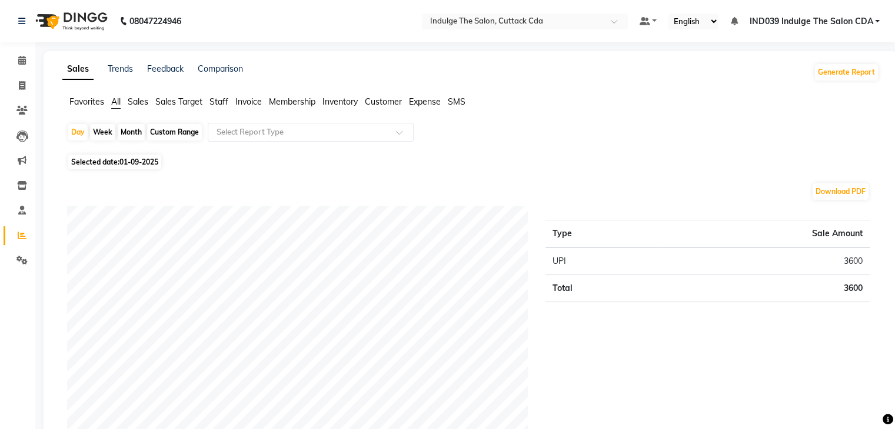
click at [128, 132] on div "Month" at bounding box center [131, 132] width 27 height 16
select select "9"
select select "2025"
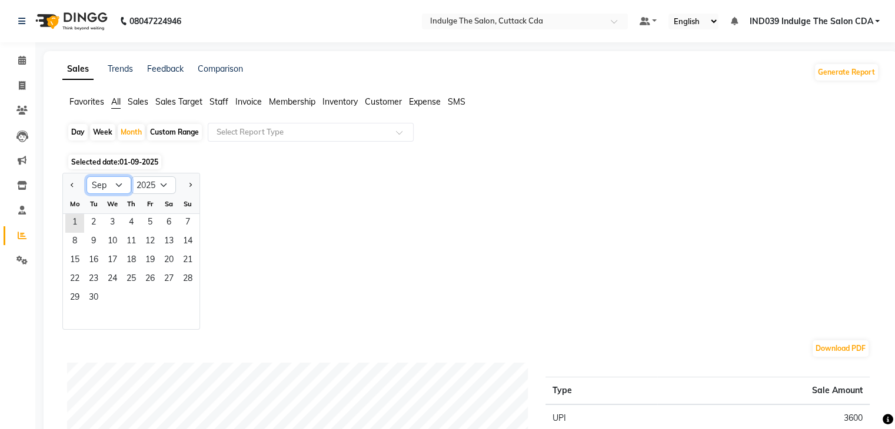
click at [110, 185] on select "Jan Feb Mar Apr May Jun Jul Aug Sep Oct Nov Dec" at bounding box center [108, 185] width 45 height 18
select select "8"
click at [86, 176] on select "Jan Feb Mar Apr May Jun Jul Aug Sep Oct Nov Dec" at bounding box center [108, 185] width 45 height 18
click at [149, 219] on span "1" at bounding box center [150, 223] width 19 height 19
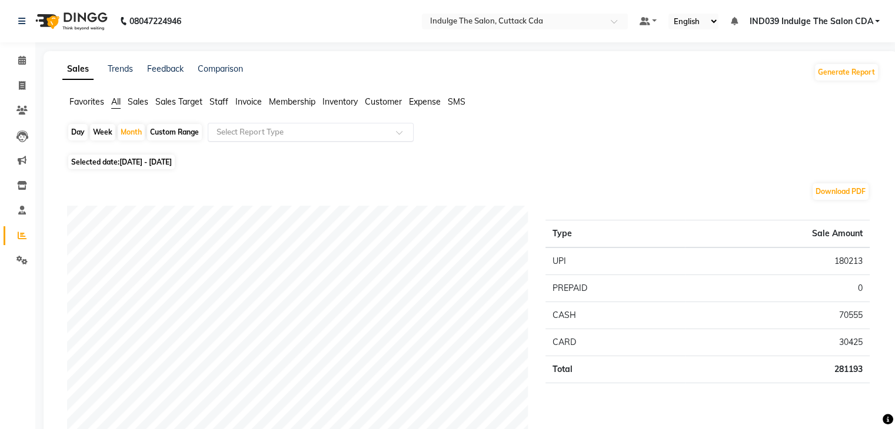
click at [324, 129] on input "text" at bounding box center [298, 132] width 169 height 12
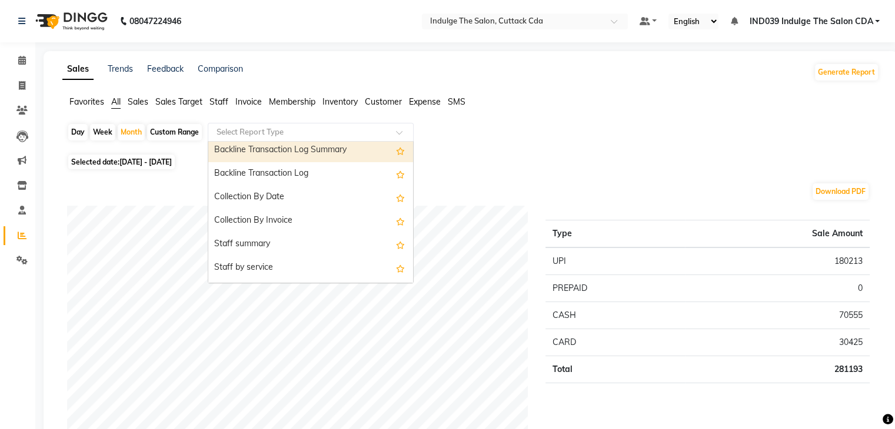
scroll to position [353, 0]
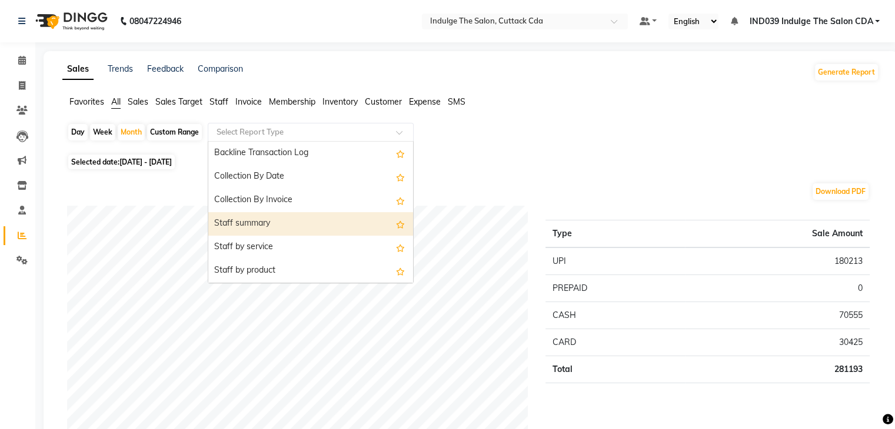
click at [288, 226] on div "Staff summary" at bounding box center [310, 224] width 205 height 24
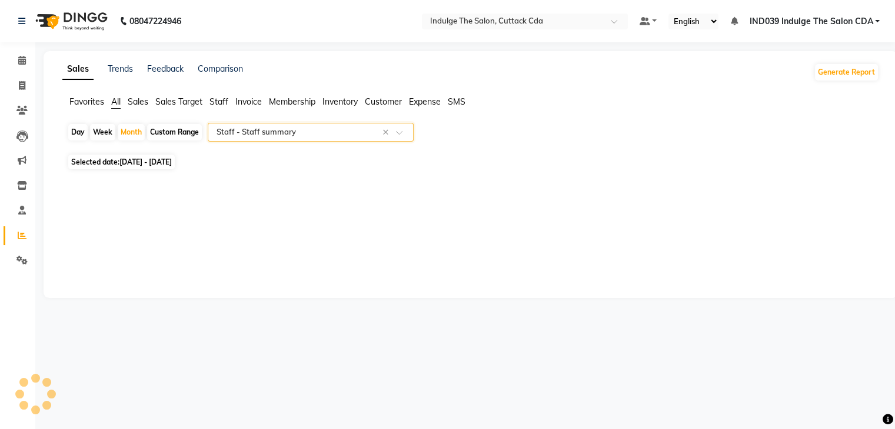
select select "full_report"
select select "csv"
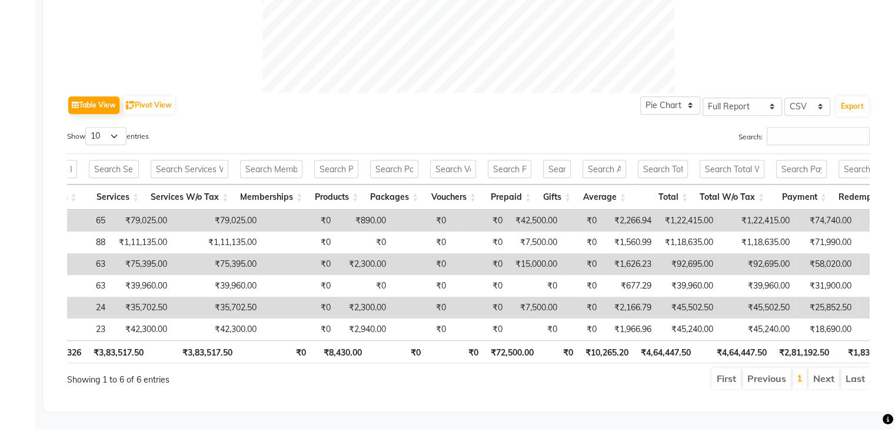
scroll to position [0, 300]
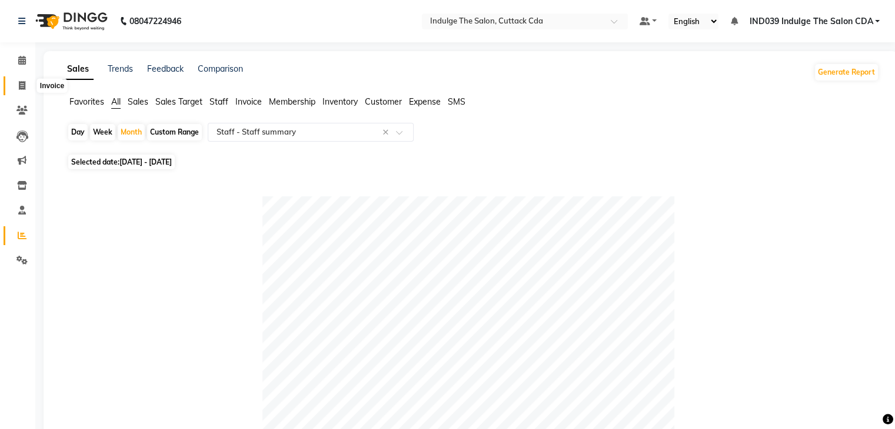
click at [19, 85] on icon at bounding box center [22, 85] width 6 height 9
select select "service"
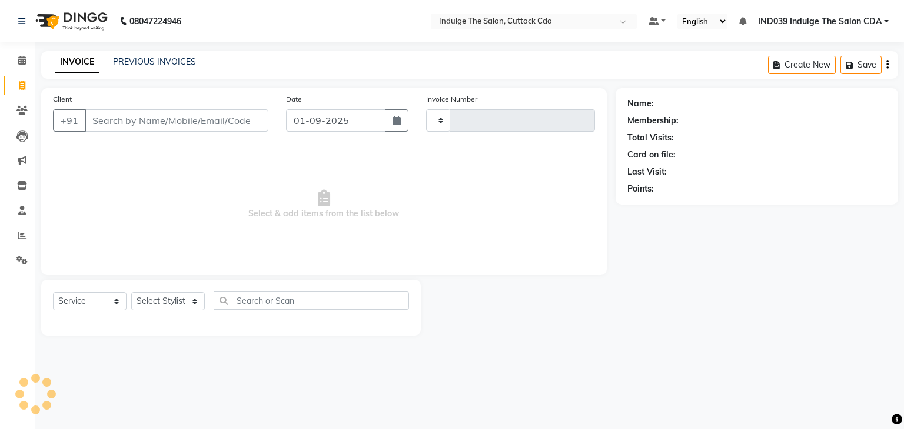
type input "1157"
select select "7297"
click at [165, 305] on select "Select Stylist Ajay Sethy( Therapist ) GOURAHARI BARIK IND039 Indulge The Salon…" at bounding box center [169, 301] width 76 height 18
select select "86601"
click at [131, 293] on select "Select Stylist Ajay Sethy( Therapist ) GOURAHARI BARIK IND039 Indulge The Salon…" at bounding box center [169, 301] width 76 height 18
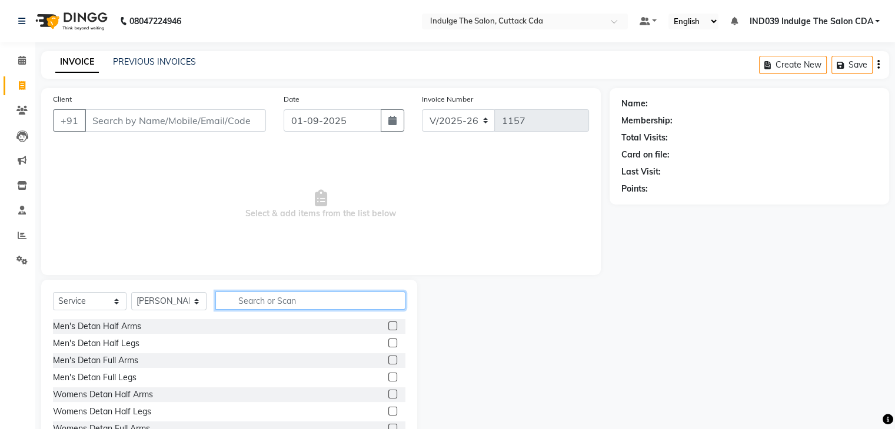
click at [332, 301] on input "text" at bounding box center [309, 301] width 189 height 18
click at [285, 301] on input "text" at bounding box center [309, 301] width 189 height 18
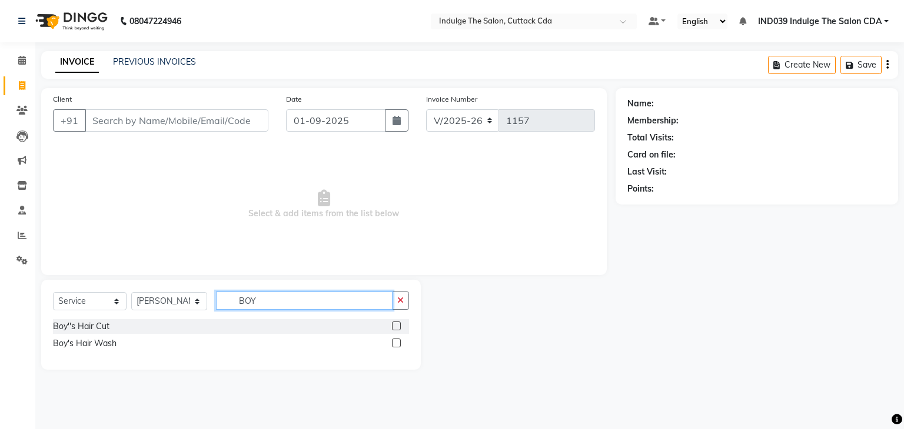
type input "BOY"
click at [398, 328] on label at bounding box center [396, 326] width 9 height 9
click at [398, 328] on input "checkbox" at bounding box center [396, 327] width 8 height 8
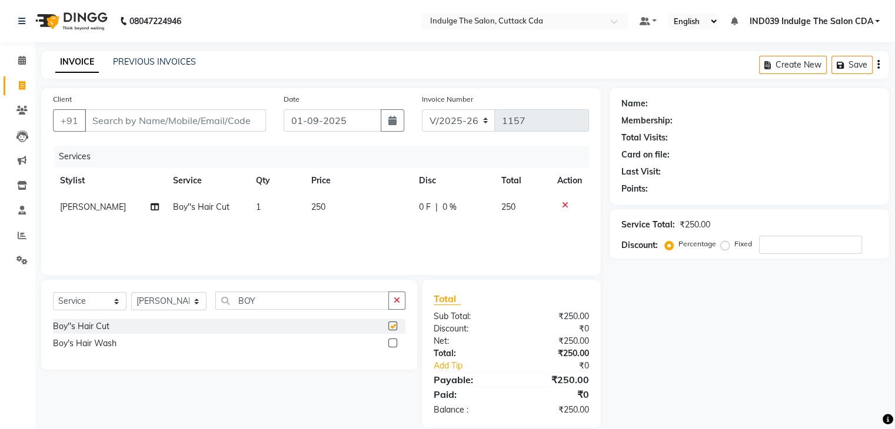
checkbox input "false"
click at [199, 121] on input "Client" at bounding box center [175, 120] width 181 height 22
type input "9"
type input "0"
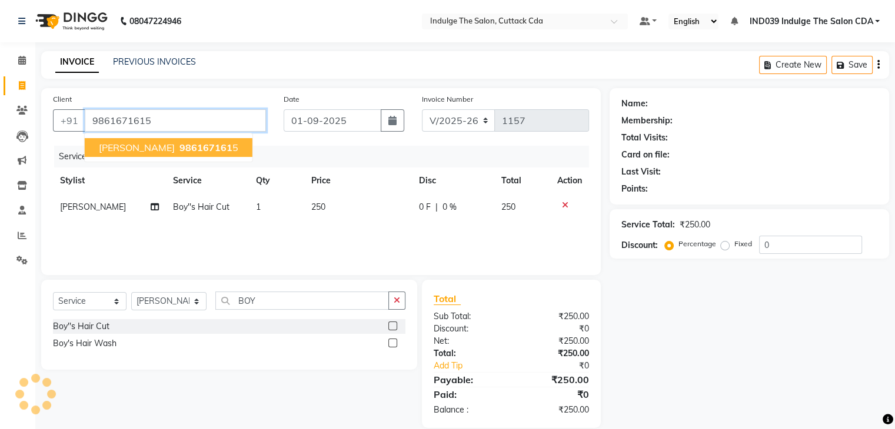
type input "9861671615"
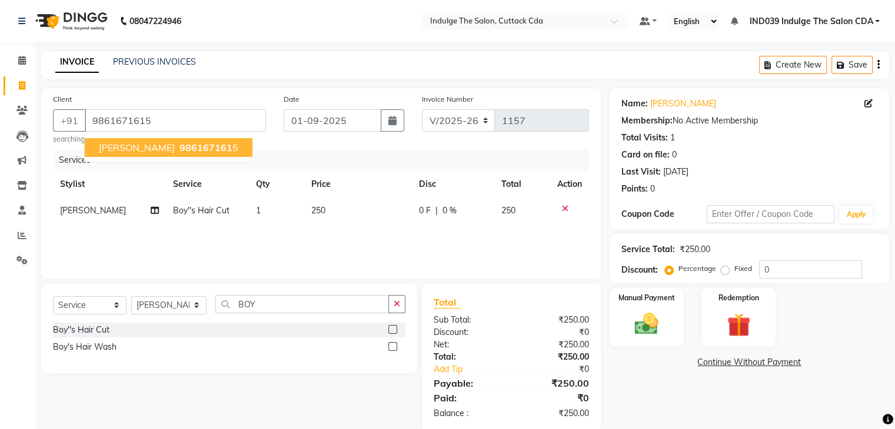
click at [179, 151] on span "986167161" at bounding box center [205, 148] width 53 height 12
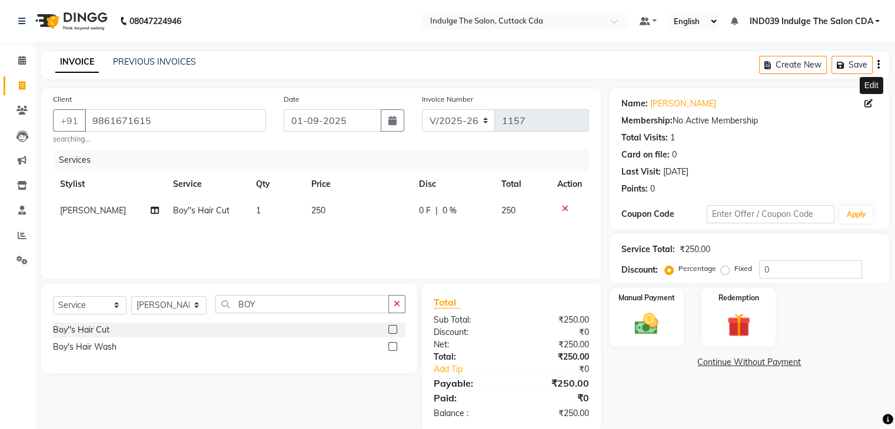
click at [868, 104] on icon at bounding box center [868, 103] width 8 height 8
select select "male"
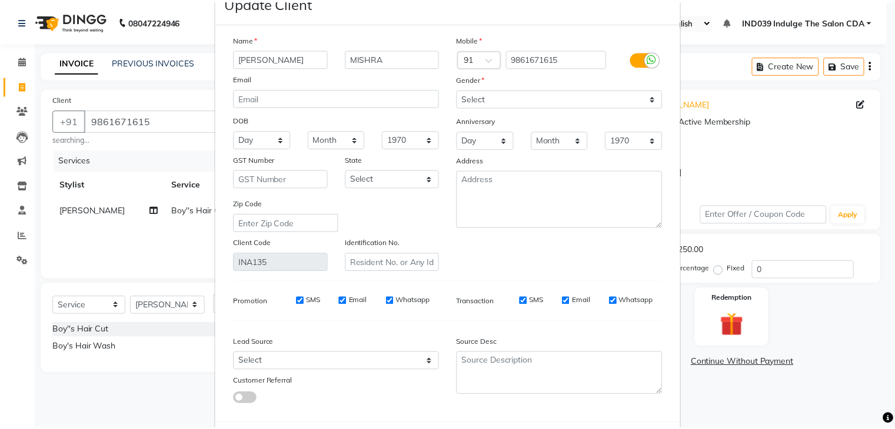
scroll to position [99, 0]
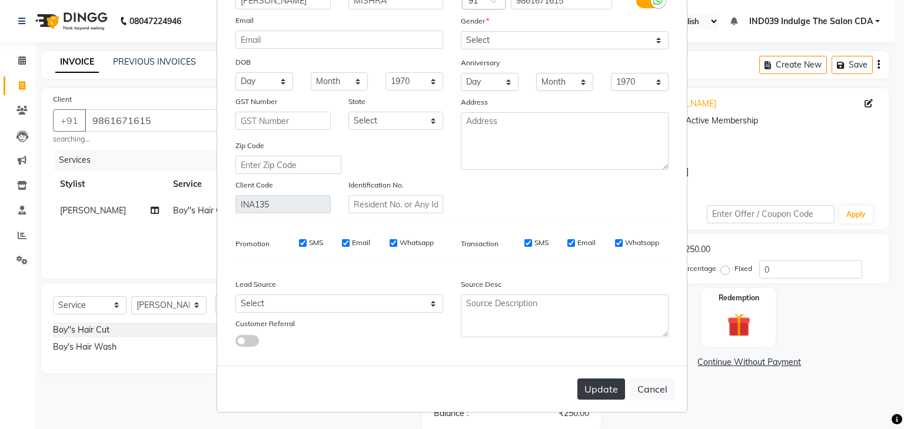
type input "SAMBIT"
click at [595, 387] on button "Update" at bounding box center [601, 389] width 48 height 21
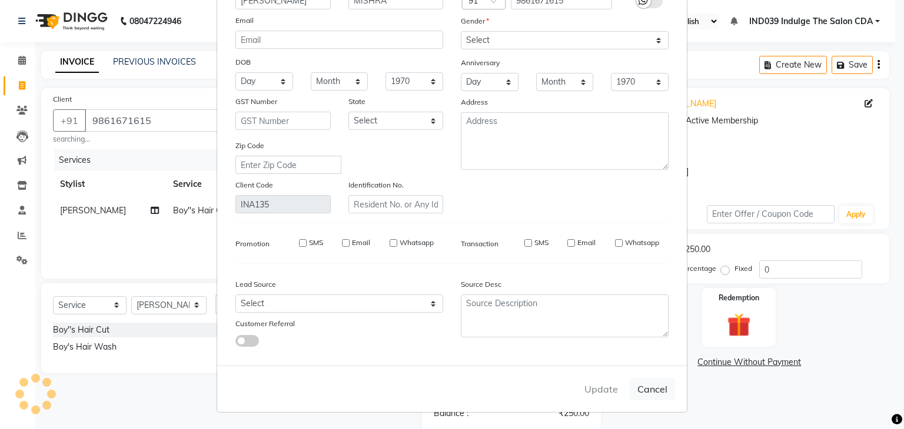
select select
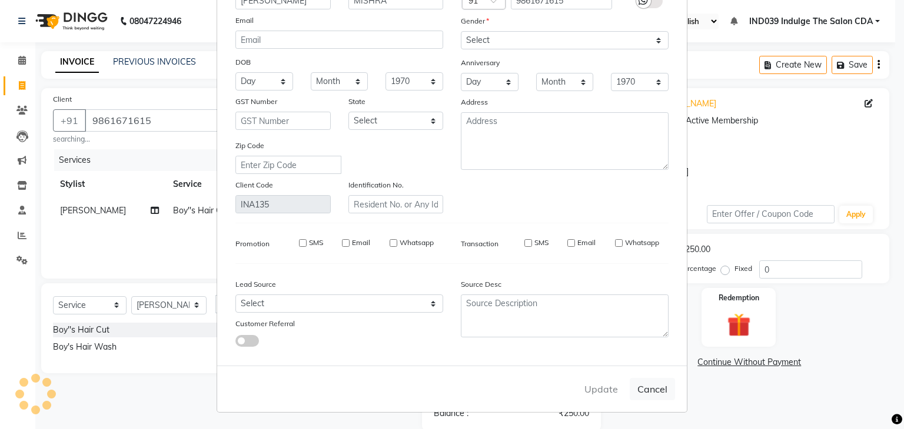
select select
checkbox input "false"
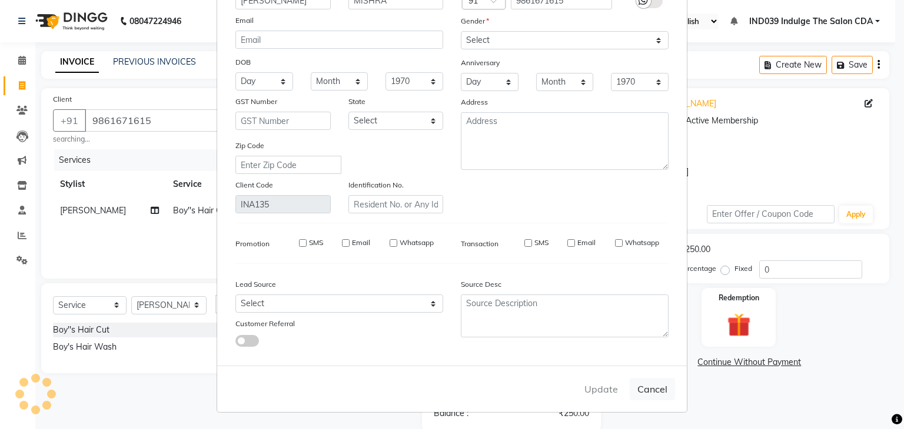
checkbox input "false"
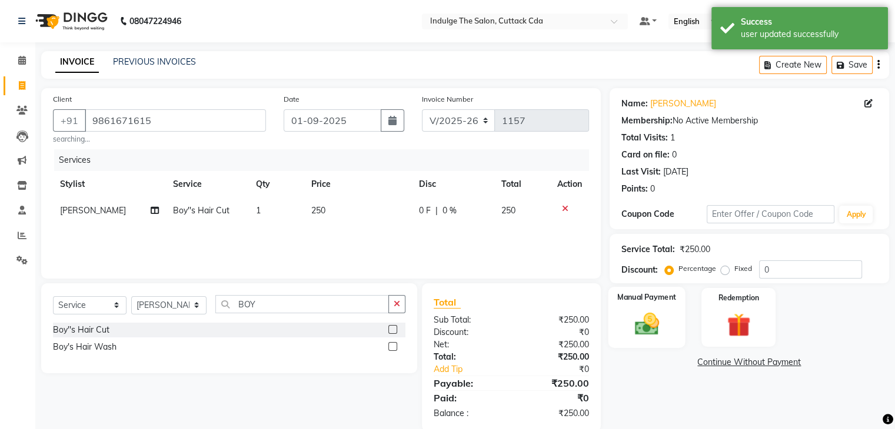
click at [649, 316] on img at bounding box center [645, 325] width 39 height 28
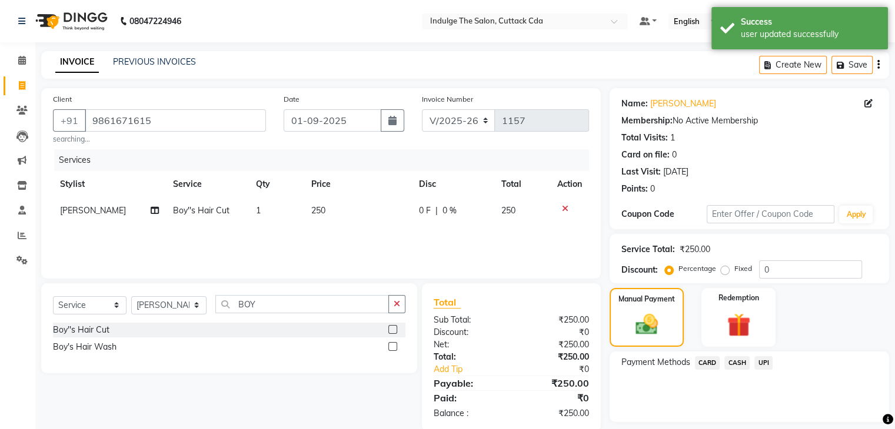
click at [762, 363] on span "UPI" at bounding box center [763, 363] width 18 height 14
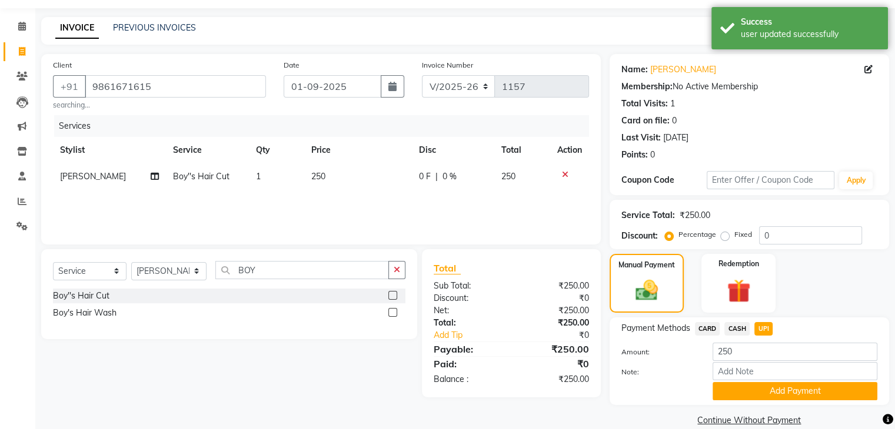
scroll to position [52, 0]
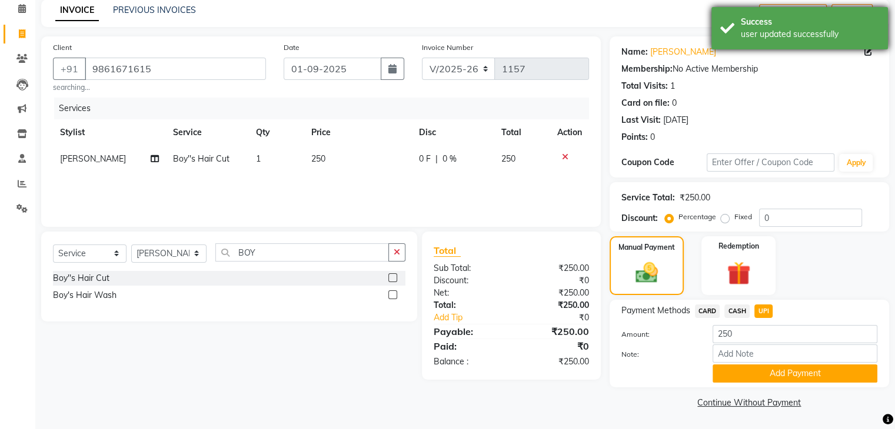
click at [804, 14] on div "Success user updated successfully" at bounding box center [799, 28] width 176 height 42
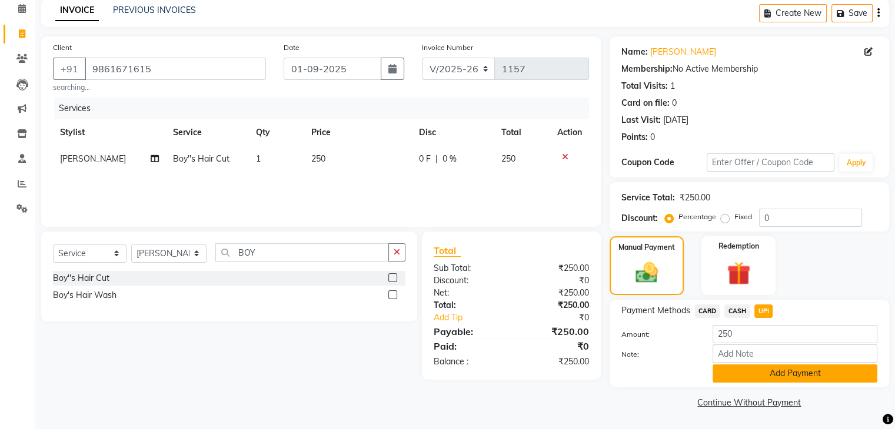
click at [831, 372] on button "Add Payment" at bounding box center [794, 374] width 165 height 18
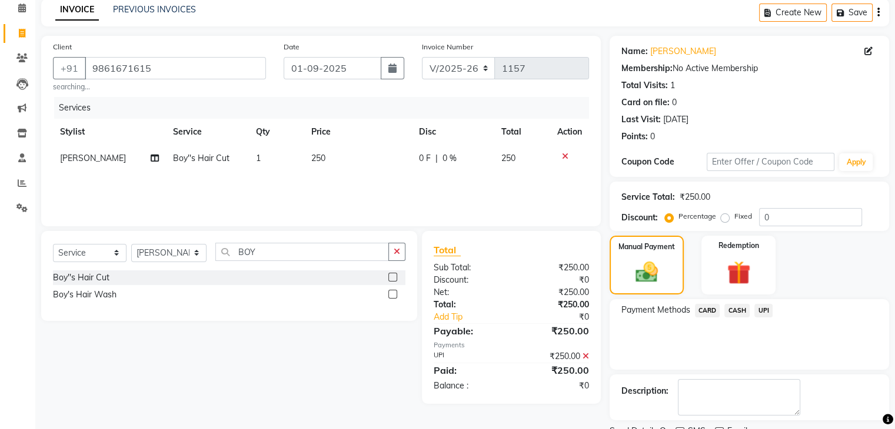
scroll to position [101, 0]
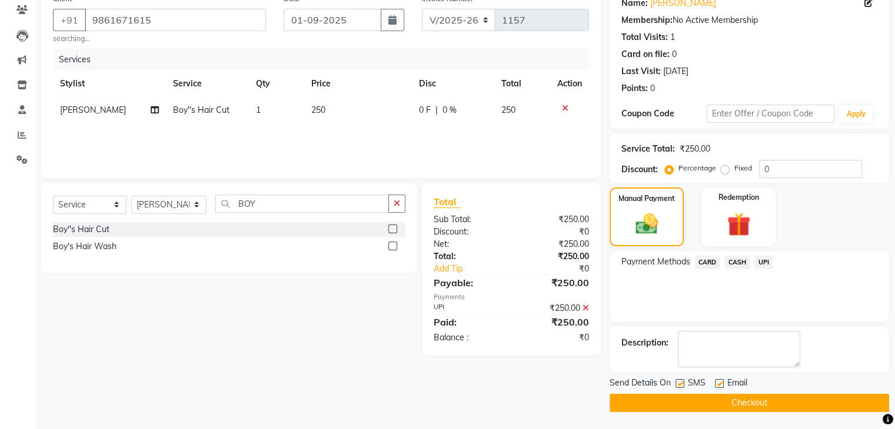
click at [813, 399] on button "Checkout" at bounding box center [748, 403] width 279 height 18
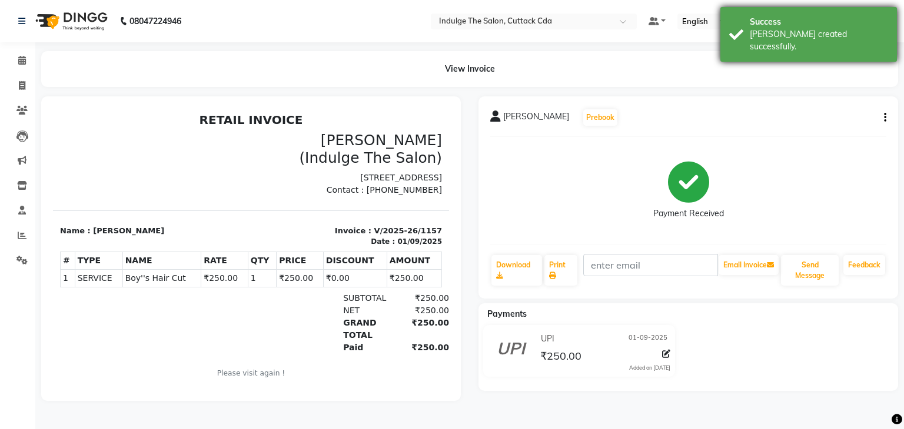
click at [800, 24] on div "Success" at bounding box center [818, 22] width 138 height 12
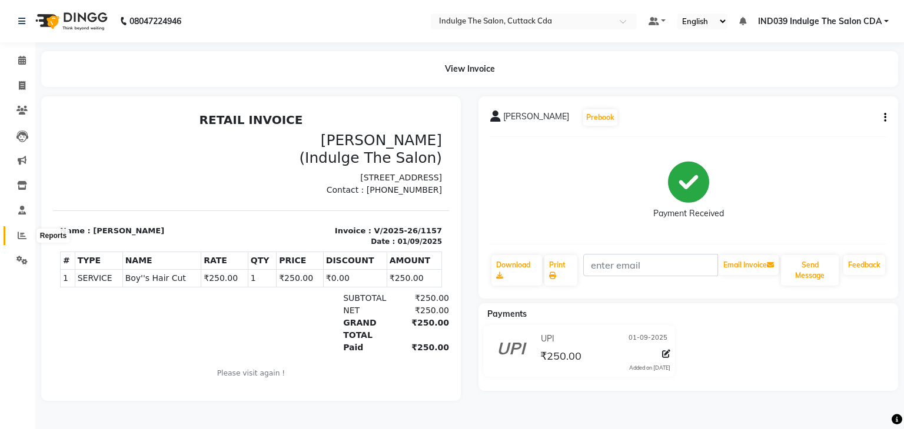
click at [21, 233] on icon at bounding box center [22, 235] width 9 height 9
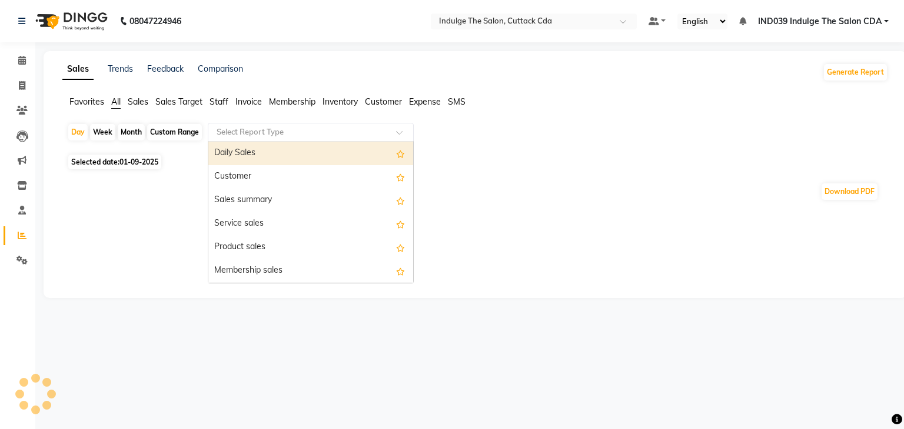
click at [243, 134] on input "text" at bounding box center [298, 132] width 169 height 12
click at [244, 154] on div "Daily Sales" at bounding box center [310, 154] width 205 height 24
select select "full_report"
select select "csv"
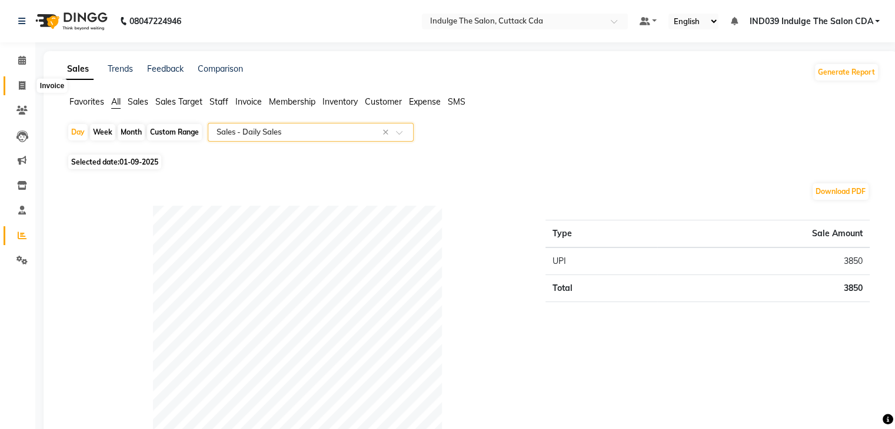
click at [19, 84] on icon at bounding box center [22, 85] width 6 height 9
select select "service"
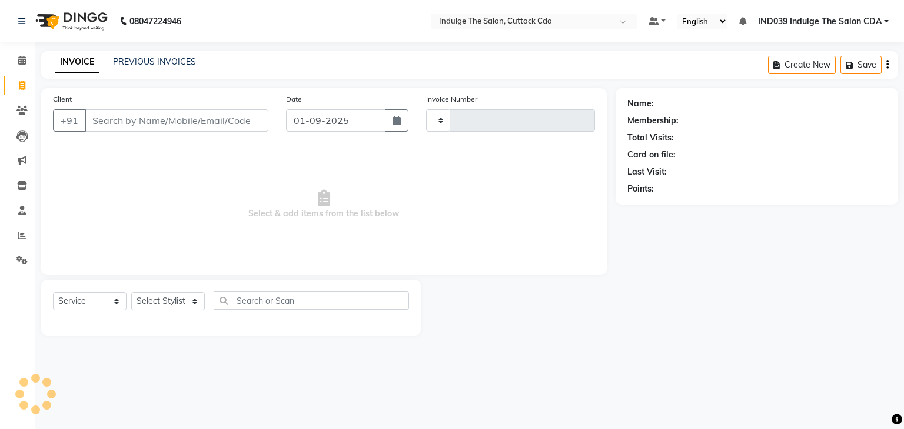
type input "1158"
select select "7297"
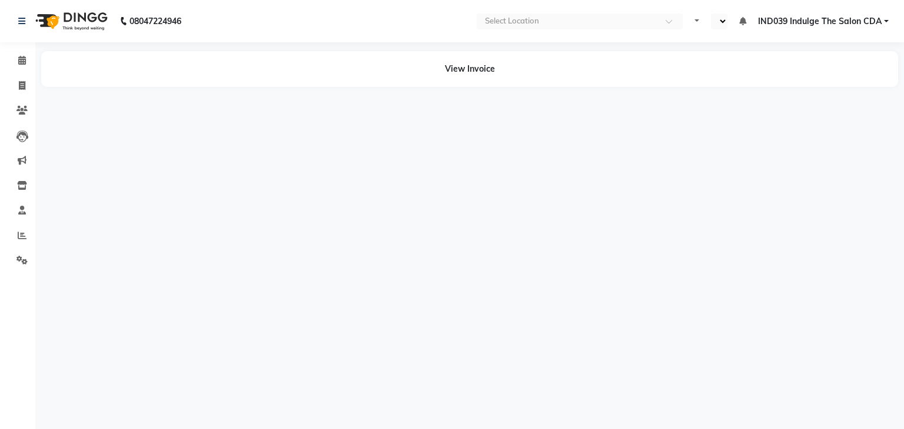
select select "en"
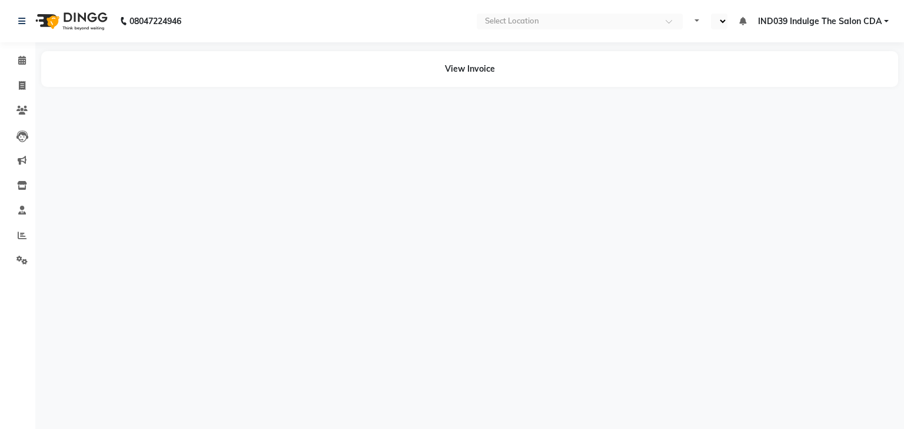
select select "en"
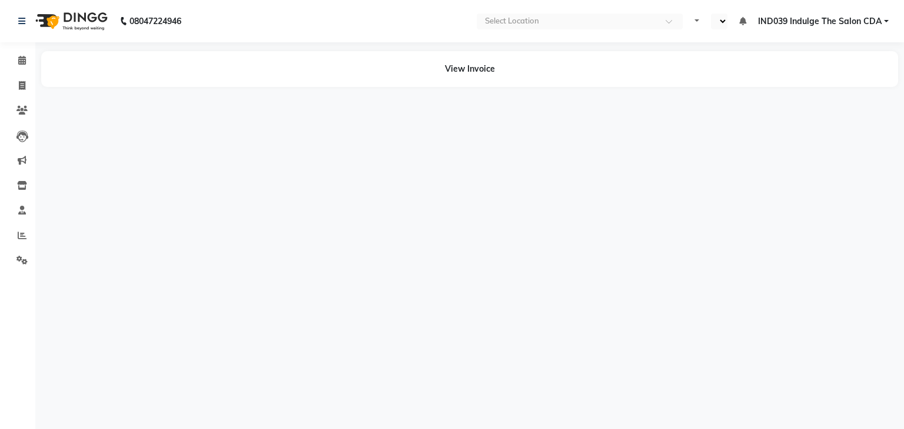
select select "en"
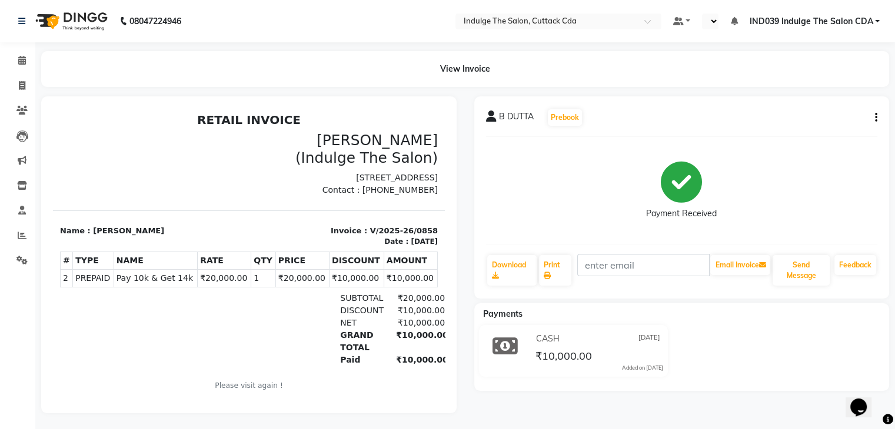
select select "en"
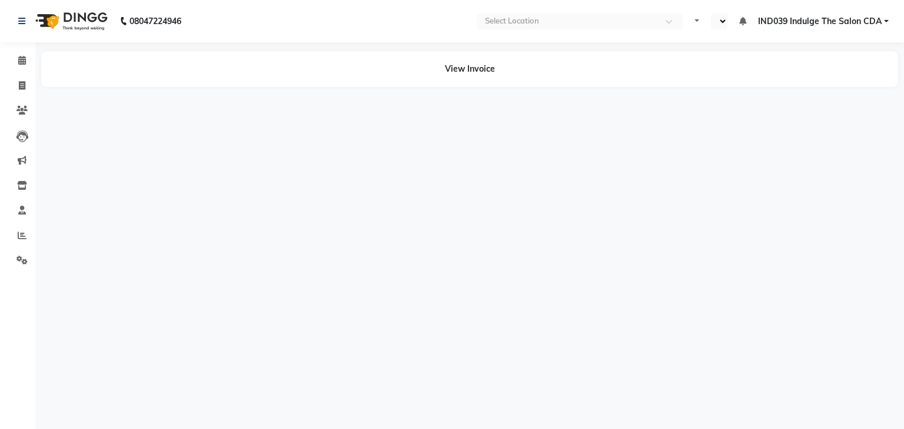
select select "en"
